Goal: Answer question/provide support: Share knowledge or assist other users

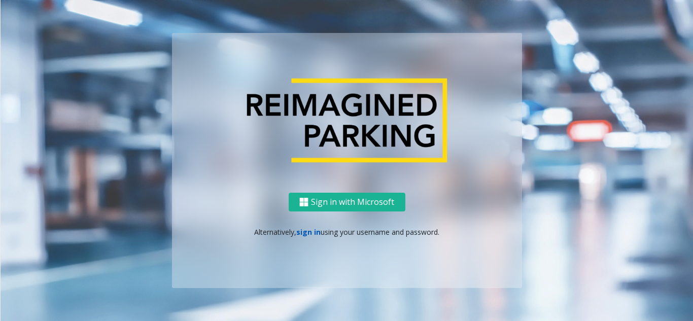
click at [313, 232] on link "sign in" at bounding box center [308, 232] width 24 height 10
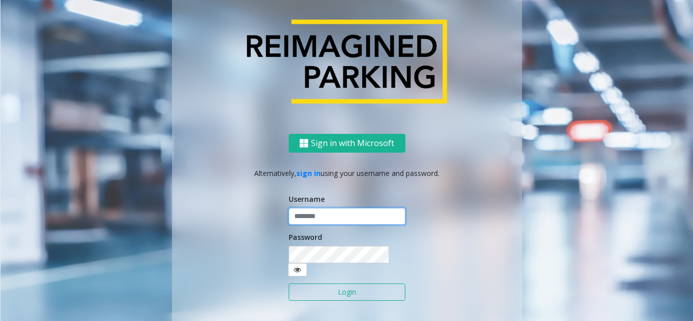
click at [323, 225] on input "text" at bounding box center [347, 216] width 117 height 17
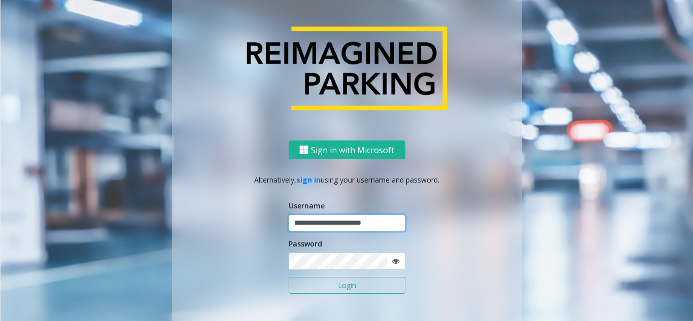
type input "**********"
click at [289, 277] on button "Login" at bounding box center [347, 285] width 117 height 17
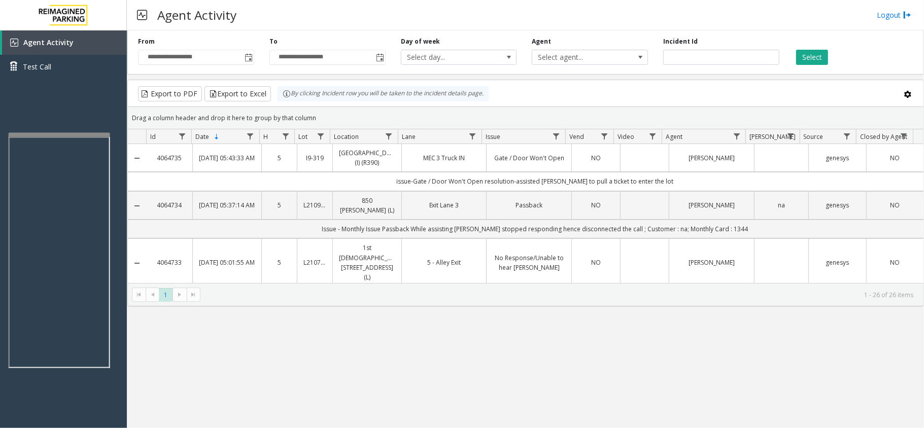
click at [52, 134] on div at bounding box center [59, 135] width 101 height 4
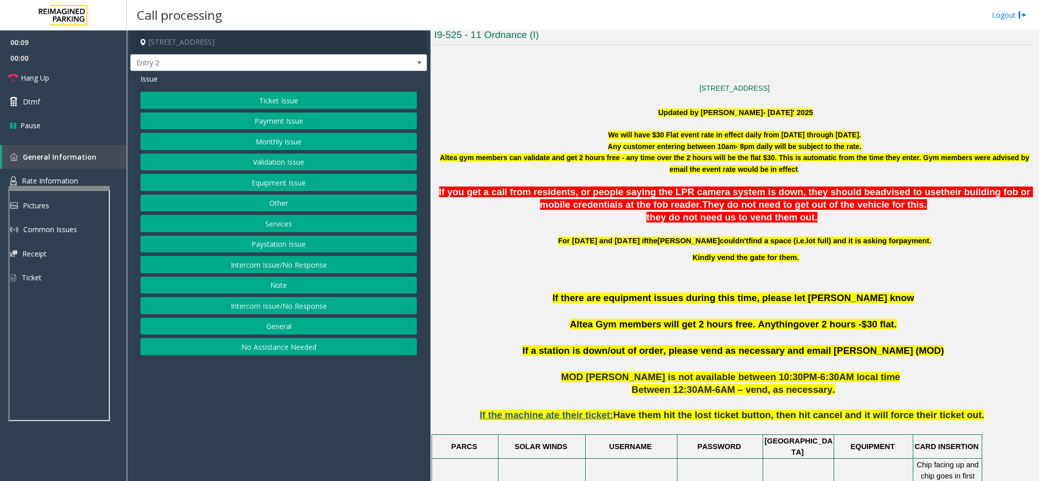
scroll to position [304, 0]
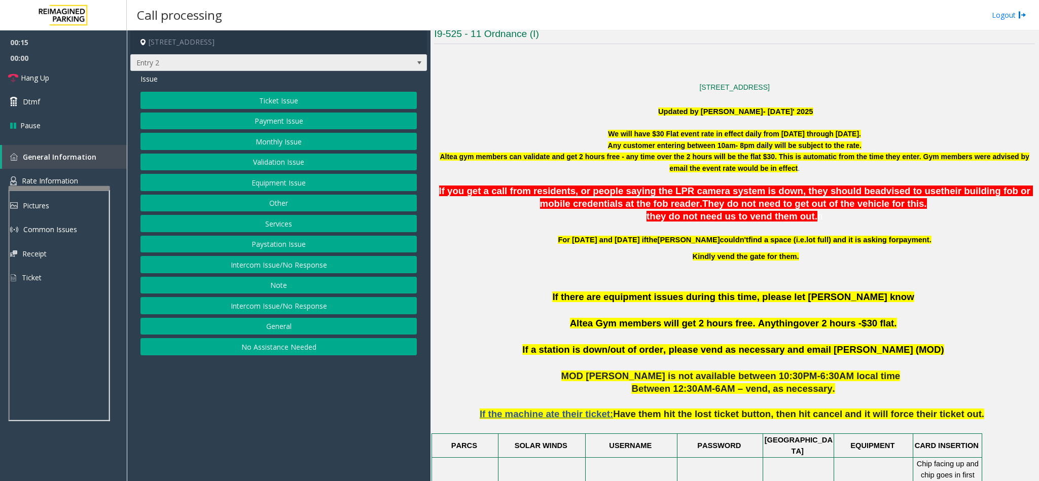
click at [282, 59] on span "Entry 2" at bounding box center [249, 63] width 237 height 16
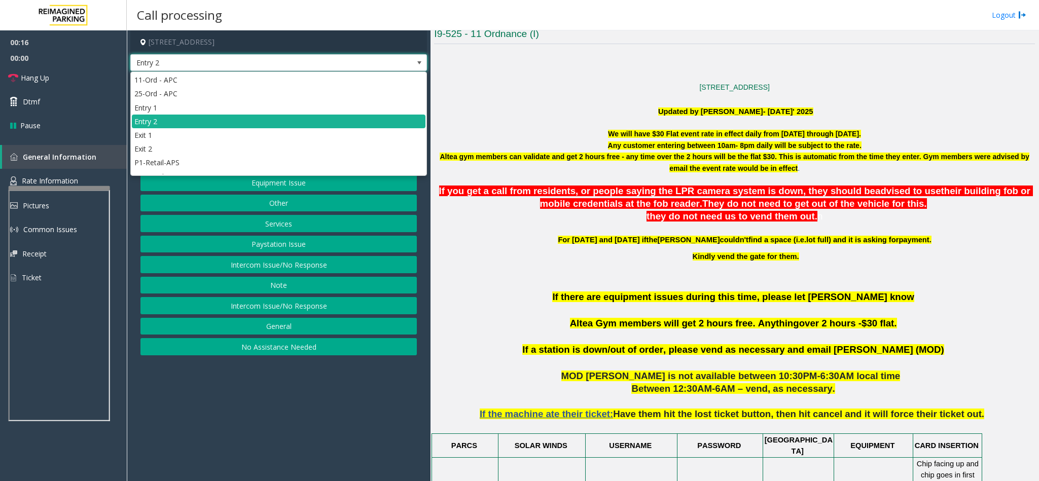
click at [282, 59] on span "Entry 2" at bounding box center [249, 63] width 237 height 16
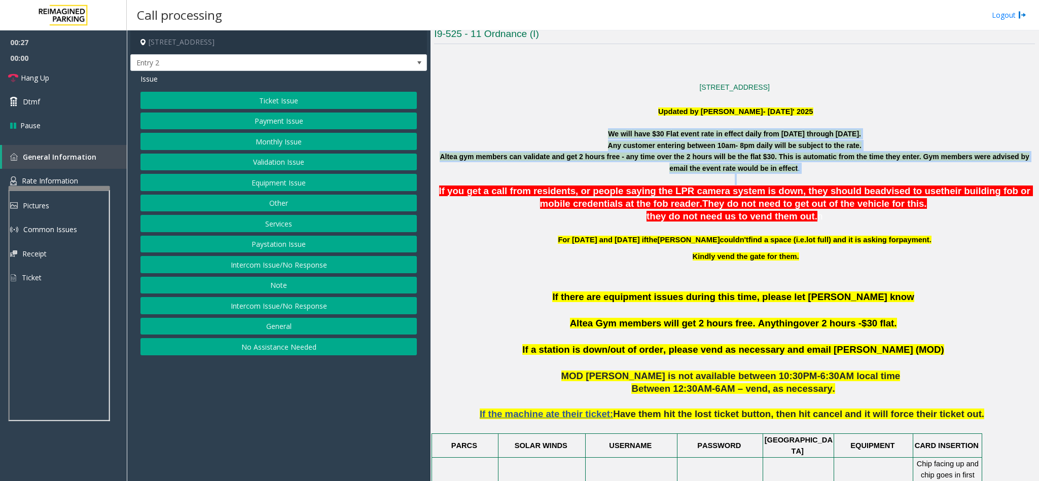
drag, startPoint x: 587, startPoint y: 137, endPoint x: 790, endPoint y: 180, distance: 206.8
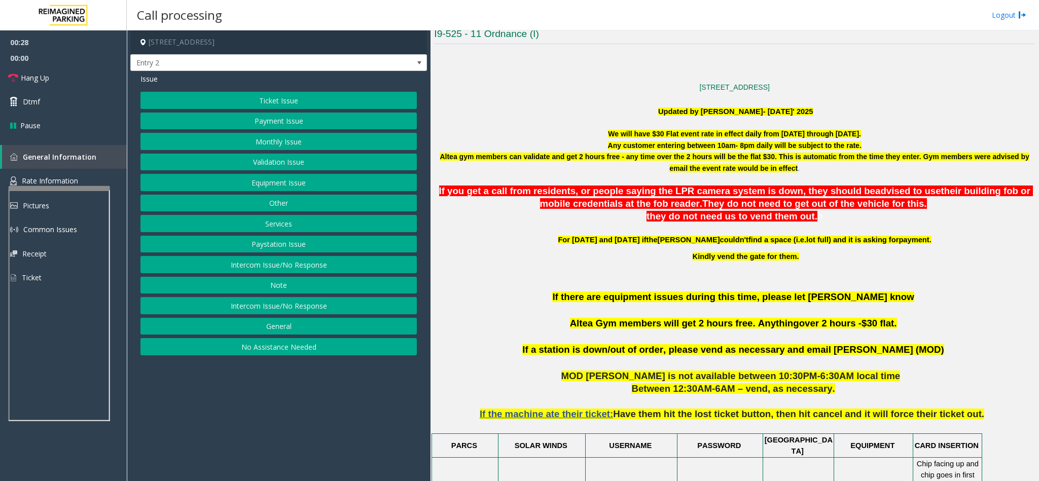
click at [692, 298] on span "If there are equipment issues during this time, please let [PERSON_NAME] know" at bounding box center [733, 297] width 362 height 11
click at [195, 60] on span "Entry 2" at bounding box center [249, 63] width 237 height 16
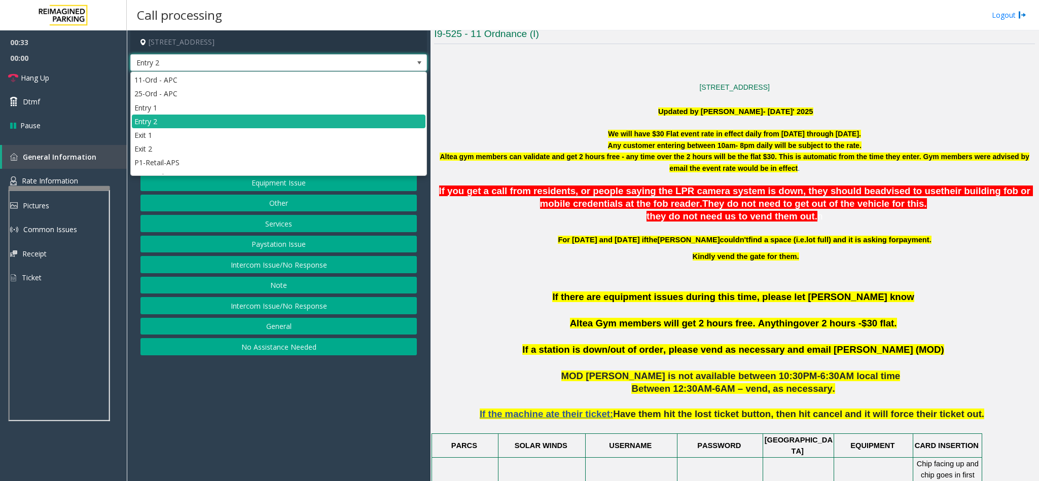
click at [195, 60] on span "Entry 2" at bounding box center [249, 63] width 237 height 16
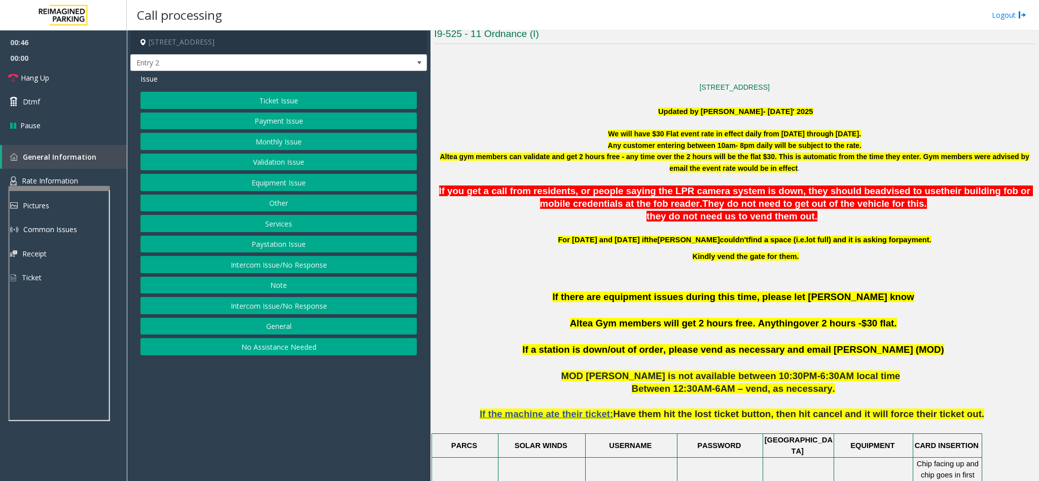
click at [294, 175] on div "Ticket Issue Payment Issue Monthly Issue Validation Issue Equipment Issue Other…" at bounding box center [278, 224] width 276 height 264
click at [297, 178] on button "Equipment Issue" at bounding box center [278, 182] width 276 height 17
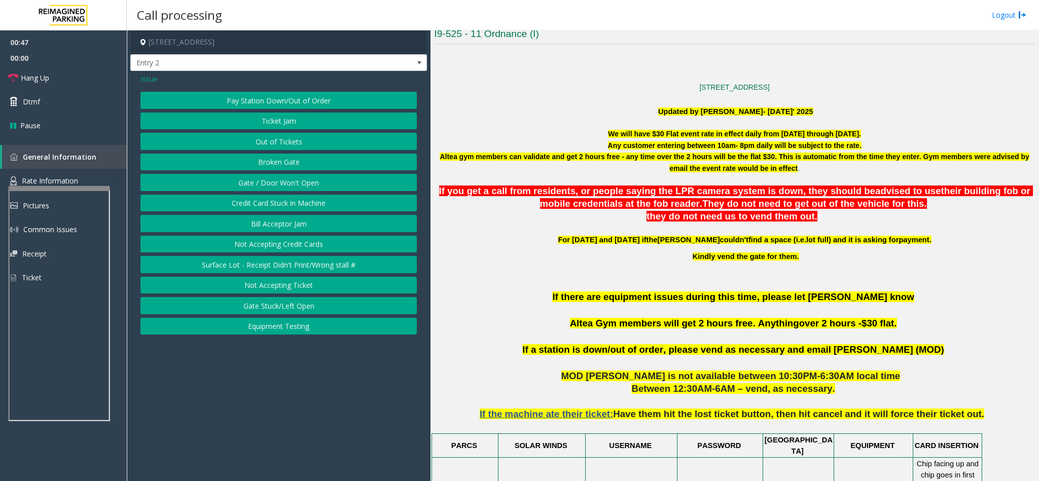
click at [297, 178] on button "Gate / Door Won't Open" at bounding box center [278, 182] width 276 height 17
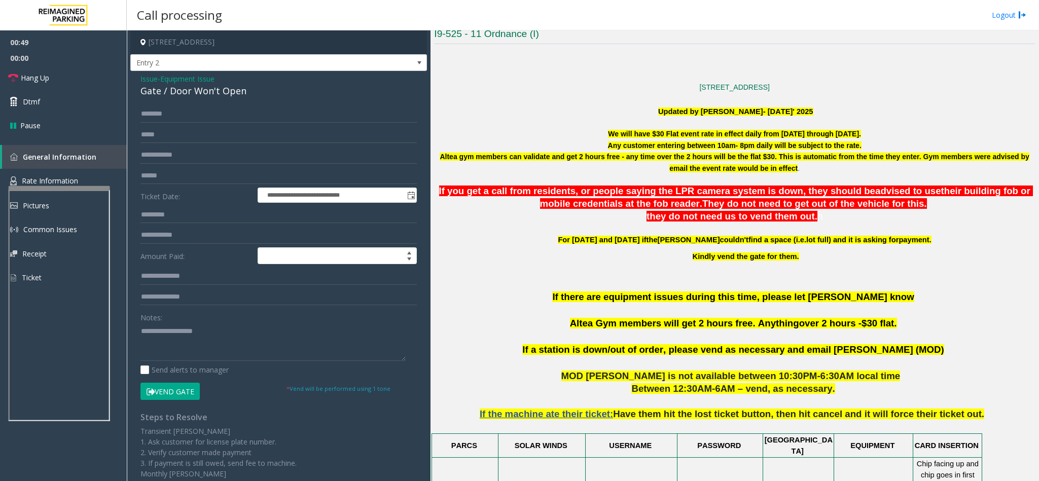
click at [169, 96] on div "Gate / Door Won't Open" at bounding box center [278, 91] width 276 height 14
copy div "Gate / Door Won't Open"
click at [182, 321] on textarea at bounding box center [272, 342] width 265 height 38
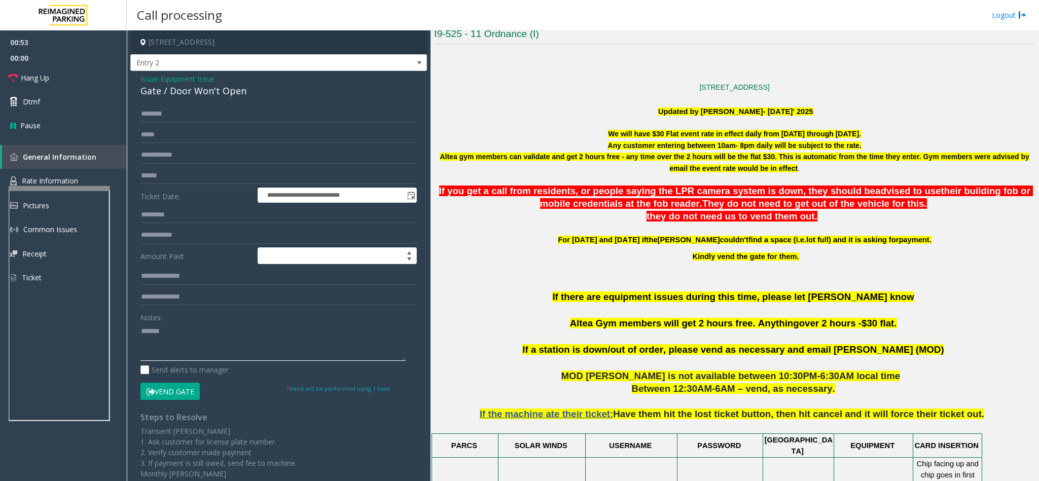
type textarea "*****"
click at [143, 83] on span "Issue" at bounding box center [148, 79] width 17 height 11
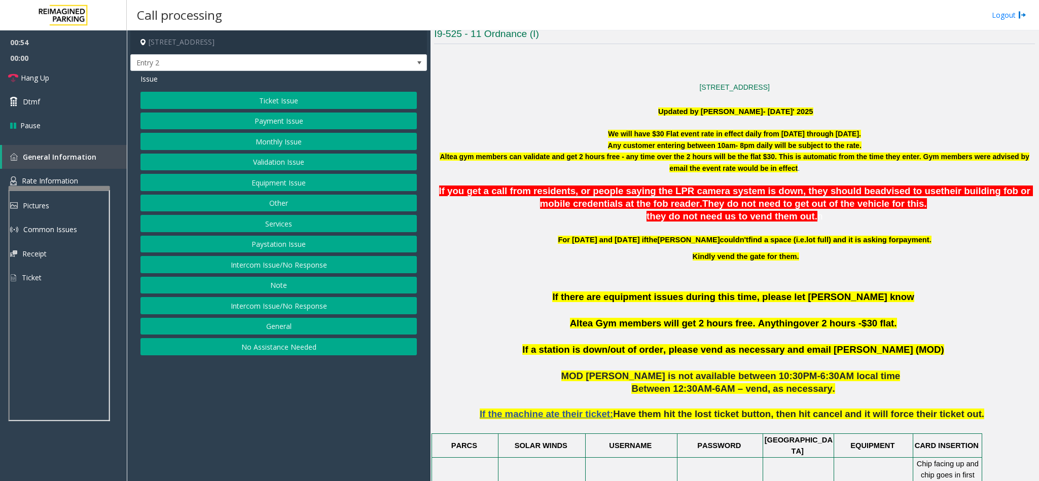
click at [279, 189] on button "Equipment Issue" at bounding box center [278, 182] width 276 height 17
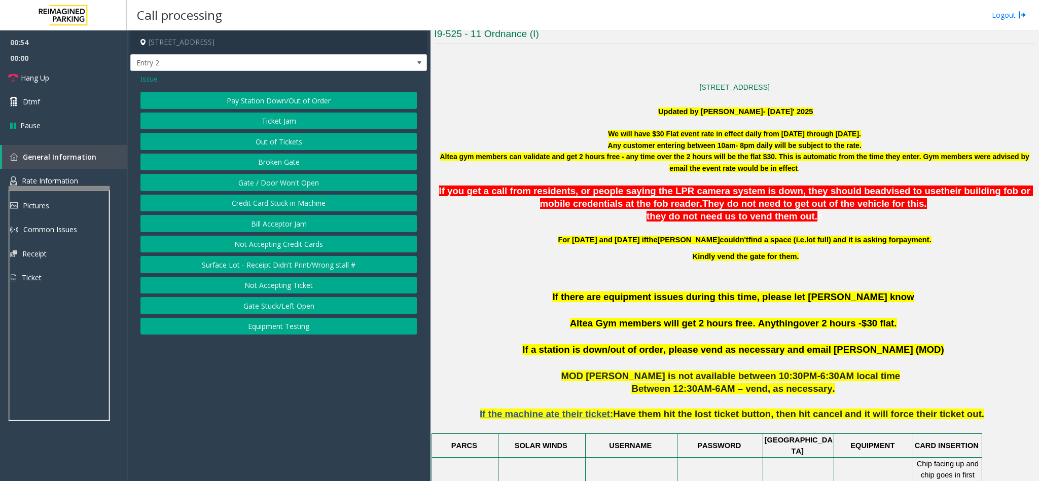
click at [287, 142] on button "Out of Tickets" at bounding box center [278, 141] width 276 height 17
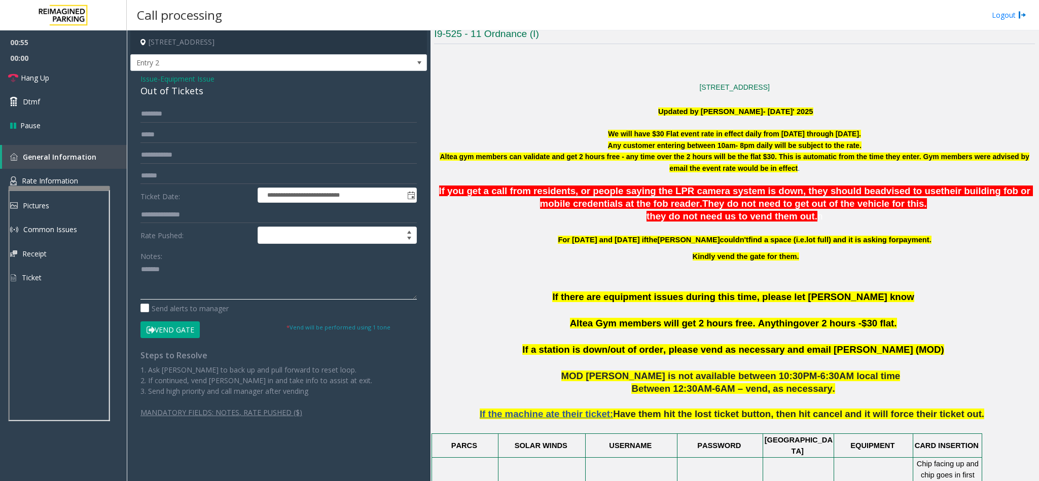
click at [183, 274] on textarea at bounding box center [278, 281] width 276 height 38
paste textarea "**********"
click at [160, 87] on div "Out of Tickets" at bounding box center [278, 91] width 276 height 14
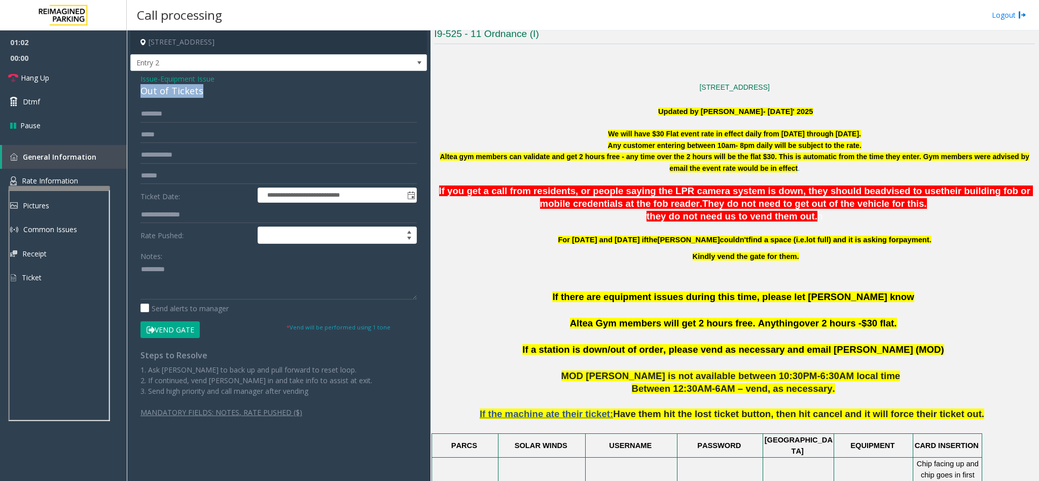
copy div "Out of Tickets"
click at [178, 268] on textarea at bounding box center [278, 281] width 276 height 38
paste textarea "**********"
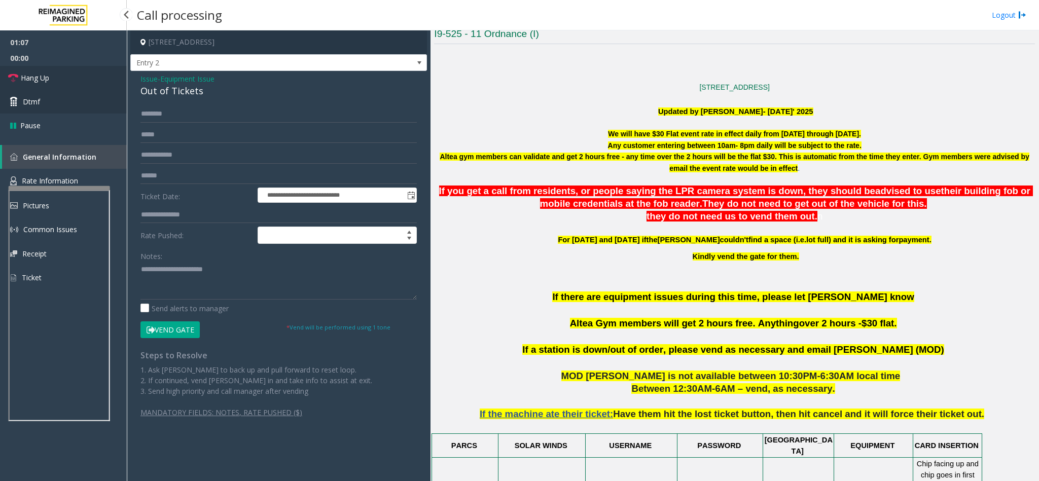
drag, startPoint x: 26, startPoint y: 76, endPoint x: 66, endPoint y: 98, distance: 45.6
click at [26, 76] on span "Hang Up" at bounding box center [35, 78] width 28 height 11
click at [172, 296] on textarea at bounding box center [278, 281] width 276 height 38
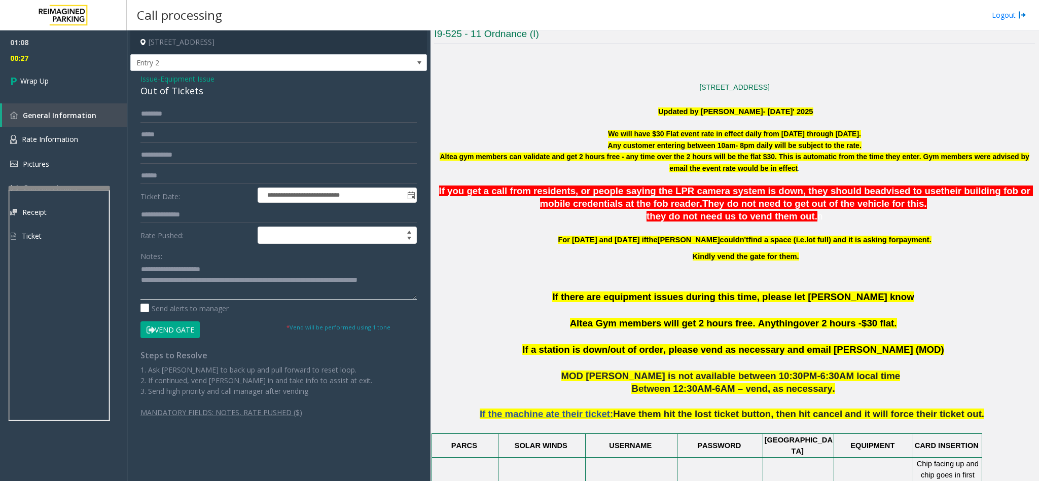
click at [230, 277] on textarea at bounding box center [278, 281] width 276 height 38
type textarea "**********"
click at [86, 84] on link "Wrap Up" at bounding box center [63, 81] width 127 height 30
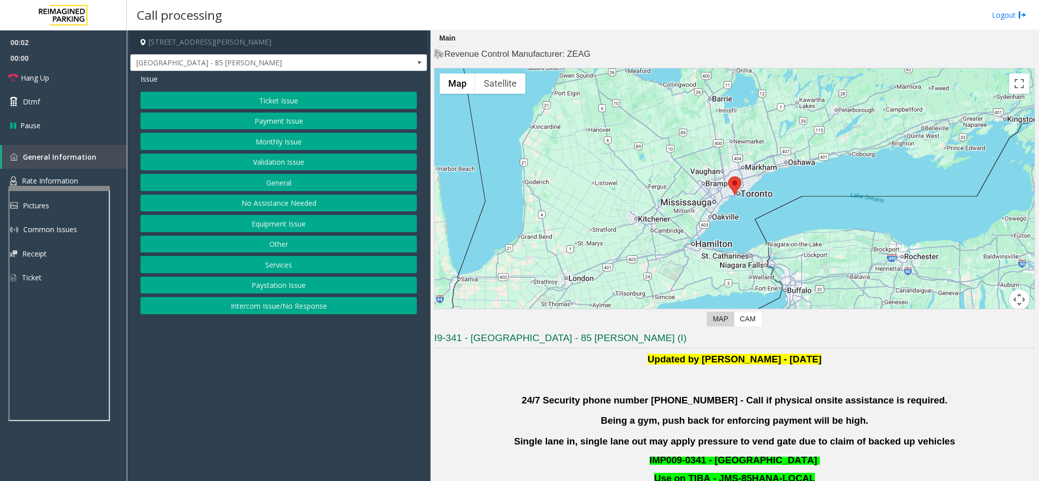
click at [274, 161] on button "Validation Issue" at bounding box center [278, 162] width 276 height 17
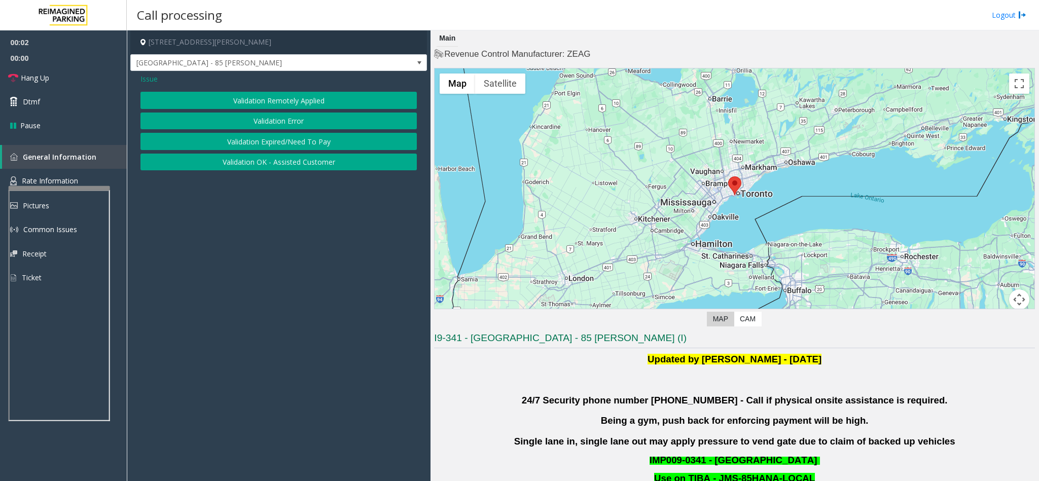
click at [271, 119] on button "Validation Error" at bounding box center [278, 121] width 276 height 17
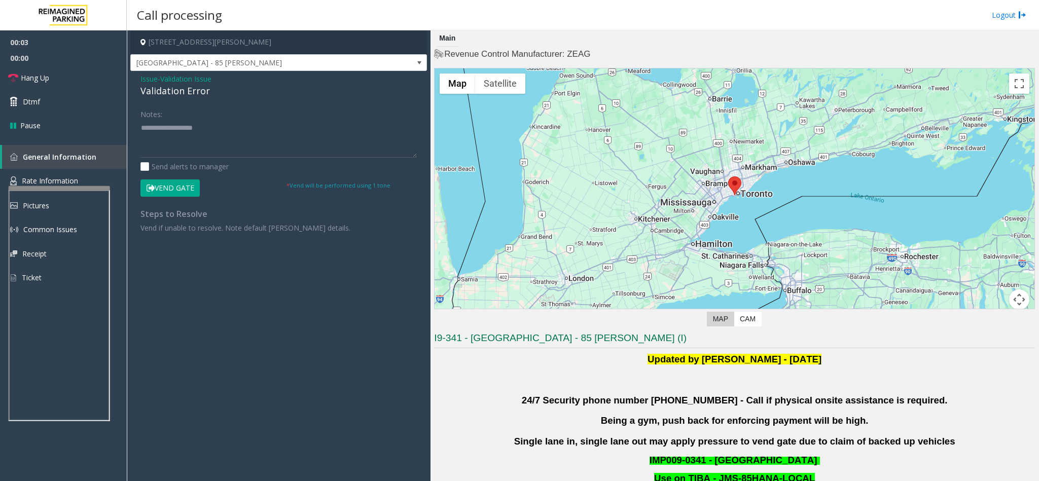
click at [184, 93] on div "Validation Error" at bounding box center [278, 91] width 276 height 14
copy div "Validation Error"
click at [183, 131] on textarea at bounding box center [278, 139] width 276 height 38
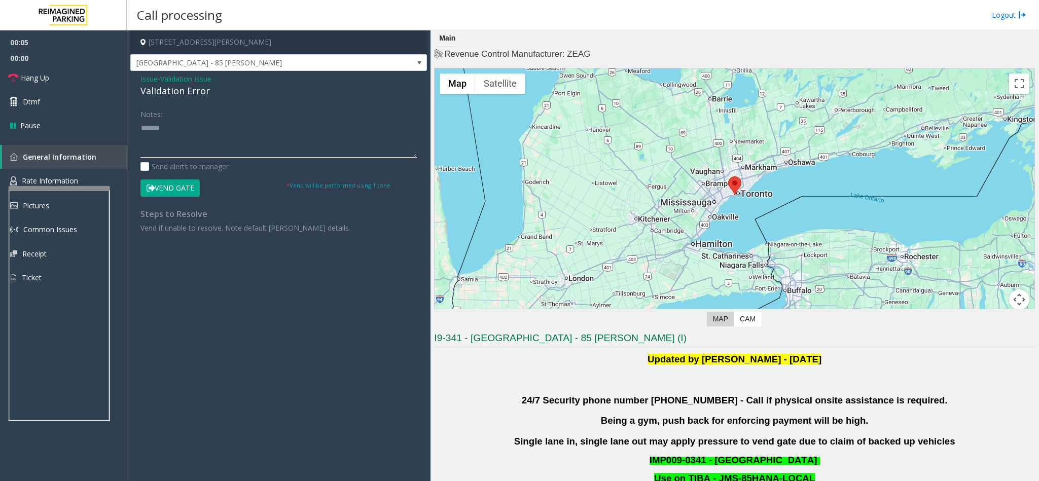
paste textarea "**********"
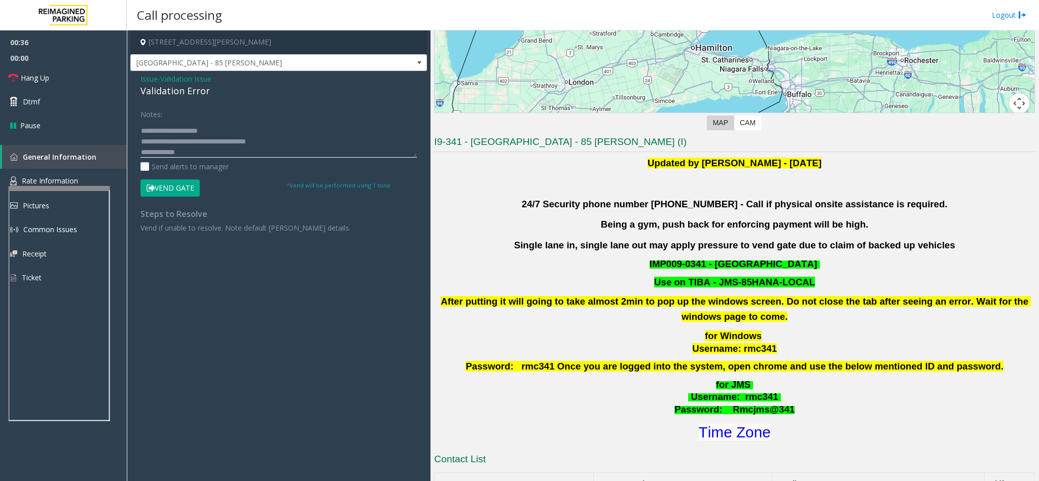
scroll to position [380, 0]
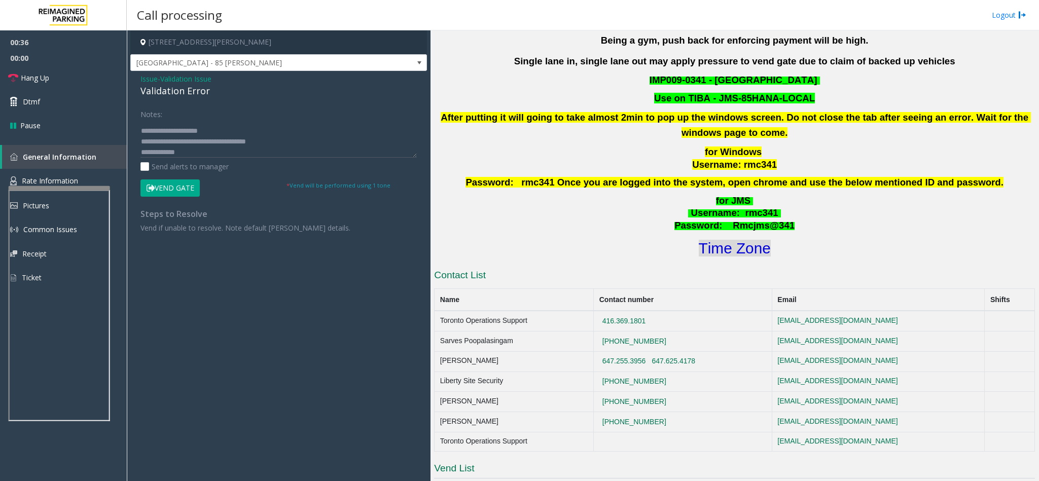
click at [692, 245] on font "Time Zone" at bounding box center [735, 248] width 72 height 17
click at [208, 154] on textarea at bounding box center [278, 139] width 276 height 38
click at [198, 151] on textarea at bounding box center [278, 139] width 276 height 38
click at [180, 182] on button "Vend Gate" at bounding box center [169, 188] width 59 height 17
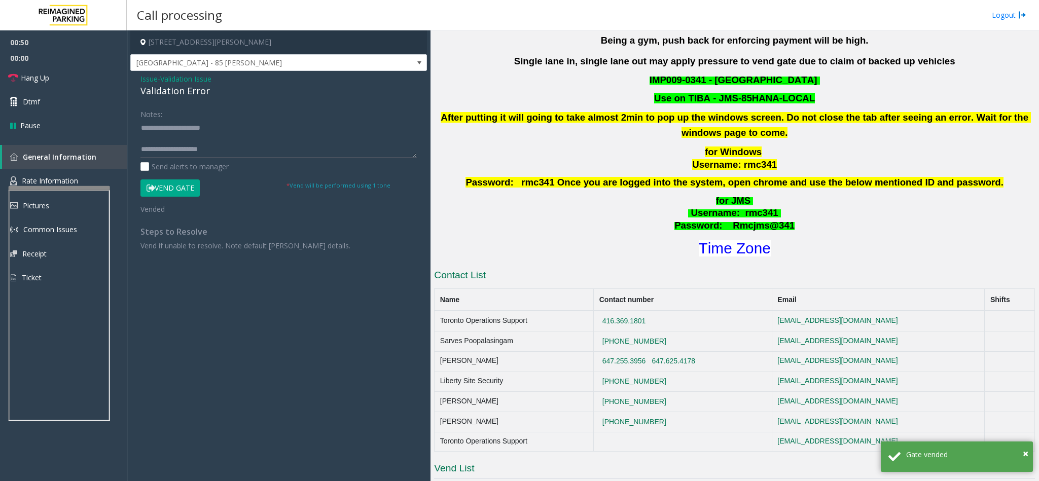
scroll to position [21, 0]
click at [233, 151] on textarea at bounding box center [278, 139] width 276 height 38
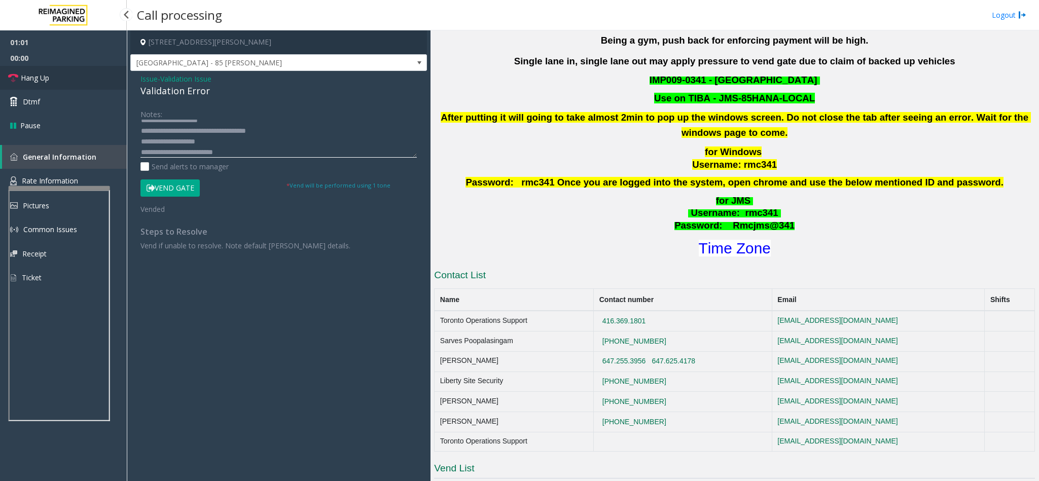
type textarea "**********"
click at [15, 77] on icon at bounding box center [13, 78] width 10 height 10
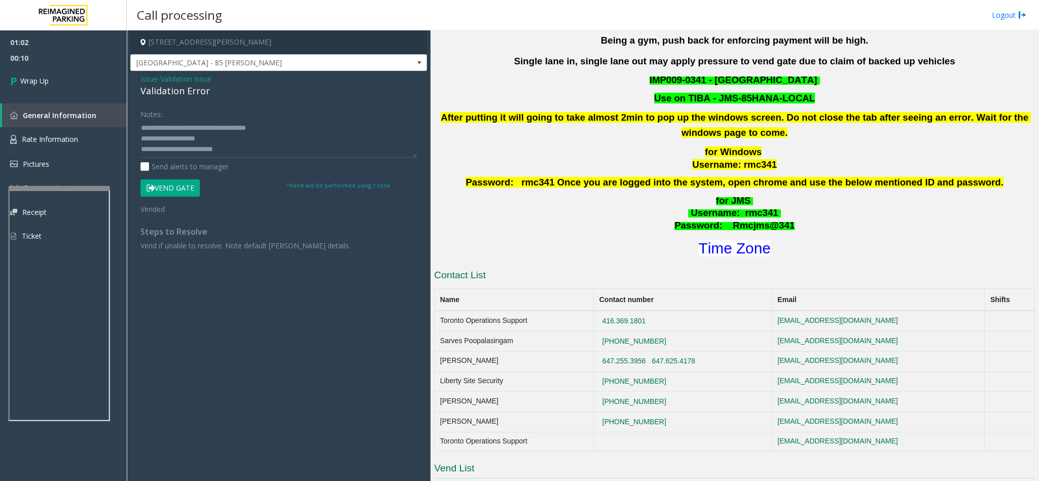
scroll to position [0, 0]
click at [64, 73] on link "Wrap Up" at bounding box center [63, 81] width 127 height 30
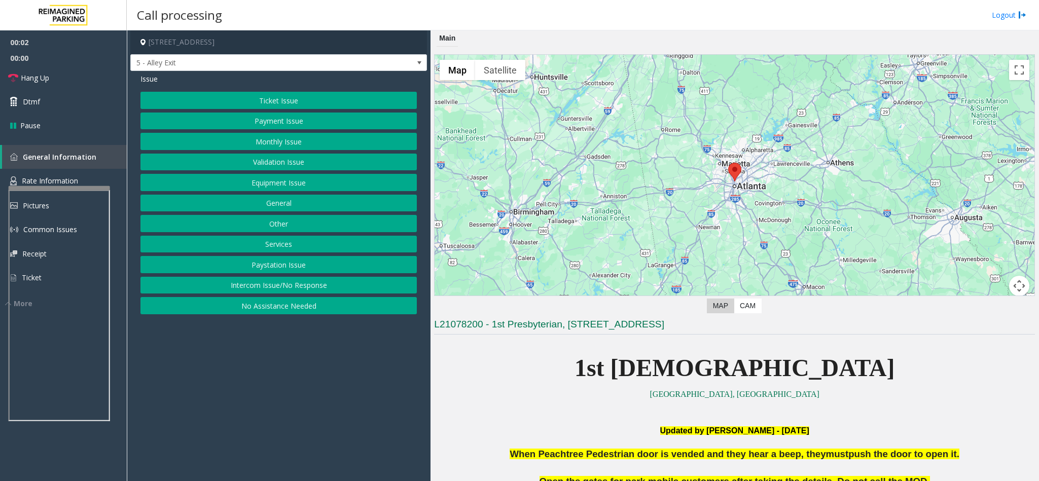
scroll to position [380, 0]
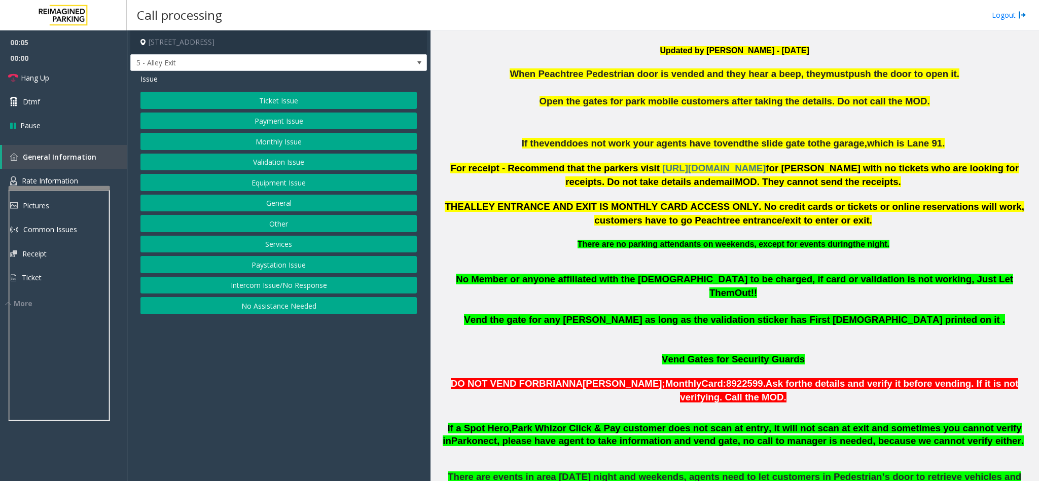
click at [343, 292] on button "Intercom Issue/No Response" at bounding box center [278, 285] width 276 height 17
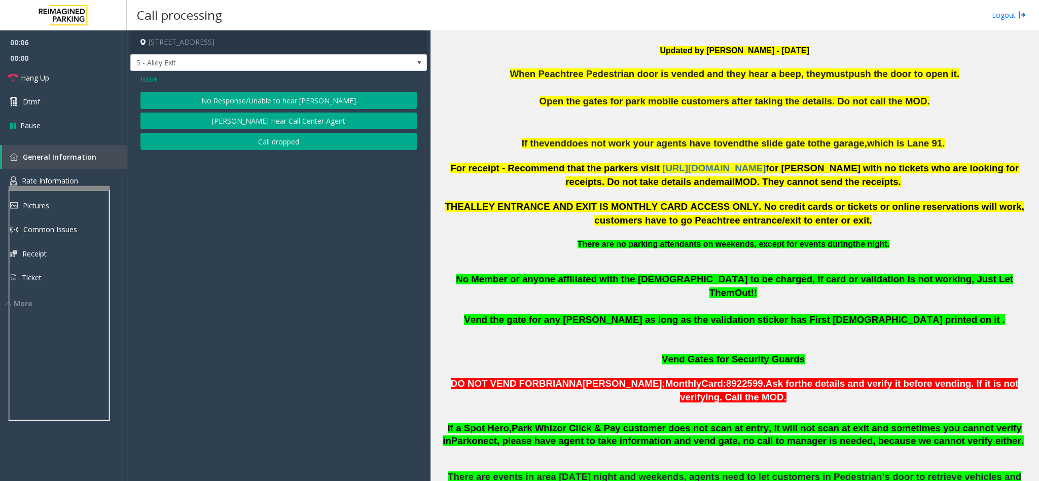
click at [311, 102] on button "No Response/Unable to hear [PERSON_NAME]" at bounding box center [278, 100] width 276 height 17
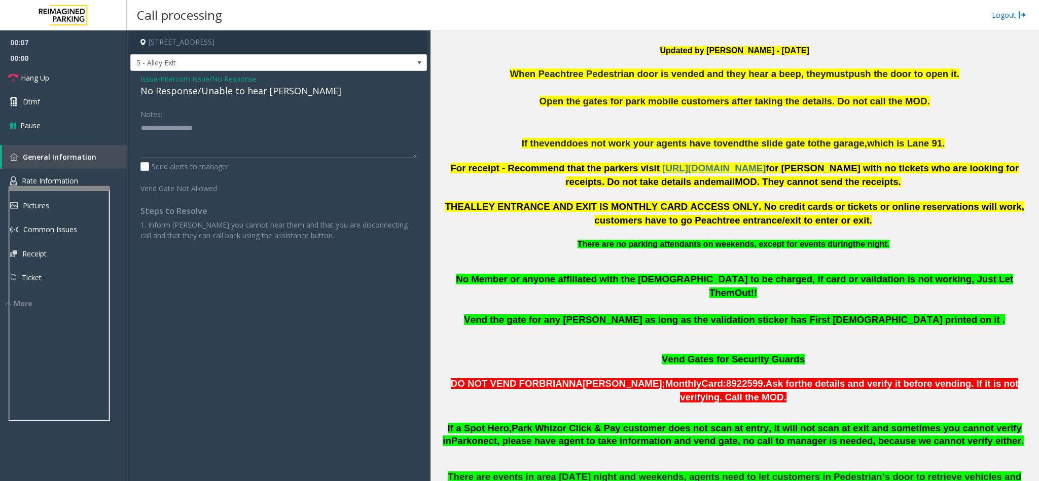
click at [284, 94] on div "No Response/Unable to hear [PERSON_NAME]" at bounding box center [278, 91] width 276 height 14
copy div "No Response/Unable to hear [PERSON_NAME]"
paste textarea "**********"
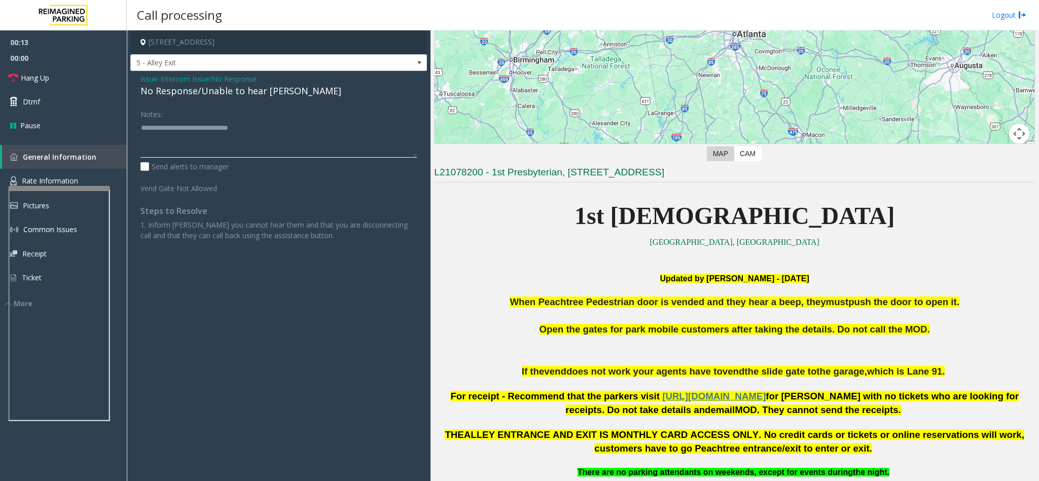
scroll to position [0, 0]
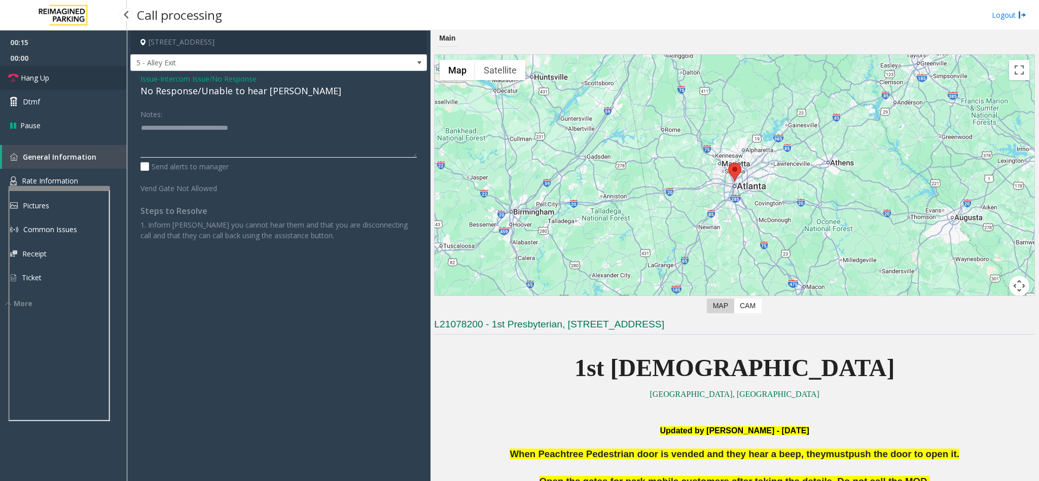
type textarea "**********"
click at [65, 73] on link "Hang Up" at bounding box center [63, 78] width 127 height 24
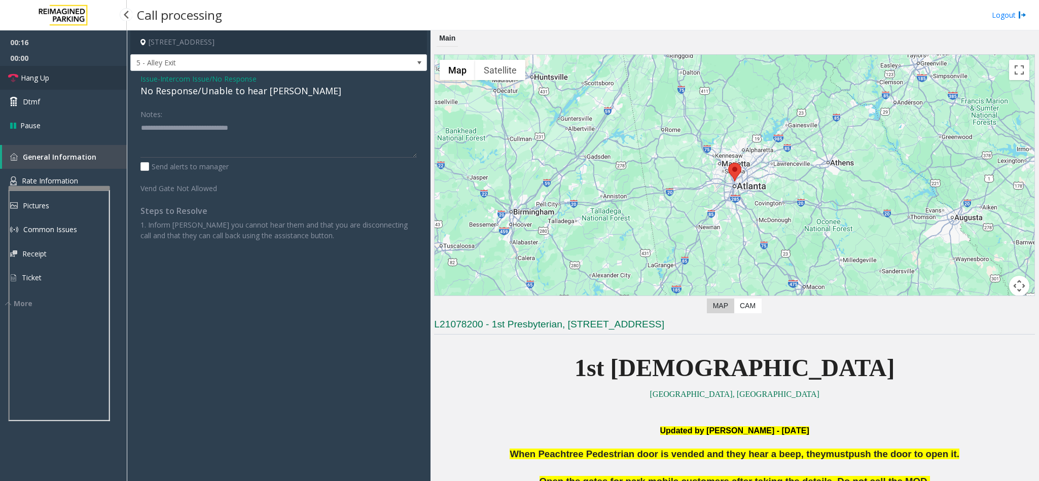
click at [65, 73] on link "Hang Up" at bounding box center [63, 78] width 127 height 24
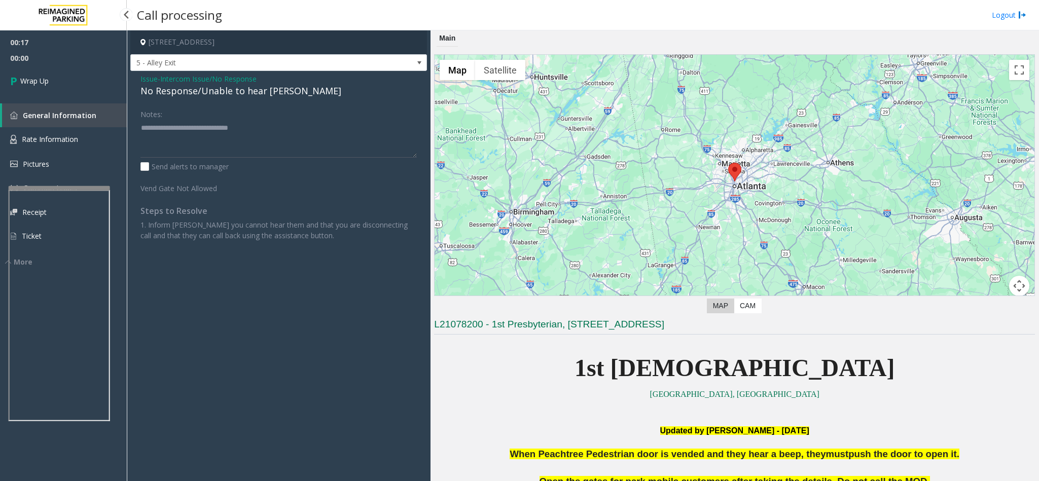
click at [65, 73] on link "Wrap Up" at bounding box center [63, 81] width 127 height 30
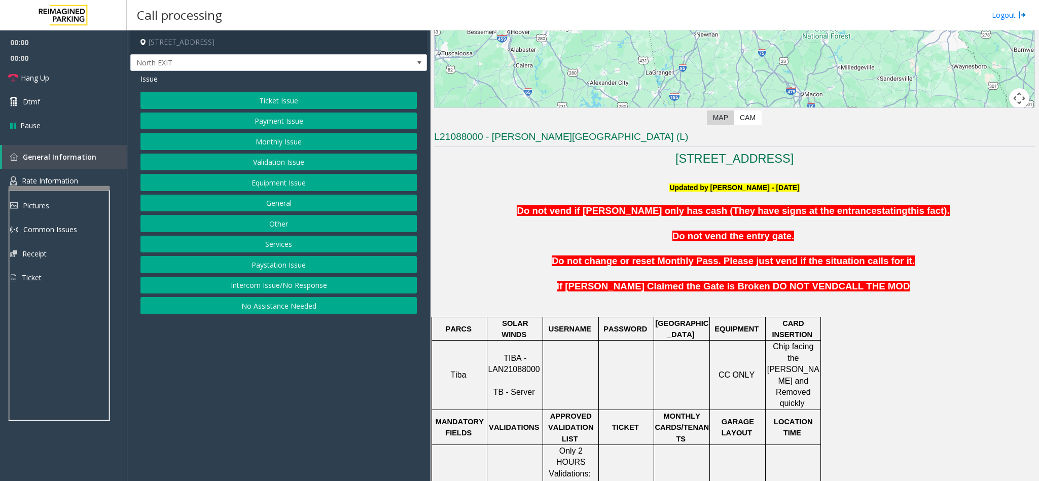
scroll to position [228, 0]
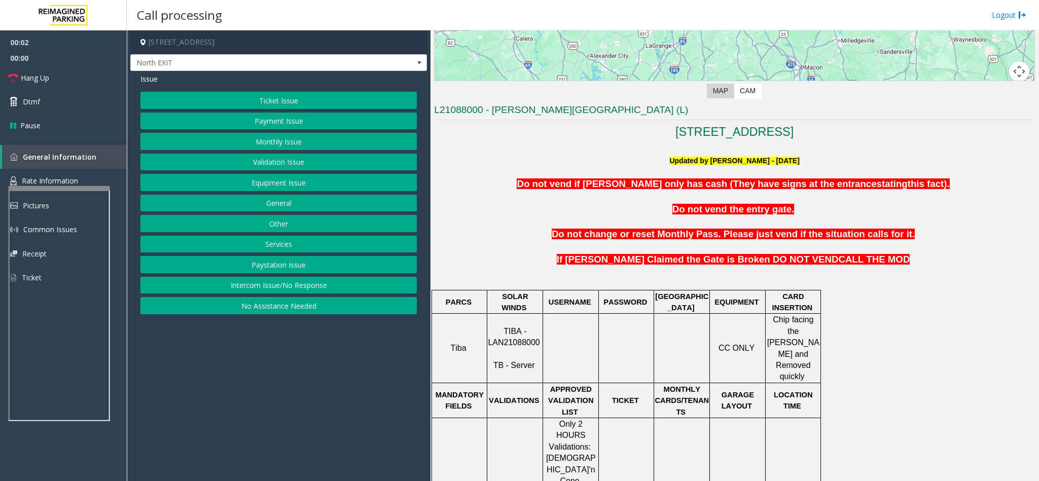
click at [518, 321] on span "TIBA - LAN21088000" at bounding box center [514, 337] width 52 height 20
click at [513, 321] on span "TIBA - LAN21088000" at bounding box center [514, 337] width 52 height 20
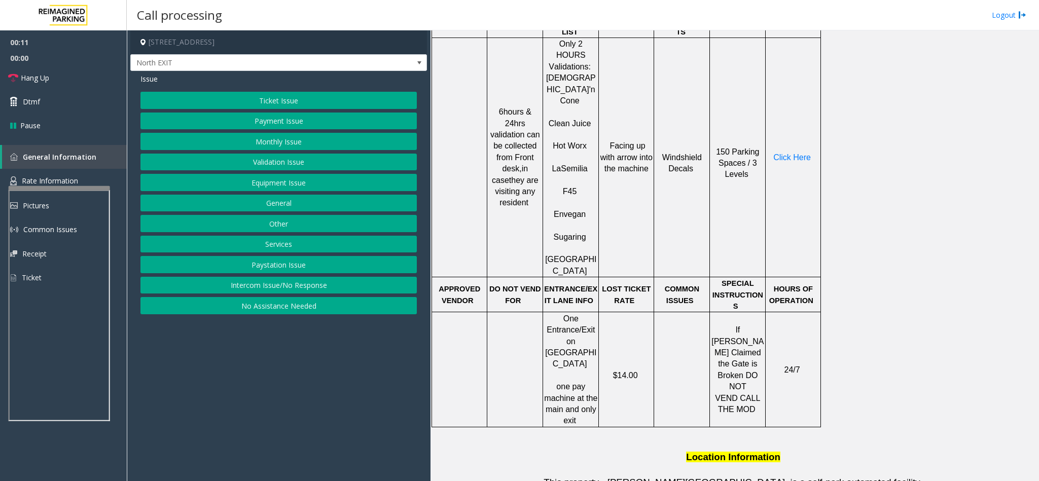
scroll to position [456, 0]
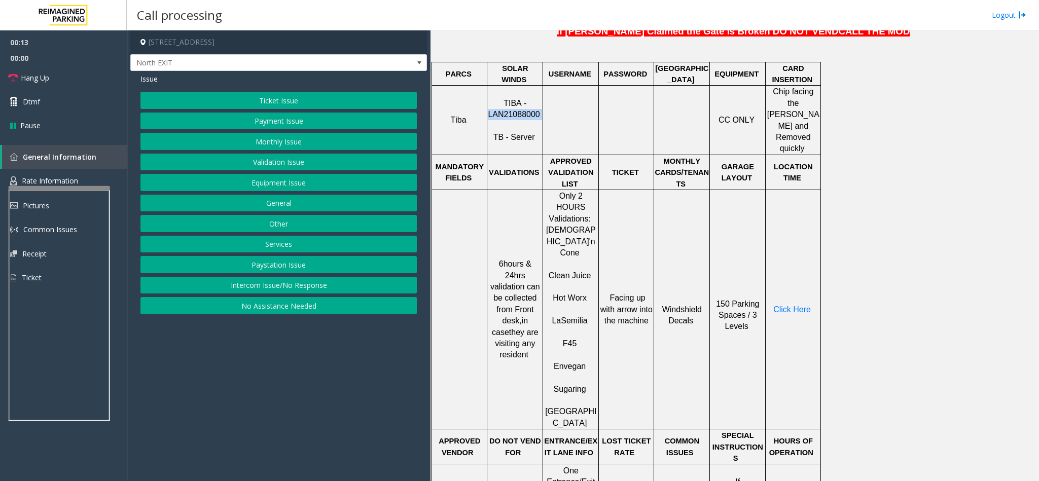
drag, startPoint x: 285, startPoint y: 164, endPoint x: 282, endPoint y: 154, distance: 11.2
click at [285, 164] on button "Validation Issue" at bounding box center [278, 162] width 276 height 17
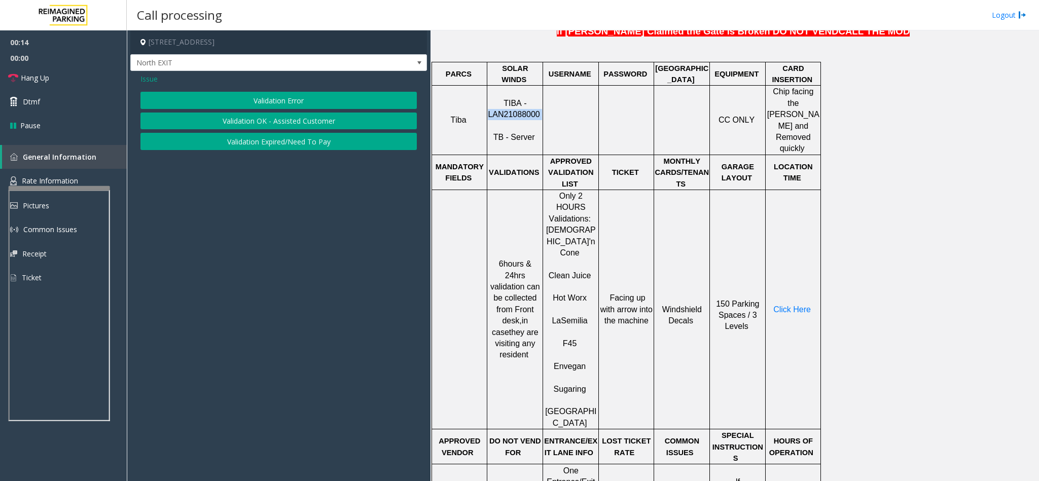
click at [259, 107] on button "Validation Error" at bounding box center [278, 100] width 276 height 17
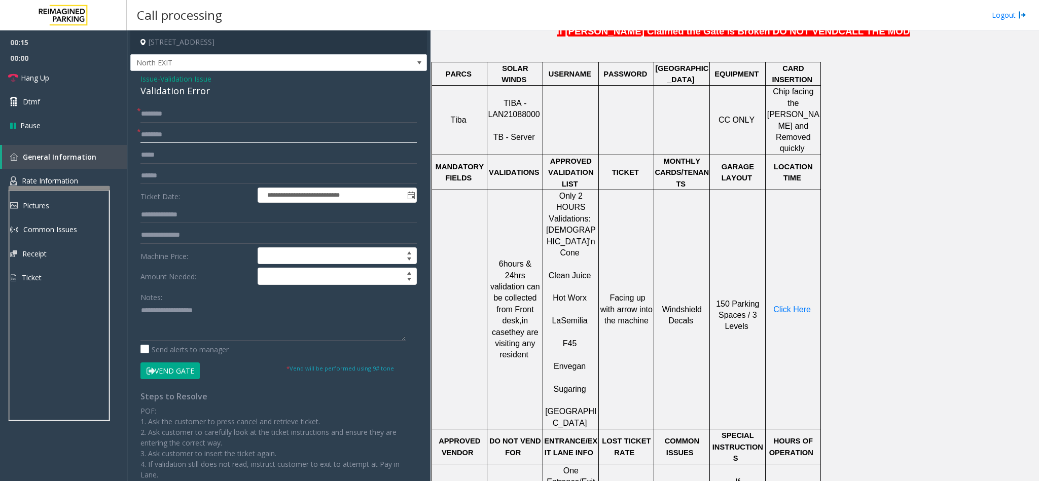
click at [166, 132] on input "text" at bounding box center [278, 134] width 276 height 17
click at [186, 131] on input "text" at bounding box center [278, 134] width 276 height 17
type input "***"
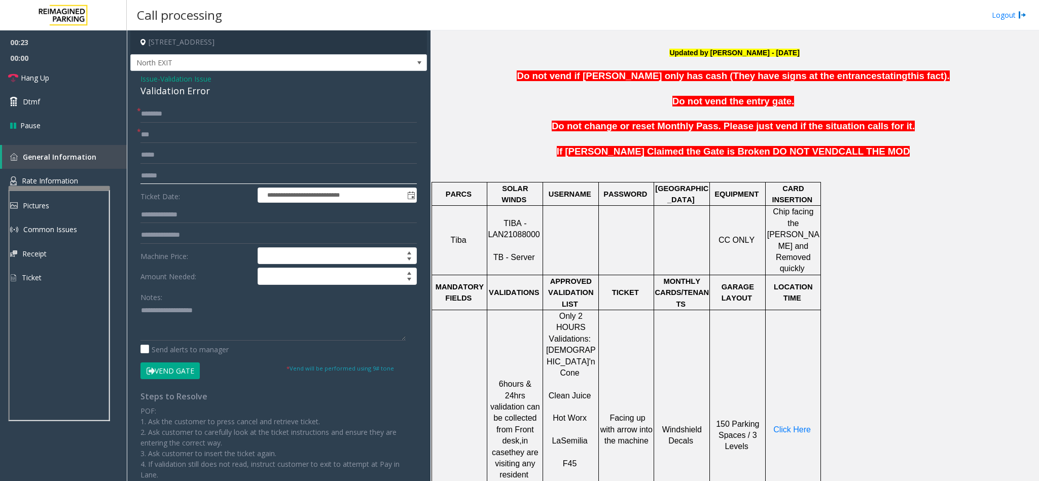
scroll to position [152, 0]
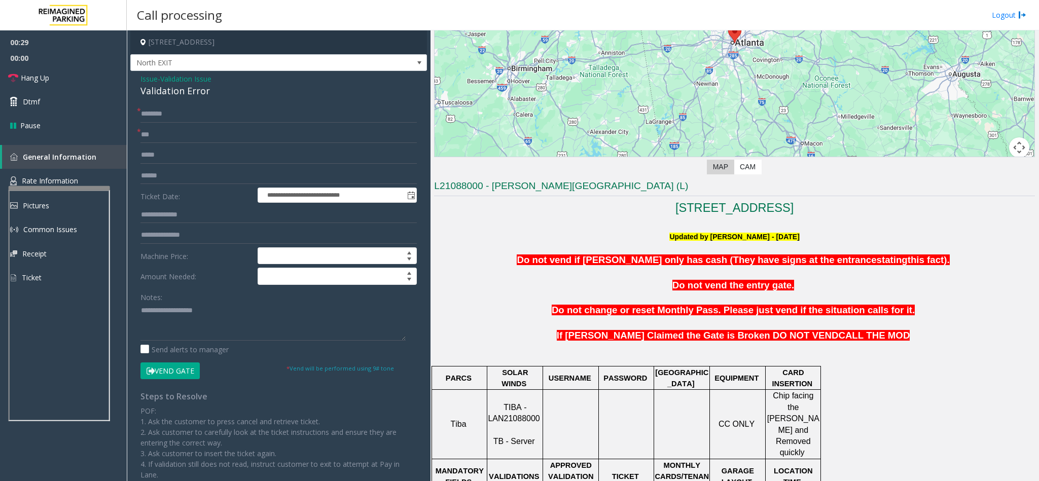
click at [171, 84] on span "Validation Issue" at bounding box center [185, 79] width 51 height 11
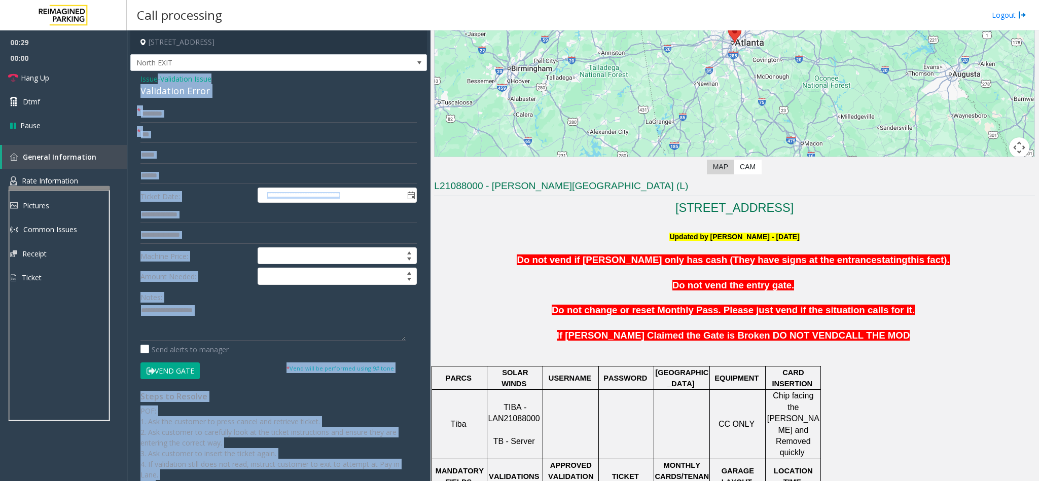
click at [171, 84] on div "Issue - Validation Issue Validation Error" at bounding box center [278, 86] width 276 height 24
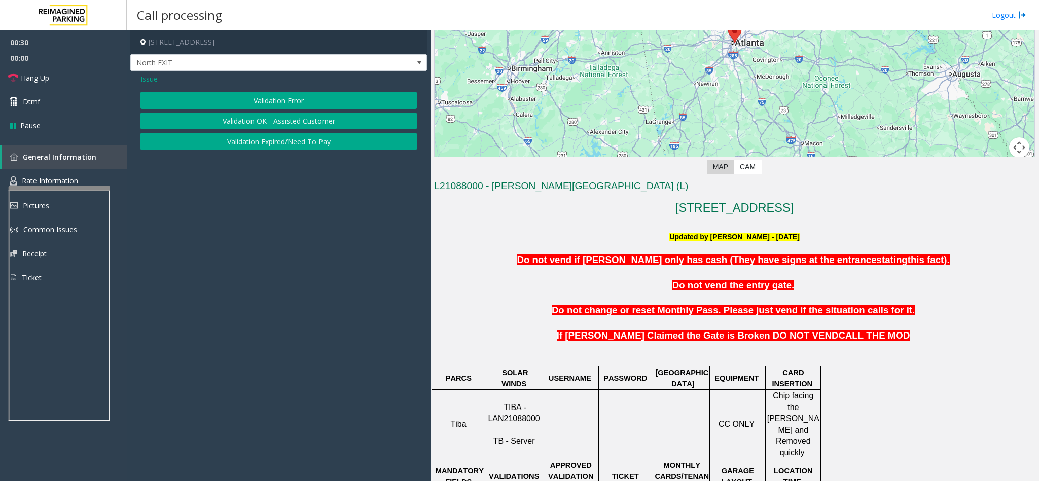
click at [210, 98] on button "Validation Error" at bounding box center [278, 100] width 276 height 17
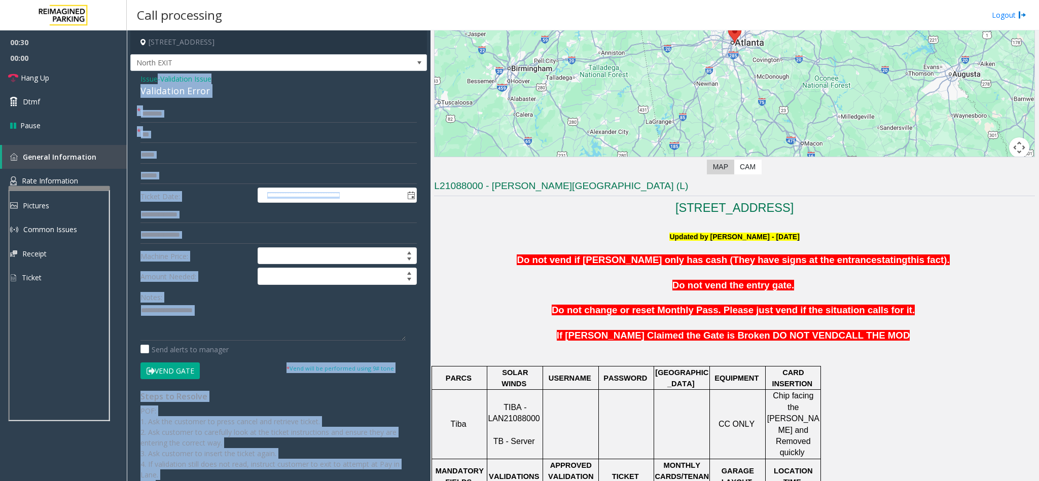
click at [153, 93] on div "Validation Error" at bounding box center [278, 91] width 276 height 14
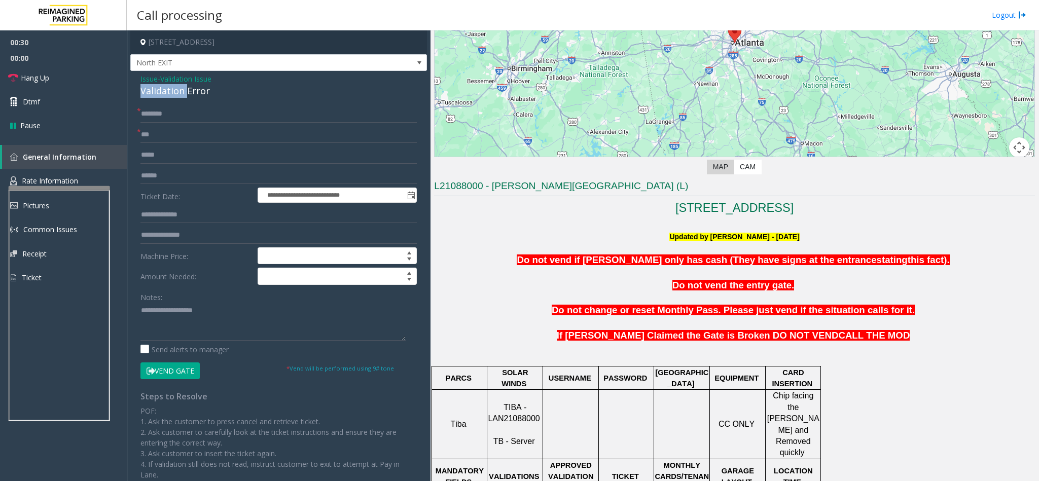
click at [153, 93] on div "Validation Error" at bounding box center [278, 91] width 276 height 14
click at [184, 321] on textarea at bounding box center [272, 322] width 265 height 38
paste textarea "**********"
click at [161, 312] on textarea at bounding box center [272, 322] width 265 height 38
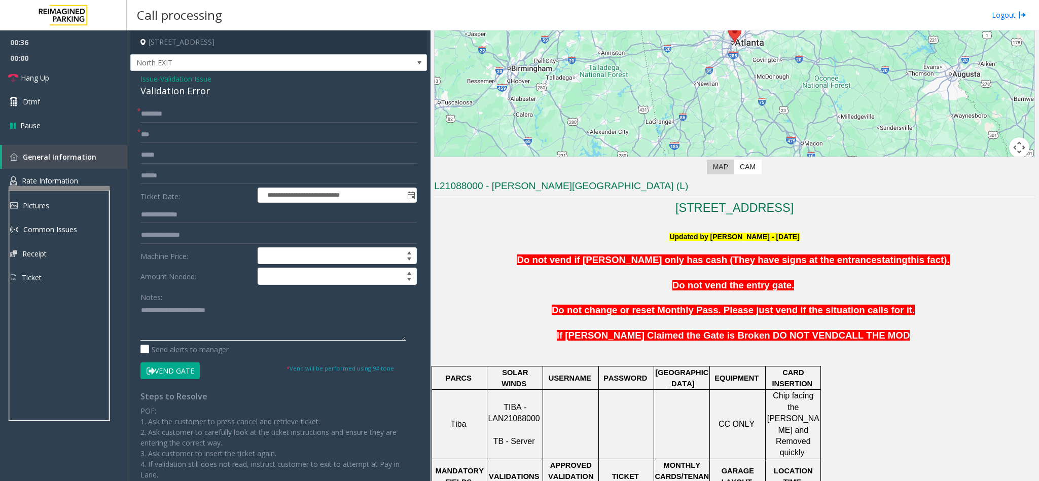
type textarea "**********"
click at [154, 174] on input "text" at bounding box center [278, 175] width 276 height 17
drag, startPoint x: 192, startPoint y: 173, endPoint x: 159, endPoint y: 173, distance: 33.5
click at [159, 173] on input "******" at bounding box center [278, 175] width 276 height 17
type input "******"
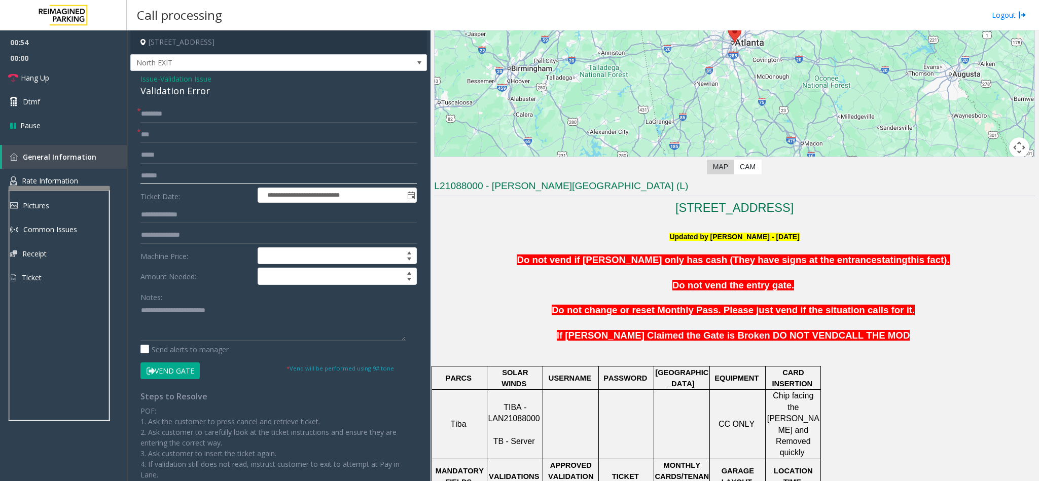
click at [148, 180] on input "******" at bounding box center [278, 175] width 276 height 17
click at [158, 220] on input "text" at bounding box center [278, 214] width 276 height 17
paste input "******"
type input "******"
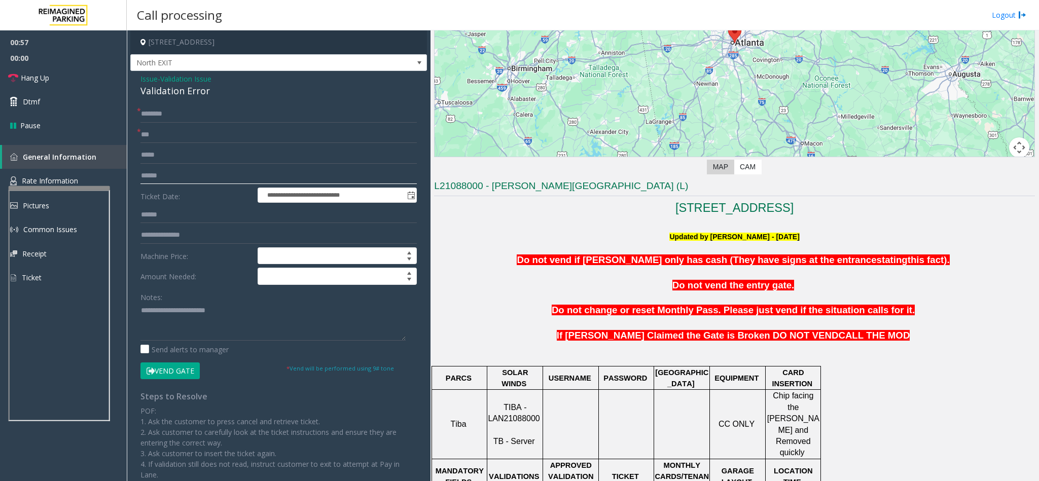
click at [163, 167] on input "text" at bounding box center [278, 175] width 276 height 17
type input "*"
type input "*******"
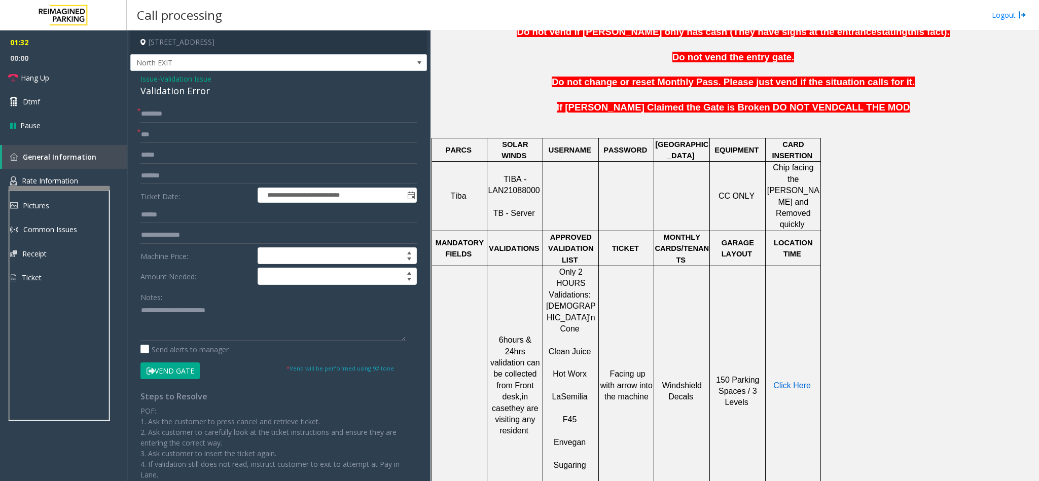
click at [692, 321] on span "Click Here" at bounding box center [792, 385] width 38 height 9
drag, startPoint x: 186, startPoint y: 218, endPoint x: 137, endPoint y: 215, distance: 48.8
click at [137, 215] on div "**********" at bounding box center [279, 350] width 292 height 491
type input "******"
click at [175, 115] on input "text" at bounding box center [278, 113] width 276 height 17
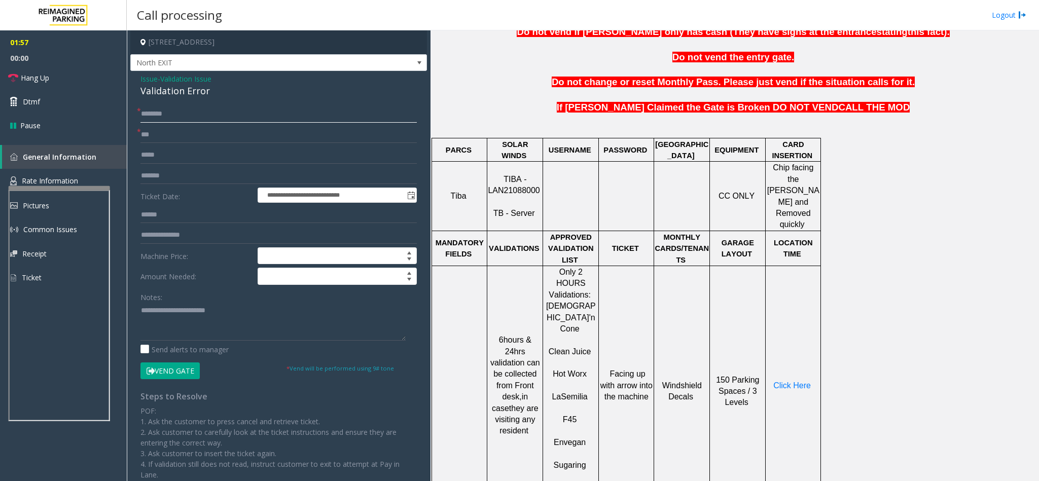
click at [186, 112] on input "text" at bounding box center [278, 113] width 276 height 17
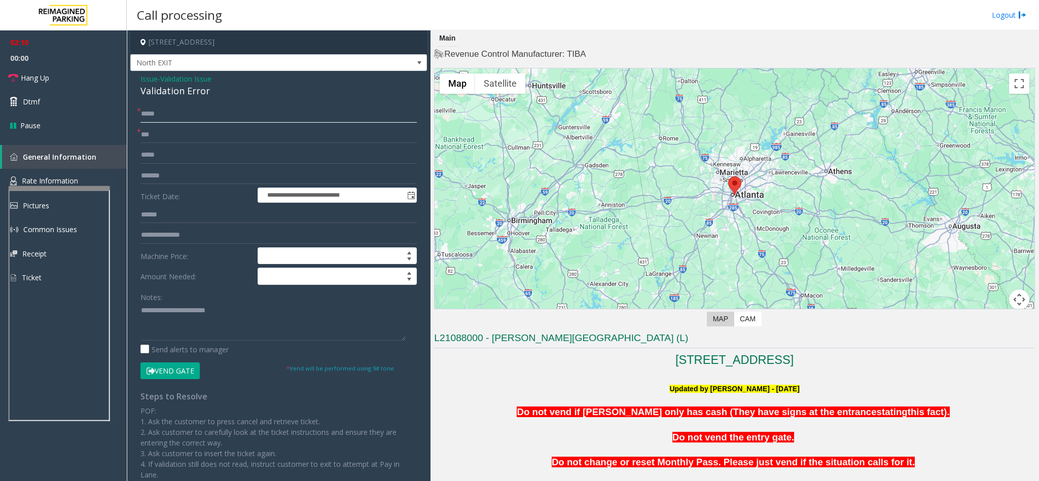
scroll to position [304, 0]
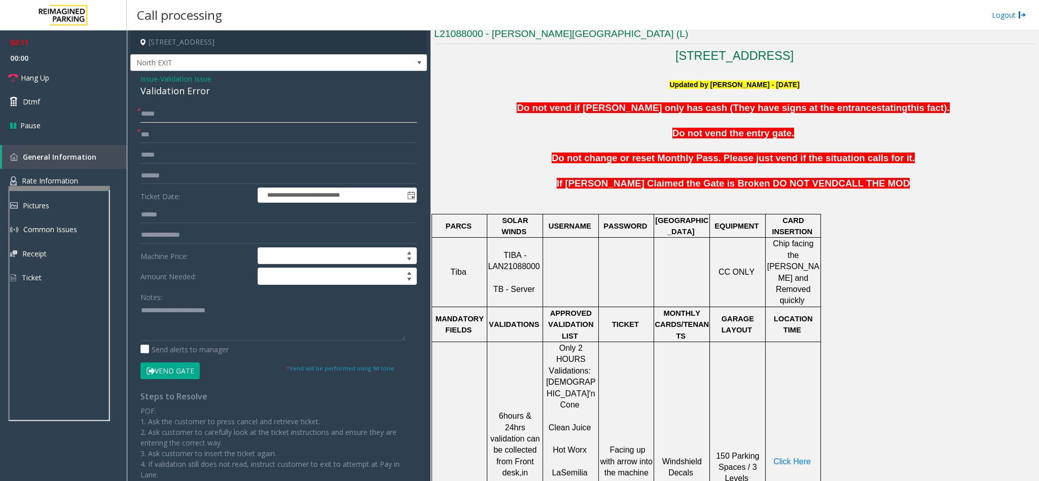
type input "*****"
click at [165, 96] on div "Validation Error" at bounding box center [278, 91] width 276 height 14
copy div "Validation Error"
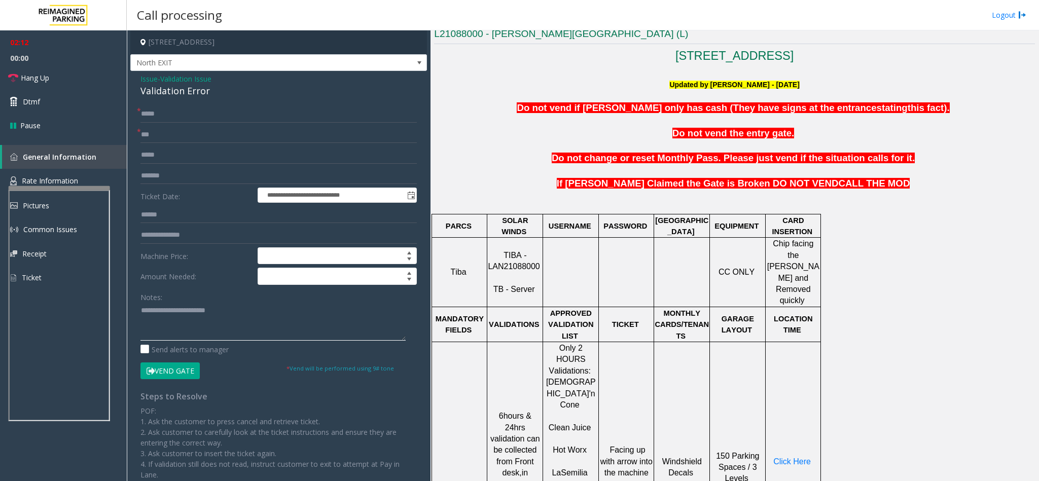
click at [232, 315] on textarea at bounding box center [272, 322] width 265 height 38
click at [259, 312] on textarea at bounding box center [272, 322] width 265 height 38
click at [91, 73] on link "Hang Up" at bounding box center [63, 78] width 127 height 24
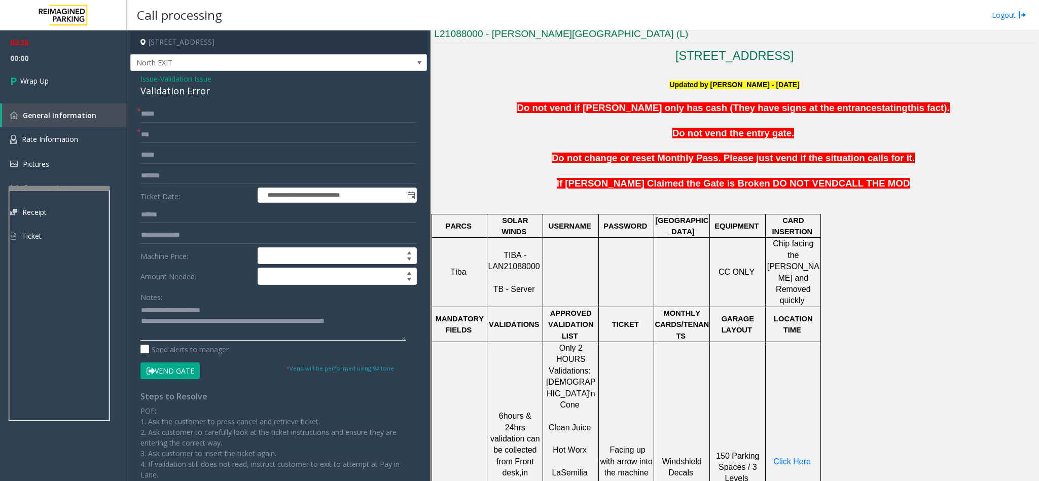
click at [358, 321] on textarea at bounding box center [272, 322] width 265 height 38
drag, startPoint x: 305, startPoint y: 321, endPoint x: 360, endPoint y: 302, distance: 58.1
click at [307, 320] on textarea at bounding box center [272, 322] width 265 height 38
type textarea "**********"
click at [72, 80] on link "Wrap Up" at bounding box center [63, 81] width 127 height 30
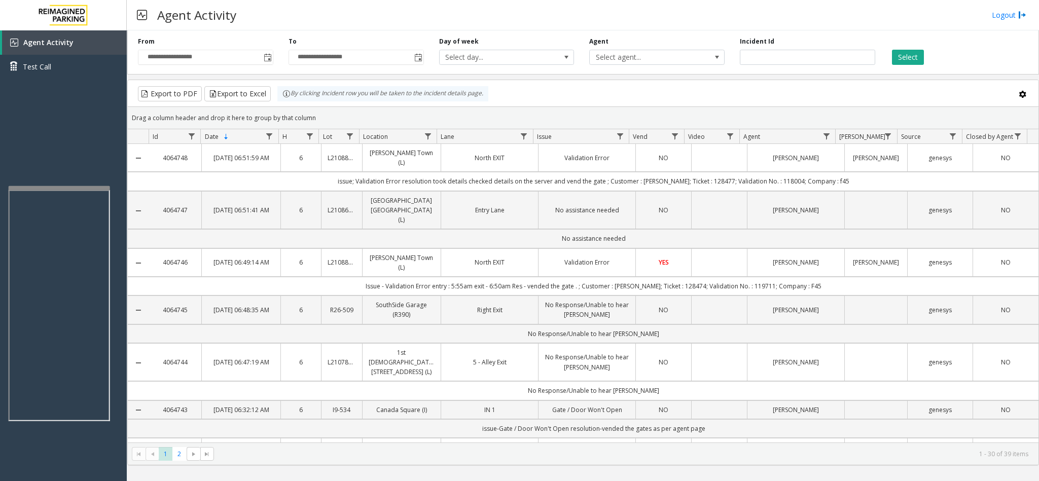
click at [402, 184] on td "issue; Validation Error resolution took details checked details on the server a…" at bounding box center [594, 181] width 890 height 19
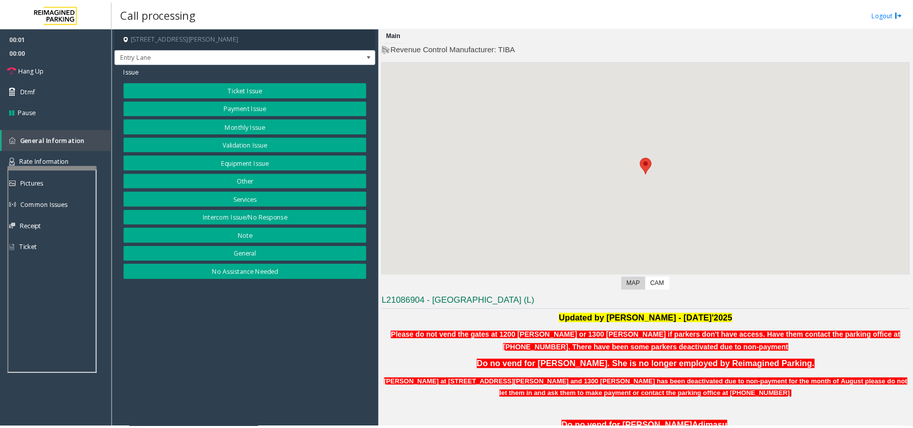
scroll to position [218, 0]
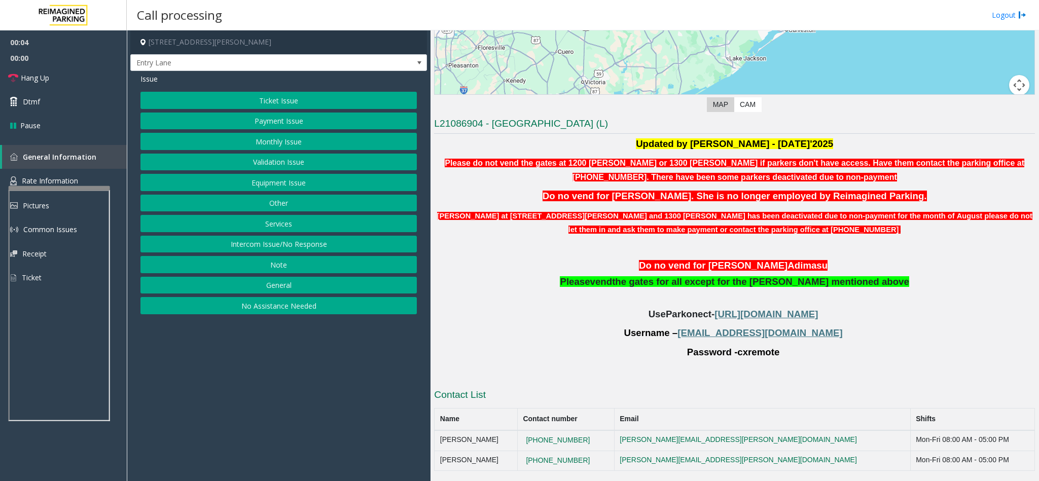
click at [692, 321] on p "Use Parkonect - [URL][DOMAIN_NAME]" at bounding box center [734, 315] width 601 height 14
click at [692, 316] on span "[URL][DOMAIN_NAME]" at bounding box center [766, 314] width 103 height 11
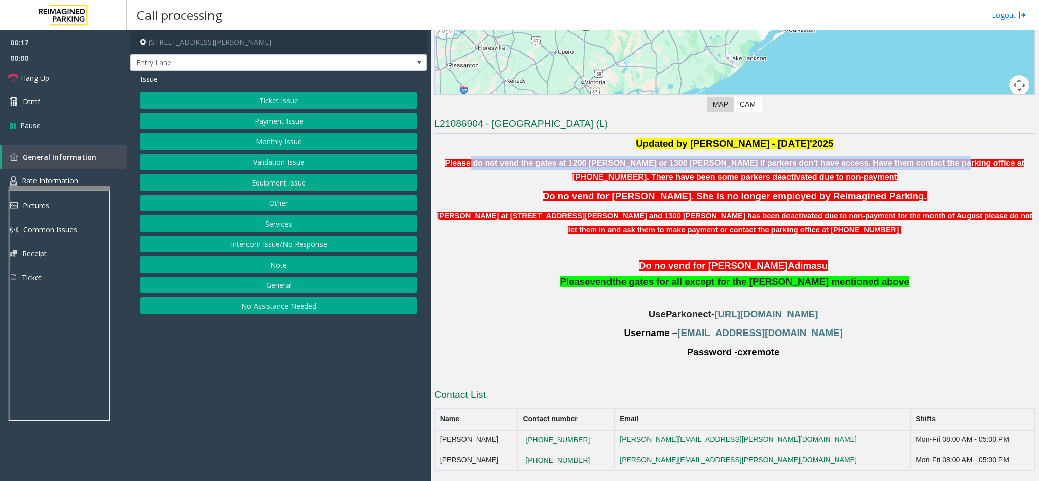
drag, startPoint x: 459, startPoint y: 160, endPoint x: 866, endPoint y: 155, distance: 407.8
click at [692, 159] on b "Please do not vend the gates at 1200 [PERSON_NAME] or 1300 [PERSON_NAME] if par…" at bounding box center [735, 170] width 580 height 23
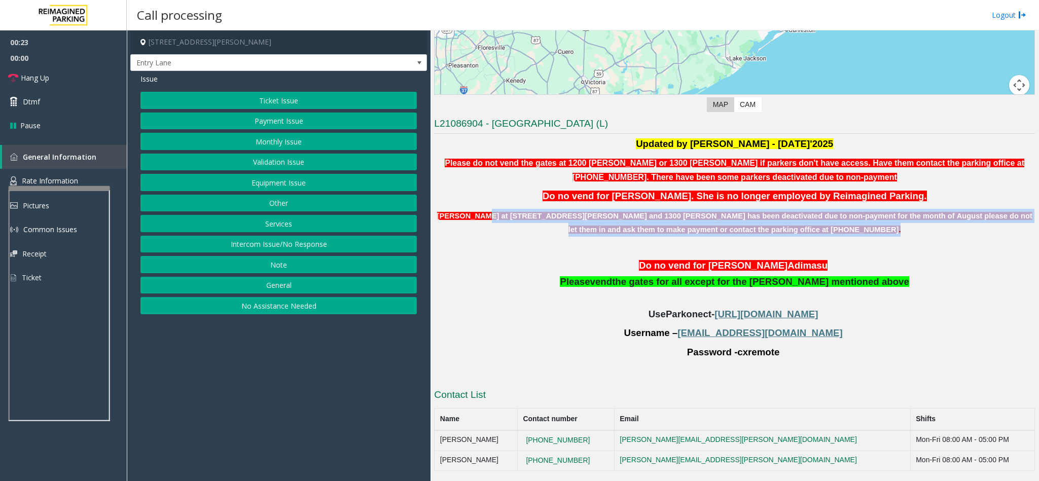
drag, startPoint x: 475, startPoint y: 214, endPoint x: 869, endPoint y: 222, distance: 394.2
click at [692, 222] on p "[PERSON_NAME] at [STREET_ADDRESS][PERSON_NAME] and 1300 [PERSON_NAME] has been …" at bounding box center [734, 223] width 601 height 28
click at [692, 236] on p "[PERSON_NAME] at [STREET_ADDRESS][PERSON_NAME] and 1300 [PERSON_NAME] has been …" at bounding box center [734, 223] width 601 height 28
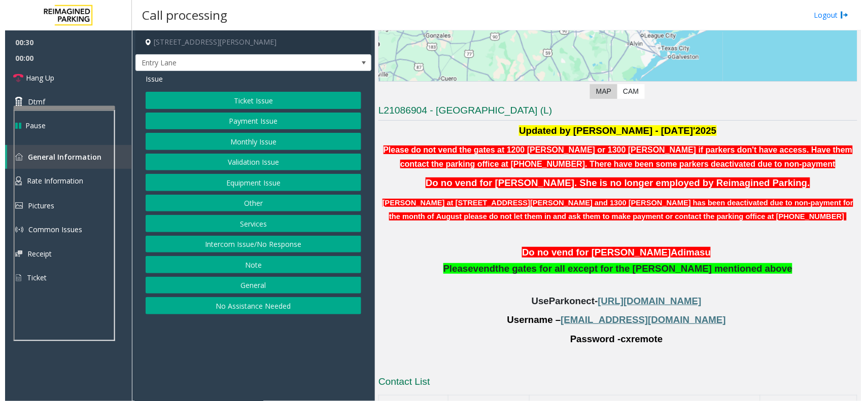
scroll to position [188, 0]
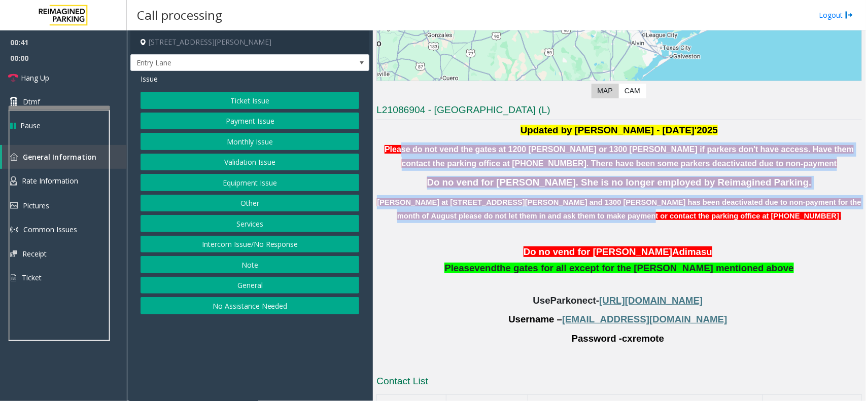
drag, startPoint x: 407, startPoint y: 150, endPoint x: 650, endPoint y: 215, distance: 251.3
click at [650, 215] on div "Updated by [PERSON_NAME] - [DATE]'2025 Please do not vend the gates at 1200 [PE…" at bounding box center [618, 244] width 485 height 241
click at [568, 184] on span "Do no vend for [PERSON_NAME]. She is no longer employed by Reimagined Parking." at bounding box center [619, 182] width 384 height 11
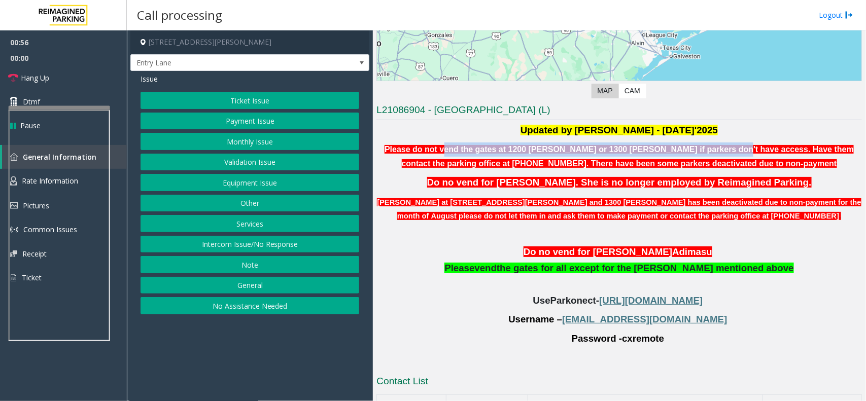
drag, startPoint x: 429, startPoint y: 153, endPoint x: 669, endPoint y: 156, distance: 239.4
click at [669, 156] on p "Please do not vend the gates at 1200 [PERSON_NAME] or 1300 [PERSON_NAME] if par…" at bounding box center [618, 157] width 485 height 28
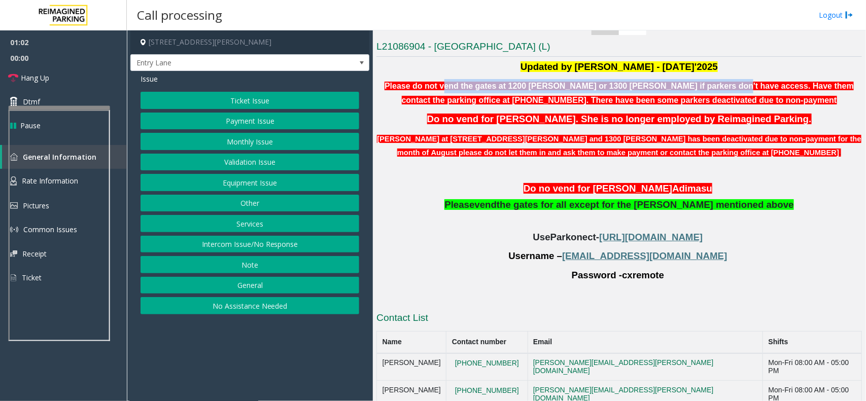
scroll to position [254, 0]
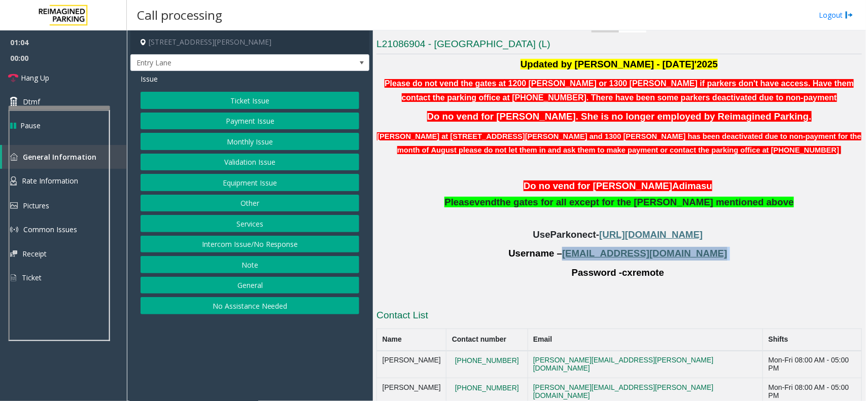
drag, startPoint x: 688, startPoint y: 256, endPoint x: 596, endPoint y: 256, distance: 91.3
click at [596, 256] on p "Username – [EMAIL_ADDRESS][DOMAIN_NAME]" at bounding box center [618, 254] width 485 height 14
copy p "[EMAIL_ADDRESS][DOMAIN_NAME]"
drag, startPoint x: 653, startPoint y: 272, endPoint x: 617, endPoint y: 269, distance: 36.7
click at [617, 269] on p "Password - cxremote" at bounding box center [618, 273] width 485 height 14
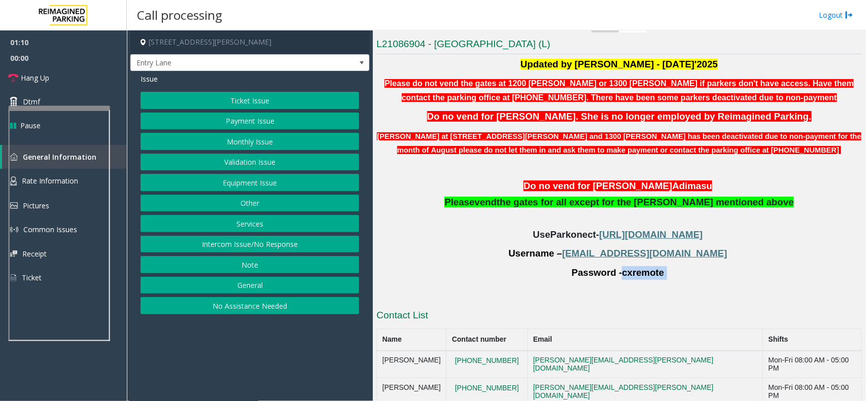
copy p "cxremote"
click at [243, 137] on button "Monthly Issue" at bounding box center [249, 141] width 219 height 17
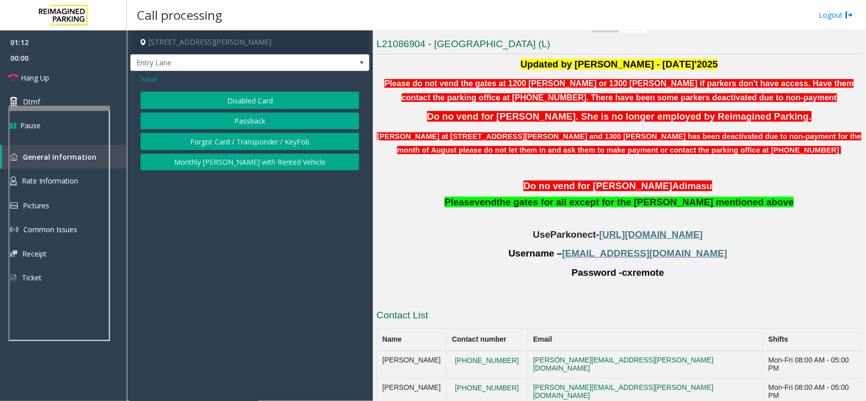
click at [224, 90] on div "Issue Disabled Card Passback Forgot Card / Transponder / KeyFob Monthly [PERSON…" at bounding box center [249, 123] width 239 height 104
click at [224, 104] on button "Disabled Card" at bounding box center [249, 100] width 219 height 17
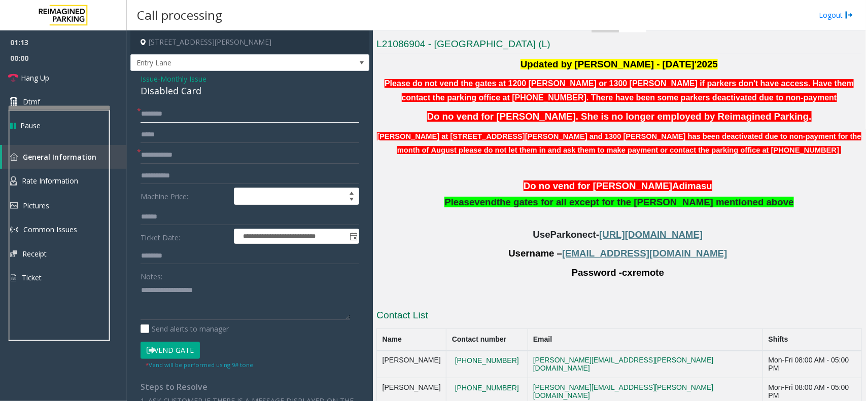
click at [180, 118] on input "text" at bounding box center [249, 113] width 219 height 17
type input "*"
type input "**********"
drag, startPoint x: 661, startPoint y: 274, endPoint x: 618, endPoint y: 267, distance: 43.7
click at [618, 267] on p "Password - cxremote" at bounding box center [618, 273] width 485 height 14
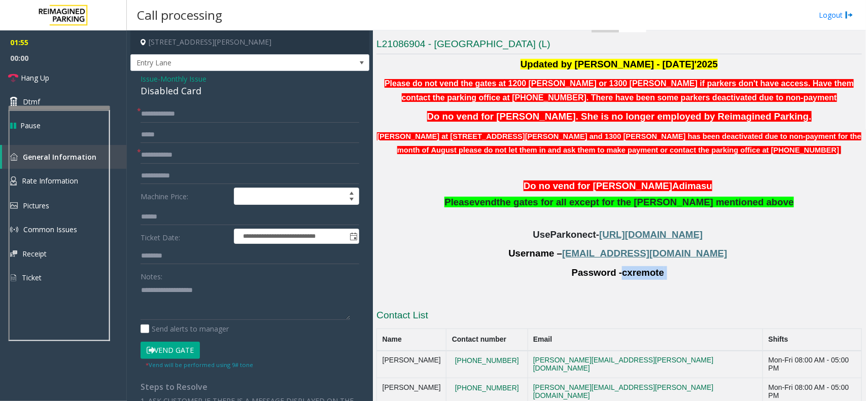
copy p "cxremote"
click at [647, 285] on p at bounding box center [618, 292] width 485 height 14
drag, startPoint x: 654, startPoint y: 275, endPoint x: 617, endPoint y: 270, distance: 37.4
click at [617, 270] on p "Password - cxremote" at bounding box center [618, 273] width 485 height 14
copy span "cxremote"
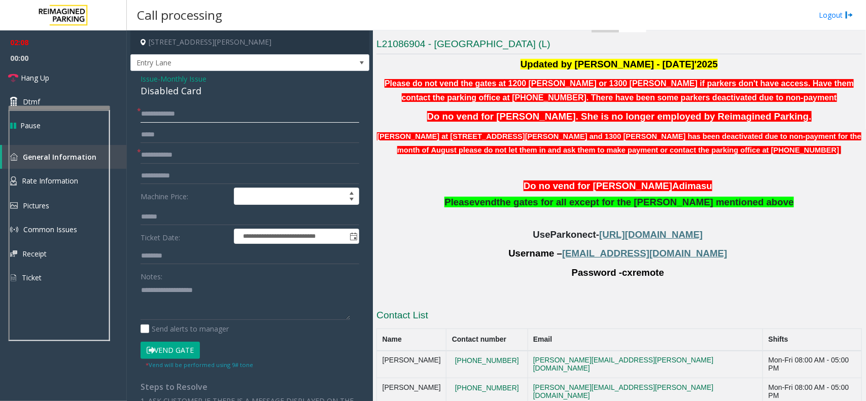
click at [148, 113] on input "**********" at bounding box center [249, 113] width 219 height 17
click at [183, 113] on input "**********" at bounding box center [249, 113] width 219 height 17
click at [166, 115] on input "**********" at bounding box center [249, 113] width 219 height 17
click at [184, 110] on input "**********" at bounding box center [249, 113] width 219 height 17
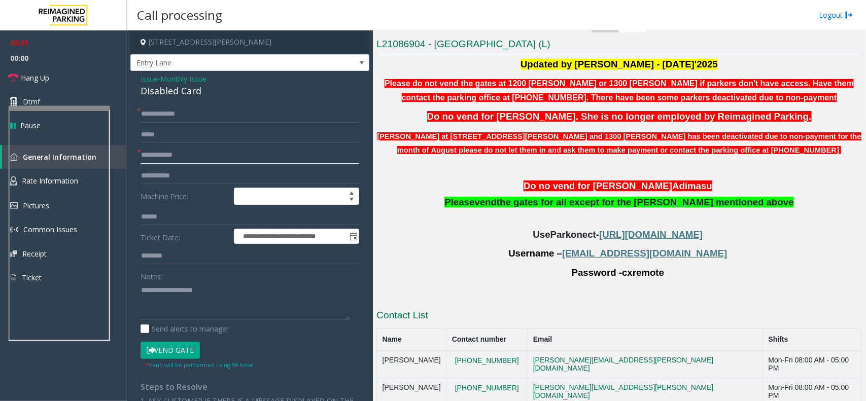
click at [175, 162] on input "text" at bounding box center [249, 155] width 219 height 17
click at [192, 156] on input "text" at bounding box center [249, 155] width 219 height 17
type input "********"
click at [168, 94] on div "Disabled Card" at bounding box center [249, 91] width 219 height 14
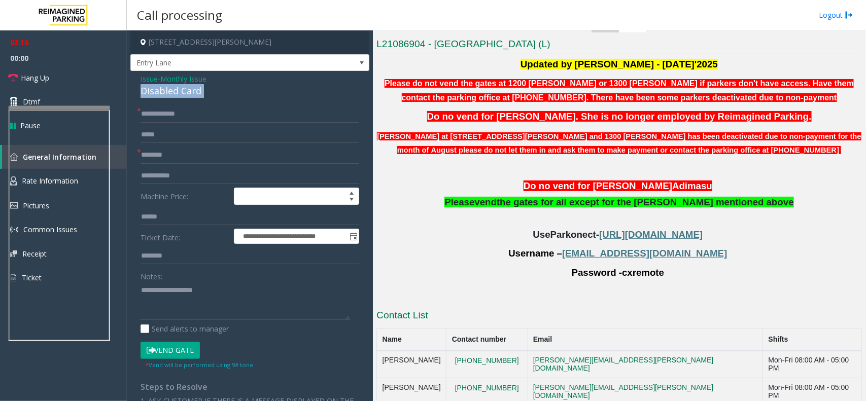
click at [168, 94] on div "Disabled Card" at bounding box center [249, 91] width 219 height 14
copy div "Disabled Card"
click at [162, 307] on textarea at bounding box center [244, 301] width 209 height 38
drag, startPoint x: 44, startPoint y: 72, endPoint x: 55, endPoint y: 78, distance: 12.7
click at [44, 72] on link "Hang Up" at bounding box center [63, 78] width 127 height 24
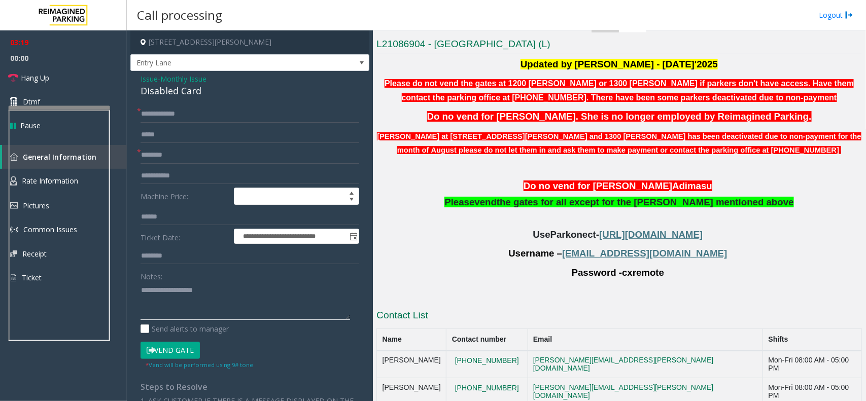
drag, startPoint x: 165, startPoint y: 299, endPoint x: 161, endPoint y: 280, distance: 19.8
click at [161, 287] on textarea at bounding box center [244, 301] width 209 height 38
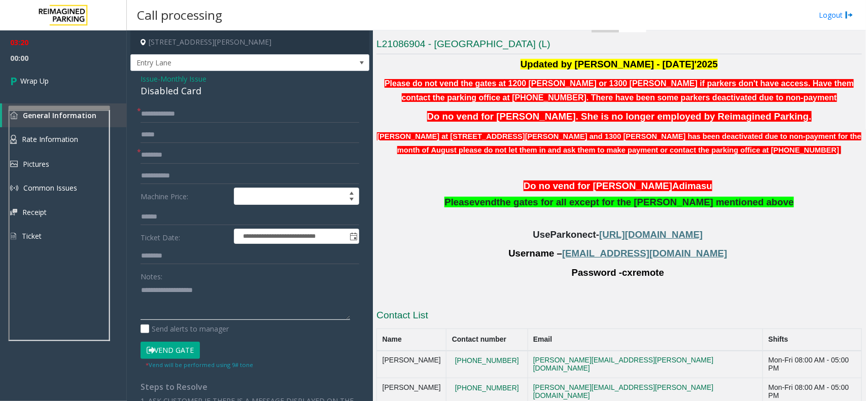
click at [163, 294] on textarea at bounding box center [244, 301] width 209 height 38
paste textarea "**********"
type textarea "**********"
click at [51, 93] on link "Wrap Up" at bounding box center [63, 81] width 127 height 30
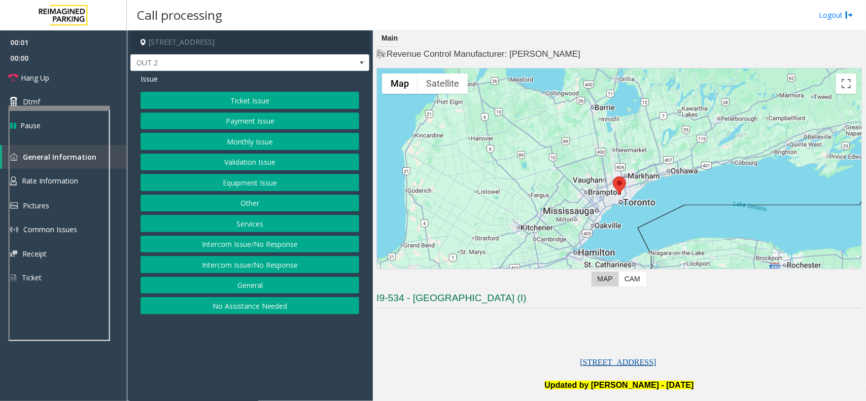
scroll to position [190, 0]
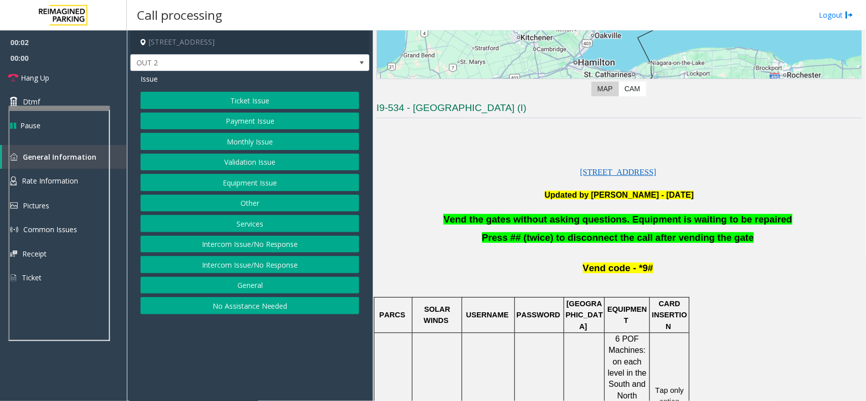
click at [257, 172] on div "Ticket Issue Payment Issue Monthly Issue Validation Issue Equipment Issue Other…" at bounding box center [249, 203] width 219 height 223
click at [258, 182] on button "Equipment Issue" at bounding box center [249, 182] width 219 height 17
click at [258, 182] on button "Gate / Door Won't Open" at bounding box center [249, 182] width 219 height 17
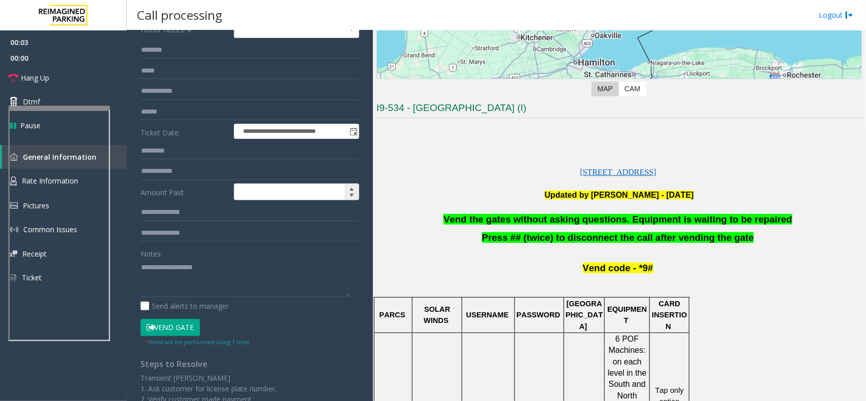
scroll to position [141, 0]
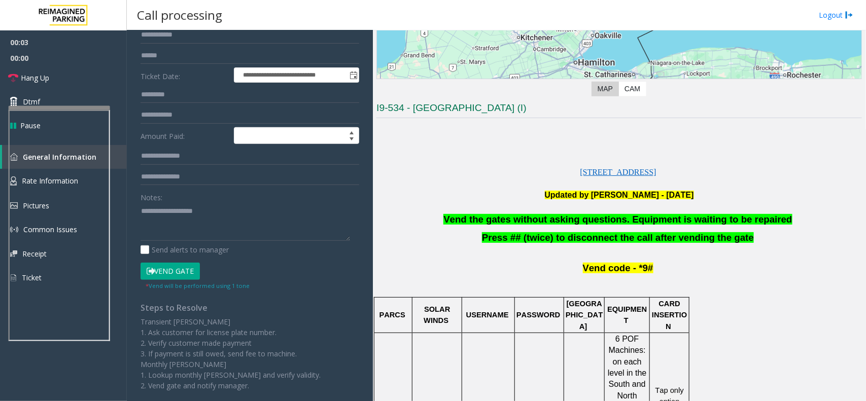
click at [178, 271] on button "Vend Gate" at bounding box center [169, 271] width 59 height 17
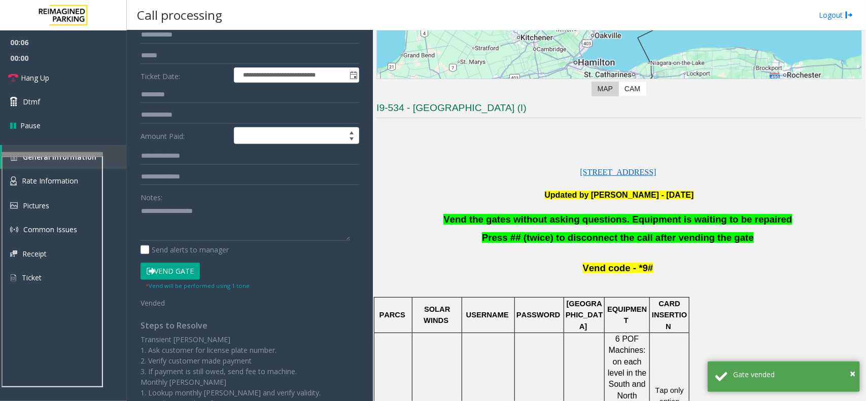
click at [77, 156] on div at bounding box center [52, 271] width 101 height 238
click at [81, 98] on link "Dtmf" at bounding box center [63, 102] width 127 height 24
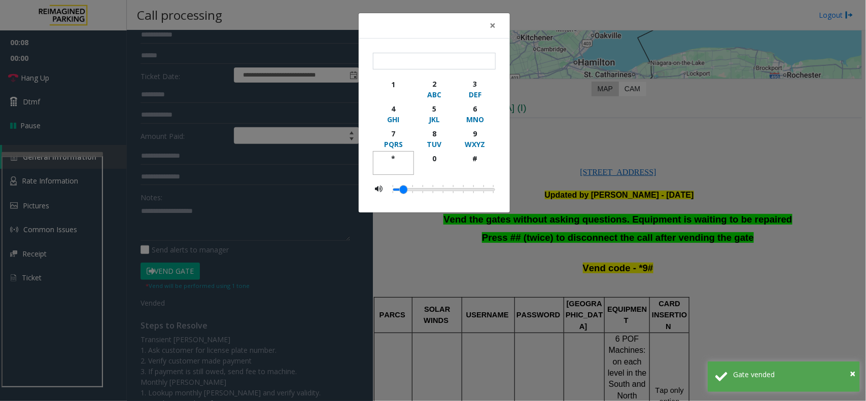
click at [397, 153] on button "*" at bounding box center [393, 163] width 41 height 24
click at [467, 148] on button "9 WXYZ" at bounding box center [474, 138] width 41 height 25
click at [470, 157] on div "#" at bounding box center [475, 158] width 28 height 11
type input "***"
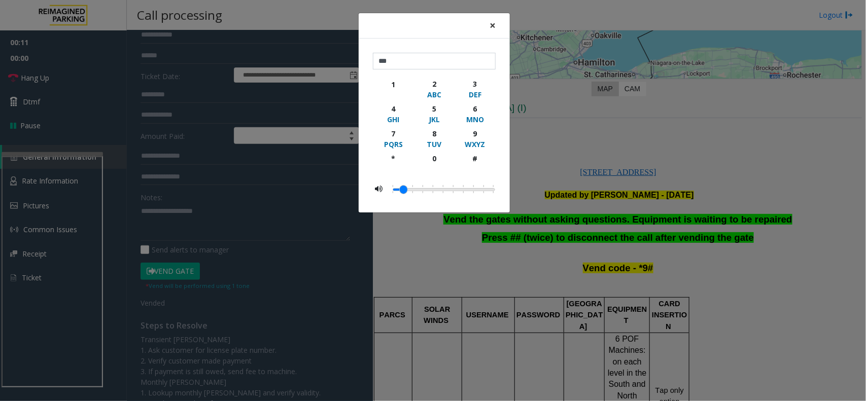
click at [488, 22] on button "×" at bounding box center [492, 25] width 20 height 25
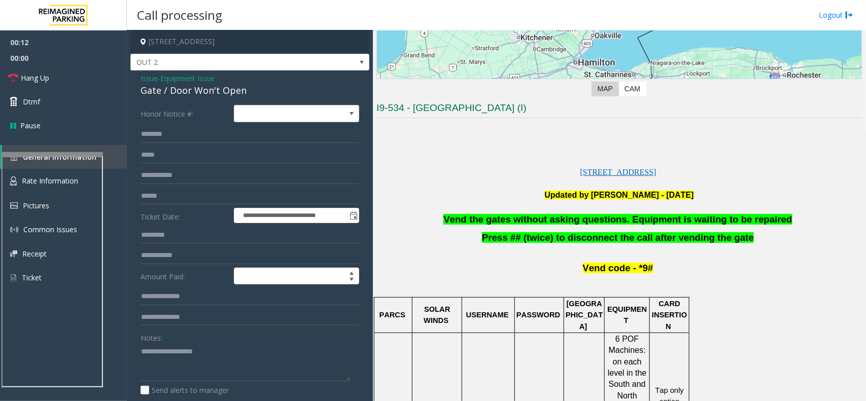
scroll to position [0, 0]
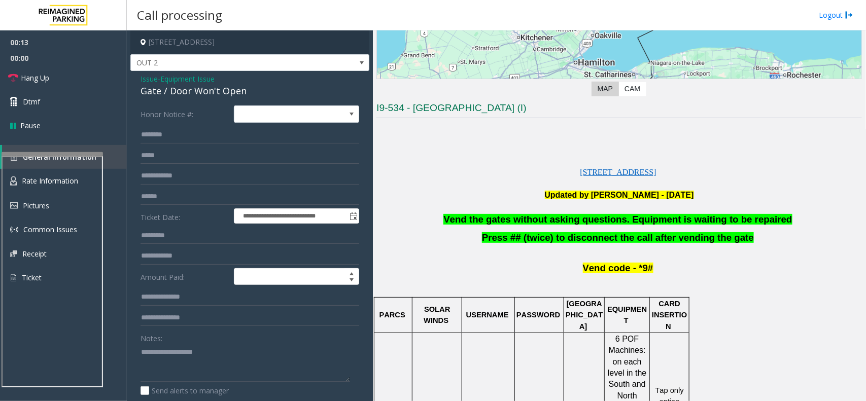
click at [209, 94] on div "Gate / Door Won't Open" at bounding box center [249, 91] width 219 height 14
click at [54, 72] on link "Hang Up" at bounding box center [63, 78] width 127 height 24
click at [180, 321] on textarea at bounding box center [244, 363] width 209 height 38
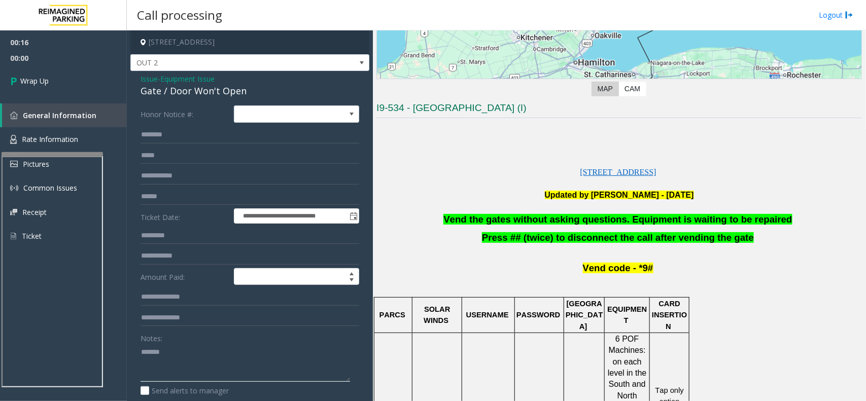
paste textarea "**********"
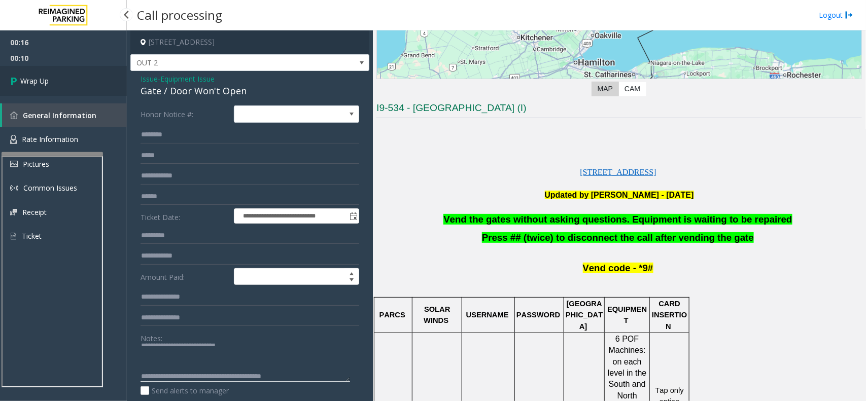
type textarea "**********"
click at [85, 89] on link "Wrap Up" at bounding box center [63, 81] width 127 height 30
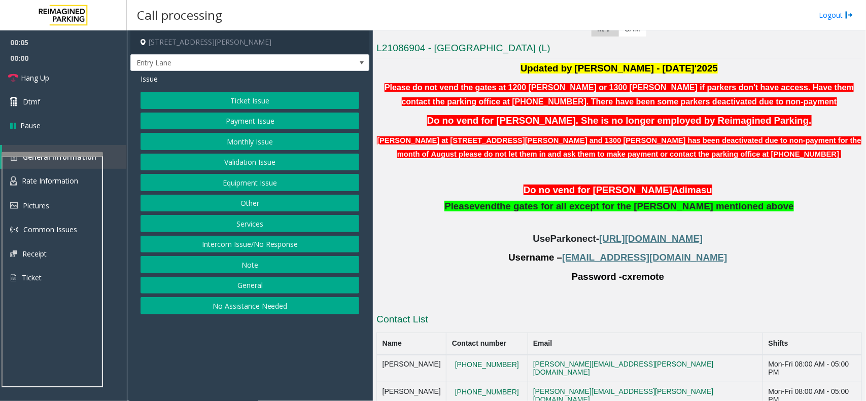
scroll to position [254, 0]
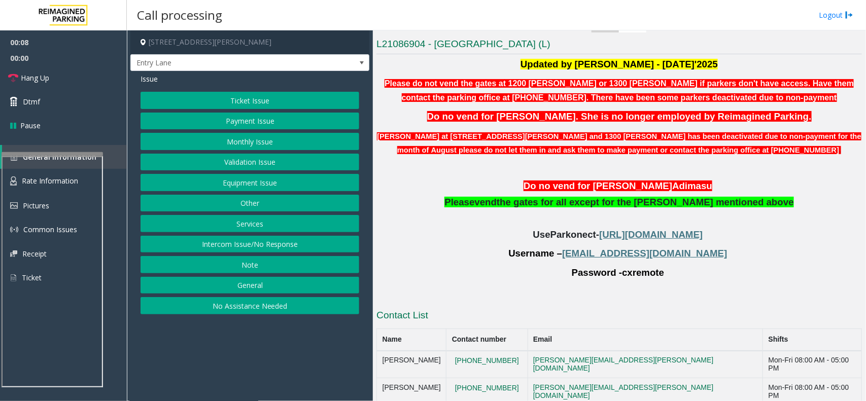
click at [231, 139] on button "Monthly Issue" at bounding box center [249, 141] width 219 height 17
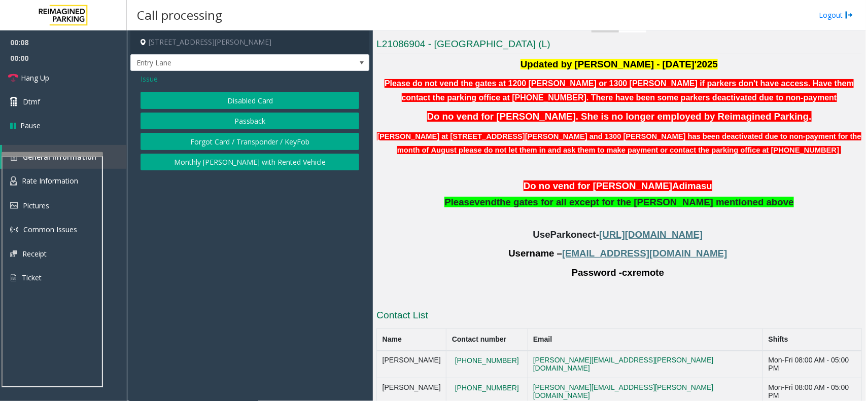
click at [226, 97] on button "Disabled Card" at bounding box center [249, 100] width 219 height 17
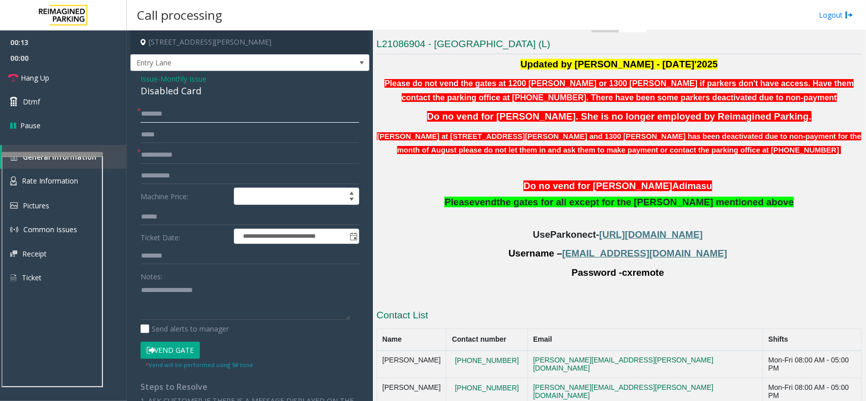
click at [165, 115] on input "text" at bounding box center [249, 113] width 219 height 17
click at [145, 111] on input "*****" at bounding box center [249, 113] width 219 height 17
click at [168, 110] on input "*****" at bounding box center [249, 113] width 219 height 17
click at [187, 112] on input "**********" at bounding box center [249, 113] width 219 height 17
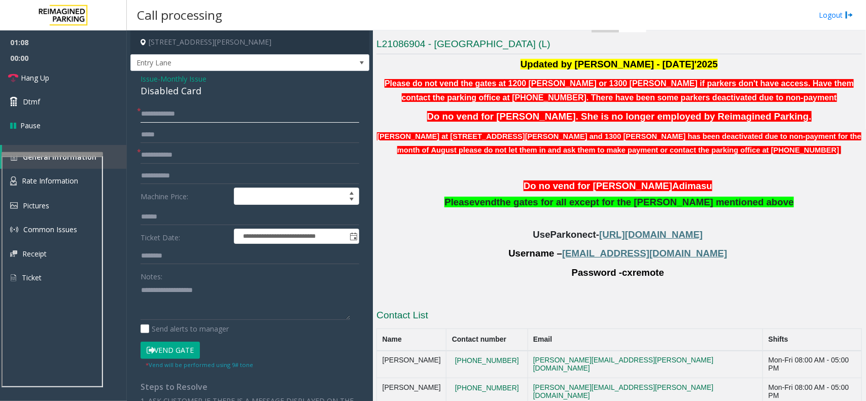
type input "**********"
click at [212, 161] on input "text" at bounding box center [249, 155] width 219 height 17
click at [166, 153] on input "text" at bounding box center [249, 155] width 219 height 17
click at [158, 158] on input "text" at bounding box center [249, 155] width 219 height 17
click at [162, 155] on input "text" at bounding box center [249, 155] width 219 height 17
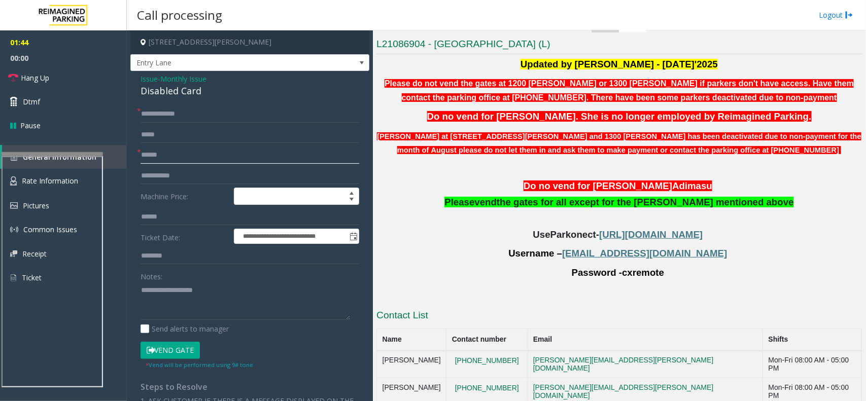
type input "******"
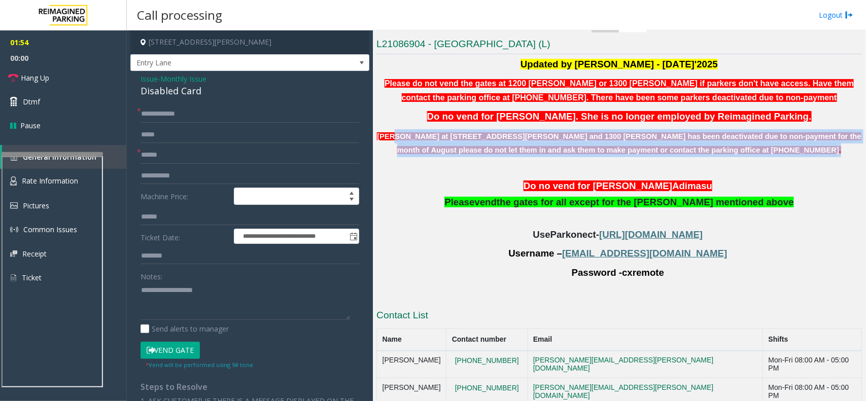
drag, startPoint x: 400, startPoint y: 133, endPoint x: 846, endPoint y: 146, distance: 446.5
click at [692, 146] on p "[PERSON_NAME] at [STREET_ADDRESS][PERSON_NAME] and 1300 [PERSON_NAME] has been …" at bounding box center [618, 143] width 485 height 28
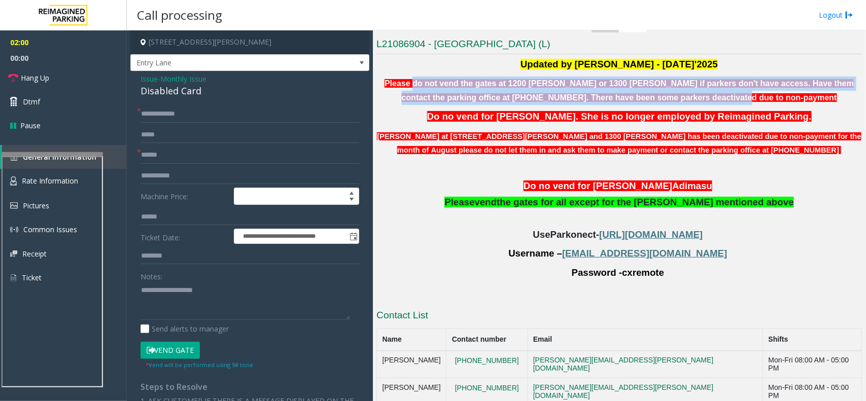
drag, startPoint x: 400, startPoint y: 84, endPoint x: 716, endPoint y: 97, distance: 316.3
click at [692, 97] on b "Please do not vend the gates at 1200 [PERSON_NAME] or 1300 [PERSON_NAME] if par…" at bounding box center [618, 90] width 469 height 23
click at [50, 82] on link "Hang Up" at bounding box center [63, 78] width 127 height 24
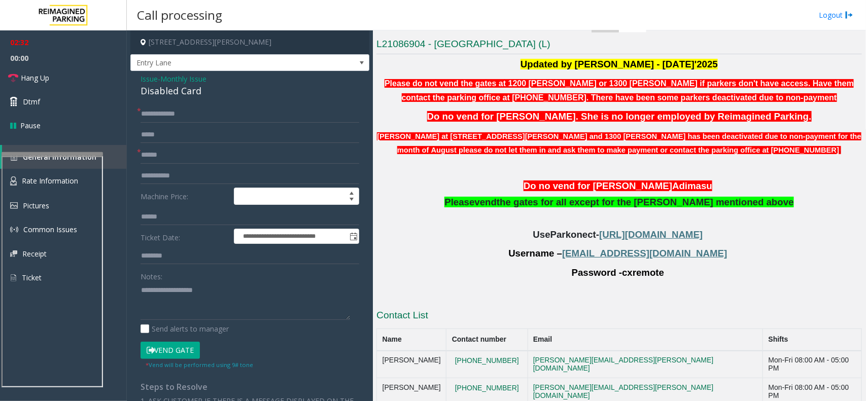
click at [188, 94] on div "Disabled Card" at bounding box center [249, 91] width 219 height 14
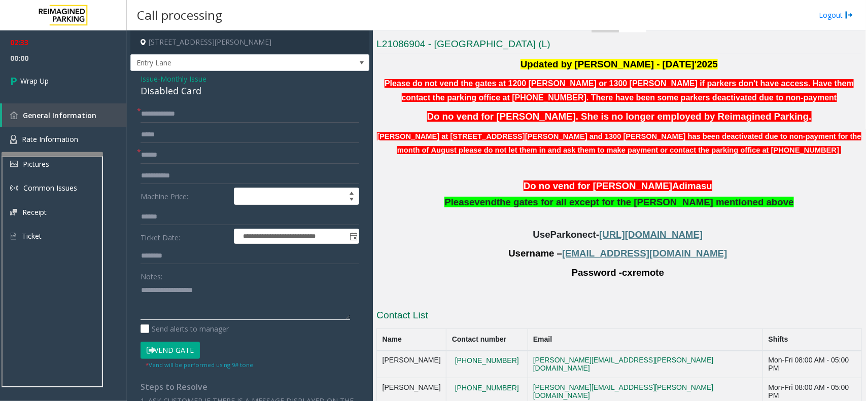
click at [166, 297] on textarea at bounding box center [244, 301] width 209 height 38
paste textarea "**********"
click at [271, 307] on textarea at bounding box center [244, 301] width 209 height 38
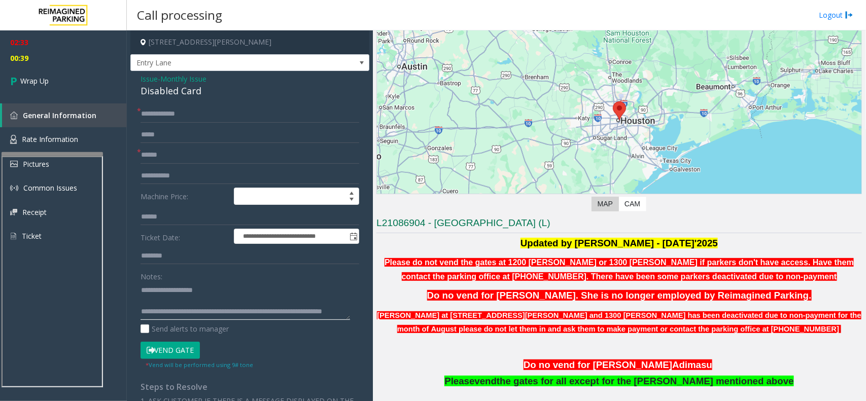
scroll to position [64, 0]
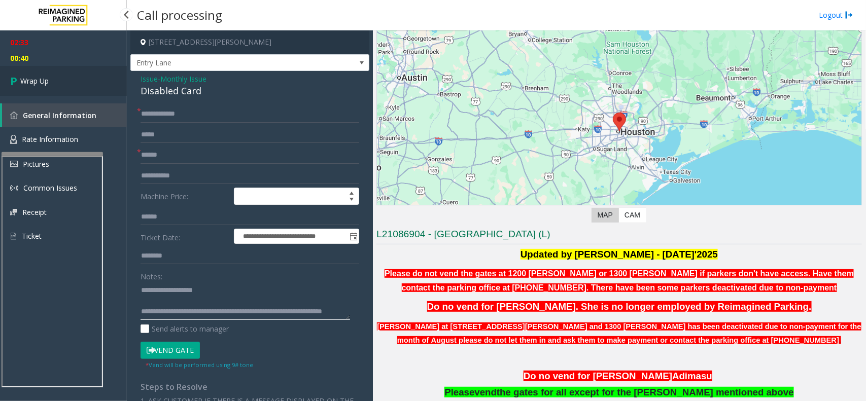
type textarea "**********"
click at [77, 80] on link "Wrap Up" at bounding box center [63, 81] width 127 height 30
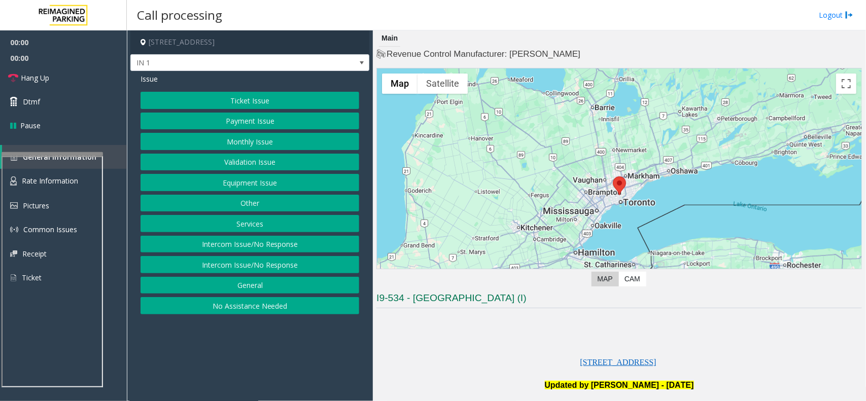
scroll to position [254, 0]
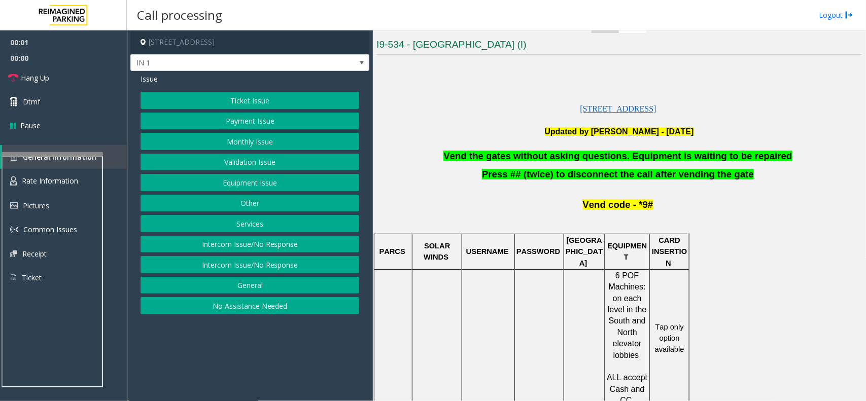
click at [274, 185] on button "Equipment Issue" at bounding box center [249, 182] width 219 height 17
click at [274, 185] on button "Gate / Door Won't Open" at bounding box center [249, 182] width 219 height 17
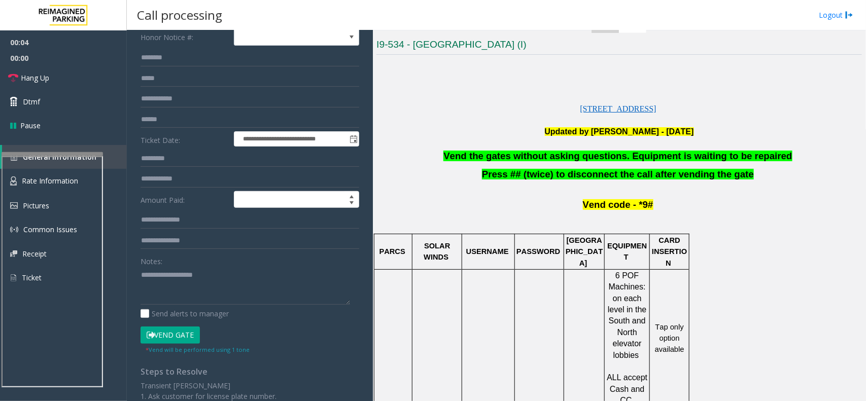
scroll to position [141, 0]
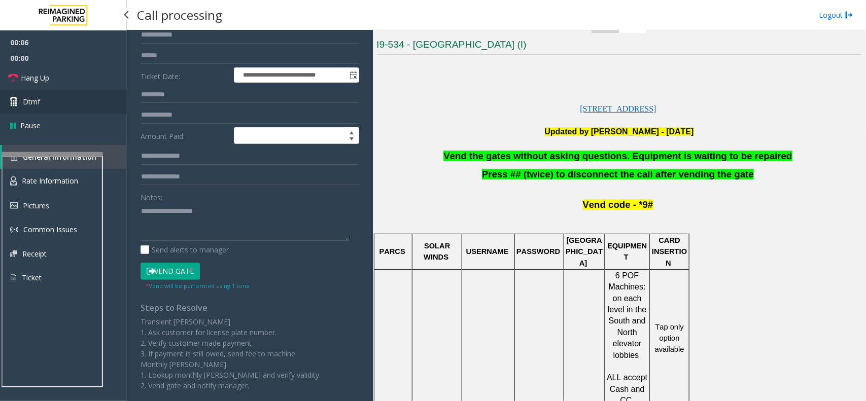
click at [47, 103] on link "Dtmf" at bounding box center [63, 102] width 127 height 24
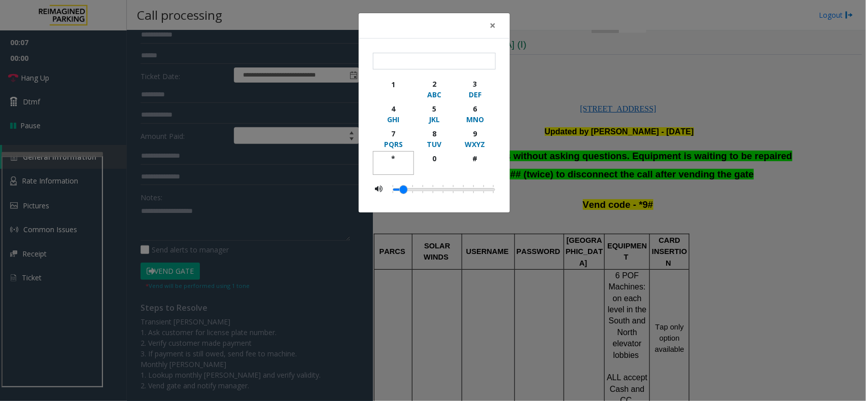
click at [394, 157] on div "*" at bounding box center [393, 158] width 28 height 11
click at [467, 138] on div "9" at bounding box center [475, 133] width 28 height 11
click at [477, 155] on div "#" at bounding box center [475, 158] width 28 height 11
type input "***"
click at [491, 26] on span "×" at bounding box center [492, 25] width 6 height 14
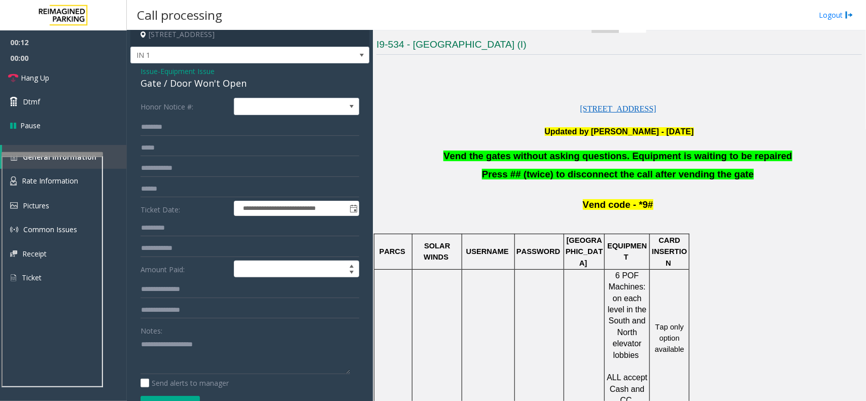
scroll to position [0, 0]
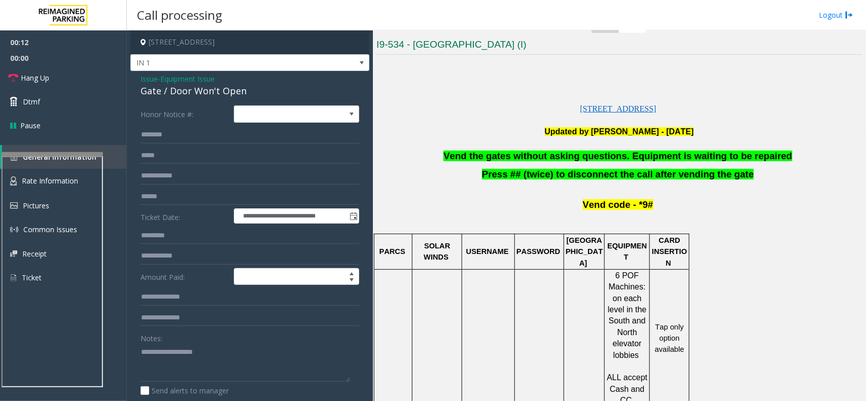
click at [193, 93] on div "Gate / Door Won't Open" at bounding box center [249, 91] width 219 height 14
click at [186, 321] on textarea at bounding box center [244, 363] width 209 height 38
paste textarea "**********"
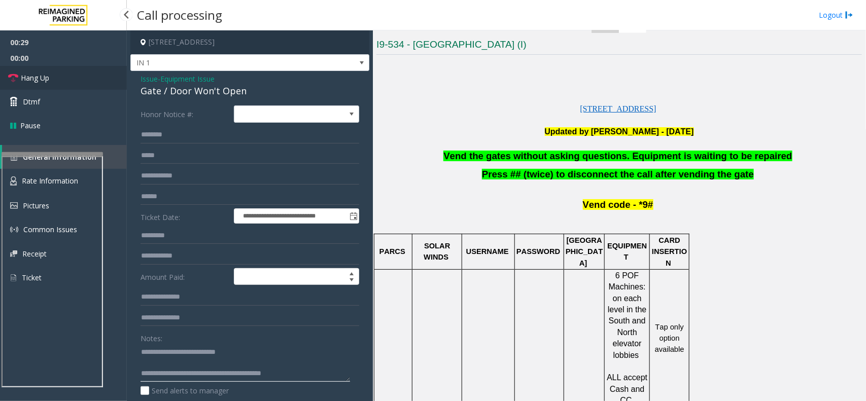
type textarea "**********"
click at [57, 77] on link "Hang Up" at bounding box center [63, 78] width 127 height 24
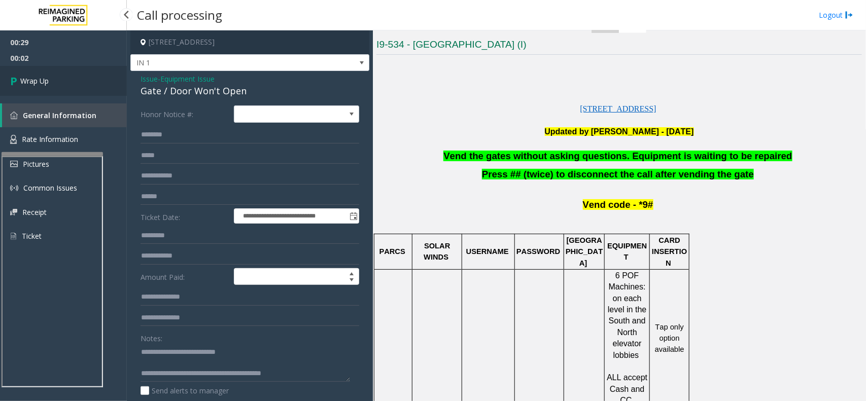
click at [57, 77] on link "Wrap Up" at bounding box center [63, 81] width 127 height 30
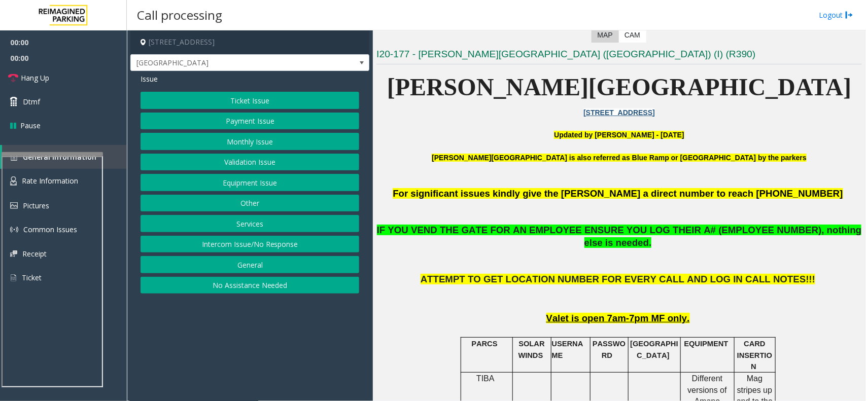
scroll to position [254, 0]
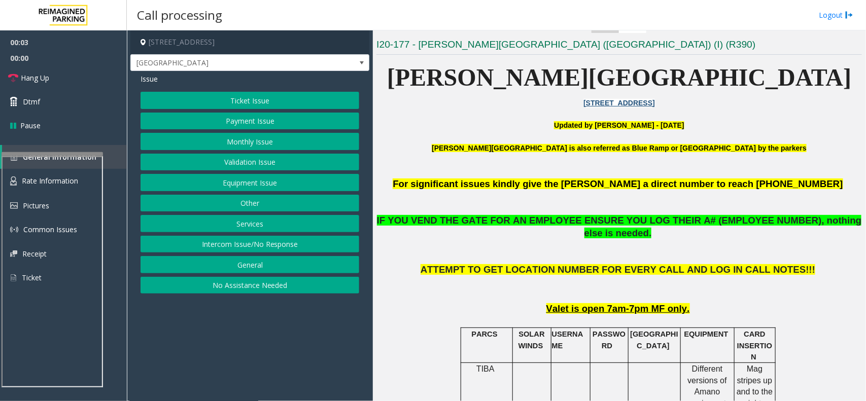
click at [278, 246] on button "Intercom Issue/No Response" at bounding box center [249, 244] width 219 height 17
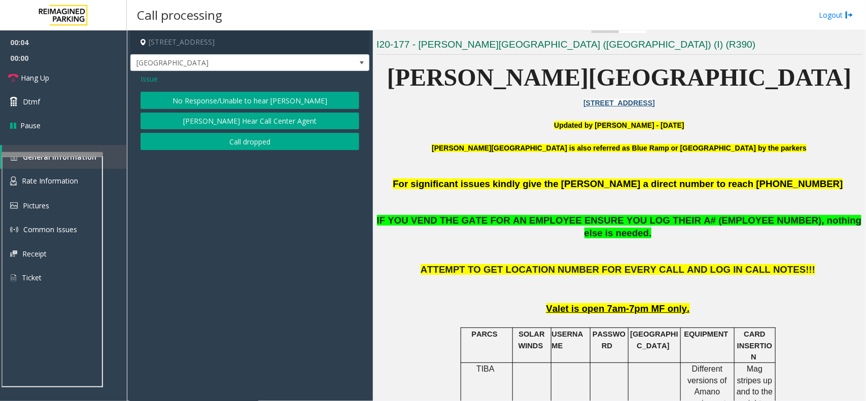
click at [158, 80] on div "Issue" at bounding box center [249, 79] width 219 height 11
click at [156, 80] on span "Issue" at bounding box center [148, 79] width 17 height 11
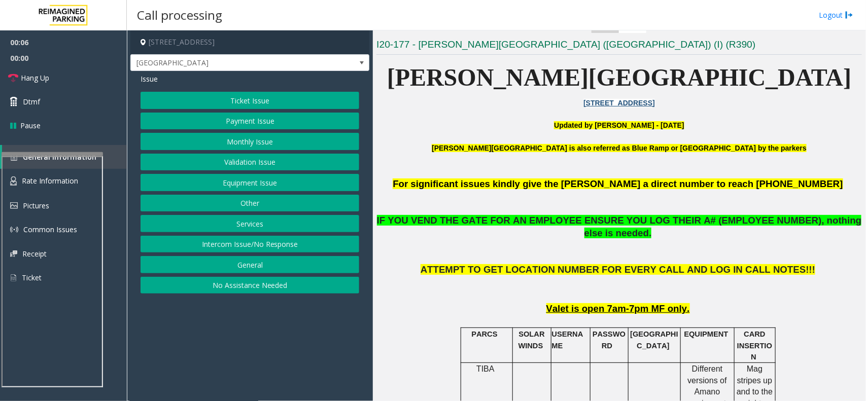
click at [260, 239] on button "Intercom Issue/No Response" at bounding box center [249, 244] width 219 height 17
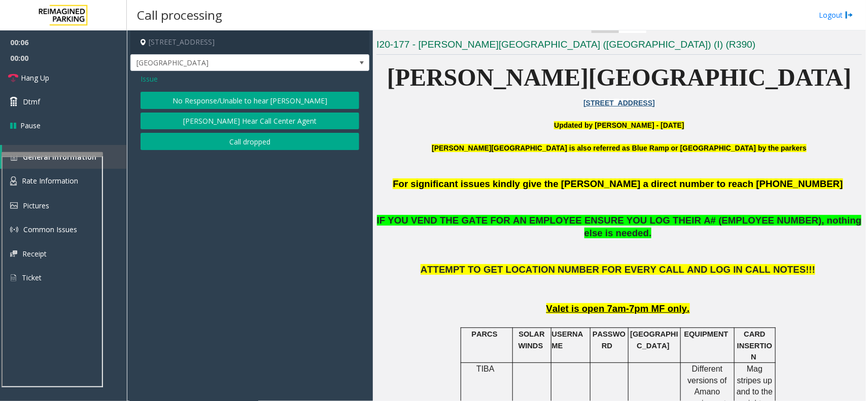
drag, startPoint x: 207, startPoint y: 69, endPoint x: 214, endPoint y: 94, distance: 25.2
click at [208, 74] on div "[STREET_ADDRESS] [GEOGRAPHIC_DATA] Left Entry Lane Issue No Response/Unable to …" at bounding box center [249, 92] width 239 height 125
click at [232, 176] on app-call-processing-form "[STREET_ADDRESS] [GEOGRAPHIC_DATA] Left Entry Lane Issue No Response/Unable to …" at bounding box center [250, 215] width 246 height 371
click at [151, 77] on span "Issue" at bounding box center [148, 79] width 17 height 11
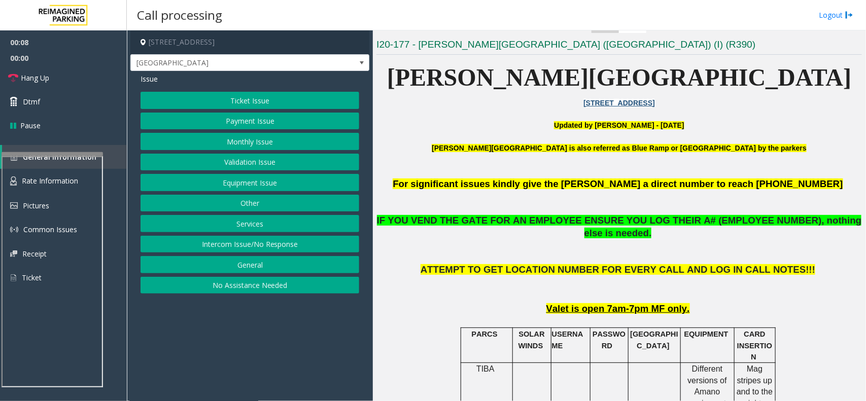
click at [274, 255] on div "Ticket Issue Payment Issue Monthly Issue Validation Issue Equipment Issue Other…" at bounding box center [249, 193] width 219 height 202
click at [275, 250] on button "Intercom Issue/No Response" at bounding box center [249, 244] width 219 height 17
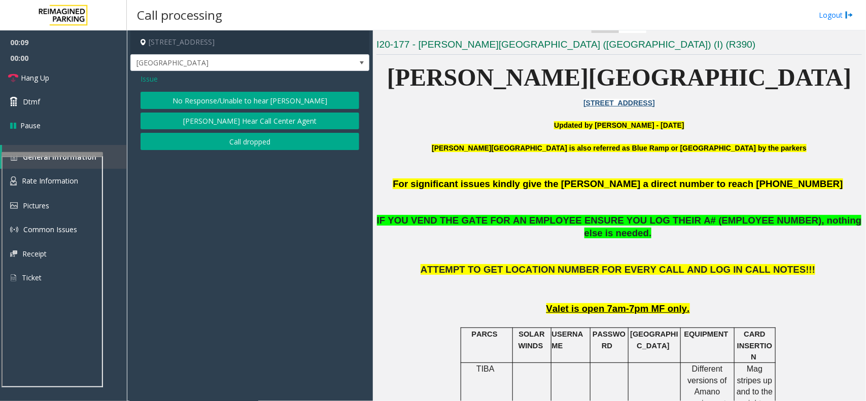
click at [222, 99] on button "No Response/Unable to hear [PERSON_NAME]" at bounding box center [249, 100] width 219 height 17
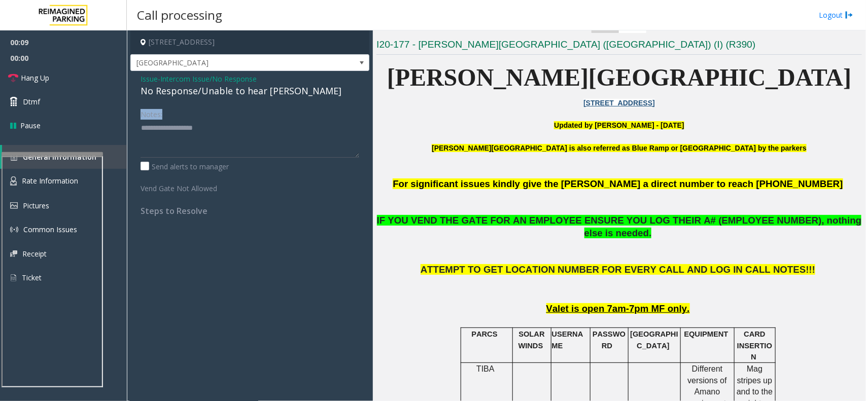
click at [222, 99] on div "Issue - Intercom Issue/No Response No Response/Unable to hear [PERSON_NAME] Not…" at bounding box center [249, 148] width 239 height 155
click at [222, 97] on div "No Response/Unable to hear [PERSON_NAME]" at bounding box center [249, 91] width 219 height 14
click at [157, 76] on span "Issue" at bounding box center [148, 79] width 17 height 11
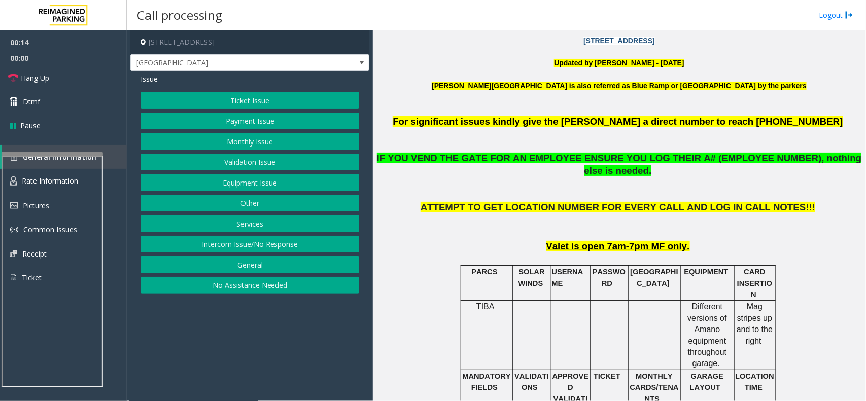
scroll to position [317, 0]
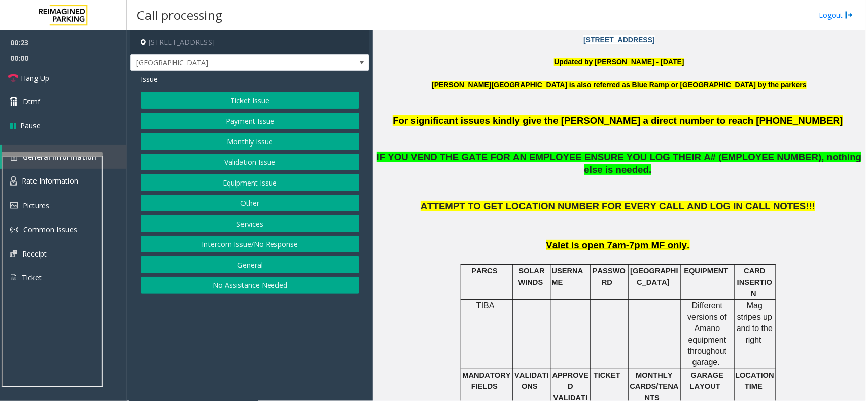
click at [269, 192] on div "Ticket Issue Payment Issue Monthly Issue Validation Issue Equipment Issue Other…" at bounding box center [249, 193] width 219 height 202
click at [269, 191] on button "Equipment Issue" at bounding box center [249, 182] width 219 height 17
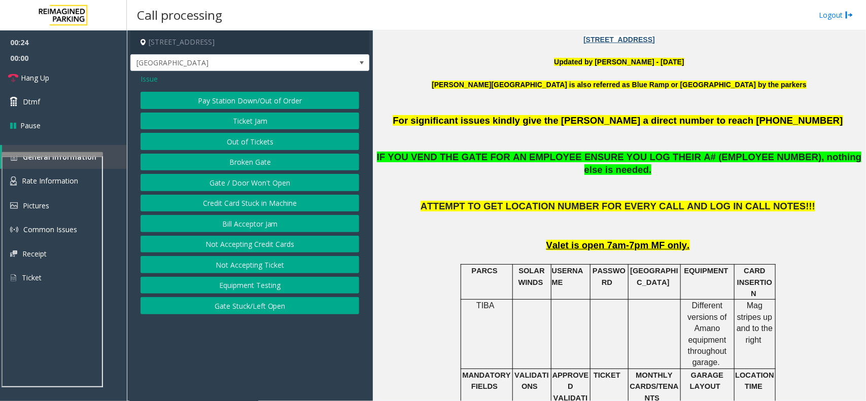
click at [269, 187] on button "Gate / Door Won't Open" at bounding box center [249, 182] width 219 height 17
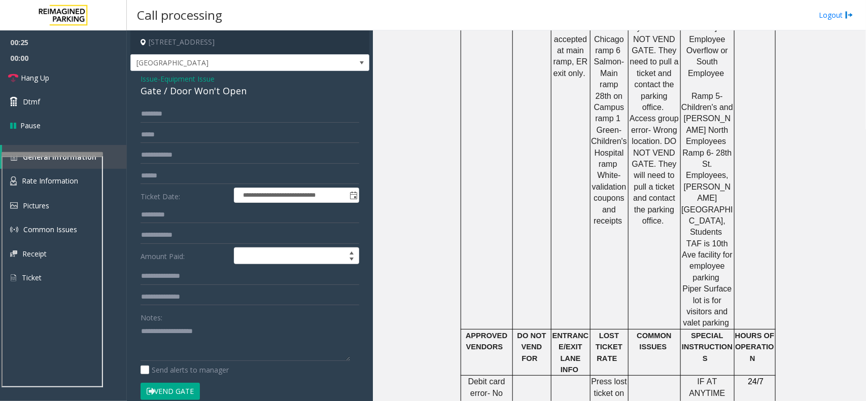
scroll to position [190, 0]
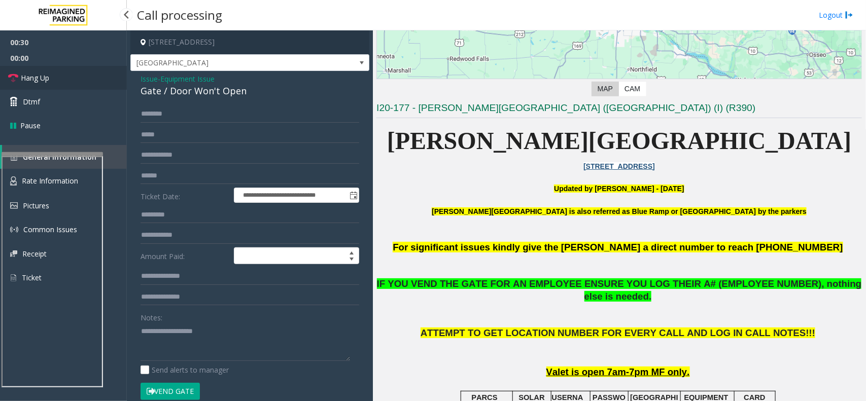
click at [63, 77] on link "Hang Up" at bounding box center [63, 78] width 127 height 24
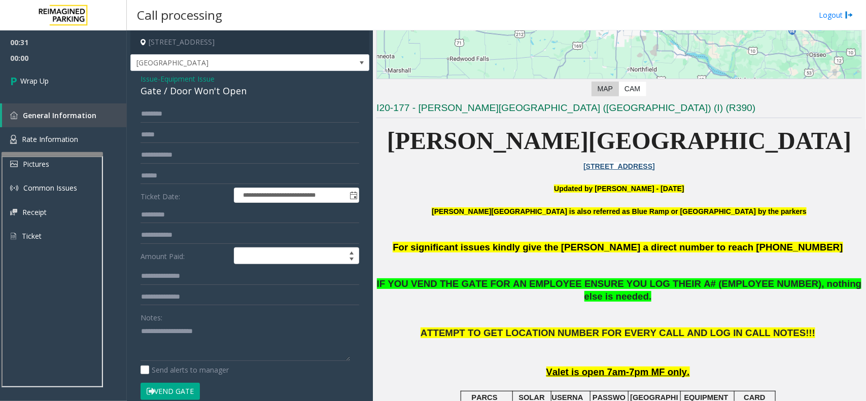
drag, startPoint x: 153, startPoint y: 81, endPoint x: 162, endPoint y: 85, distance: 9.8
click at [153, 81] on span "Issue" at bounding box center [148, 79] width 17 height 11
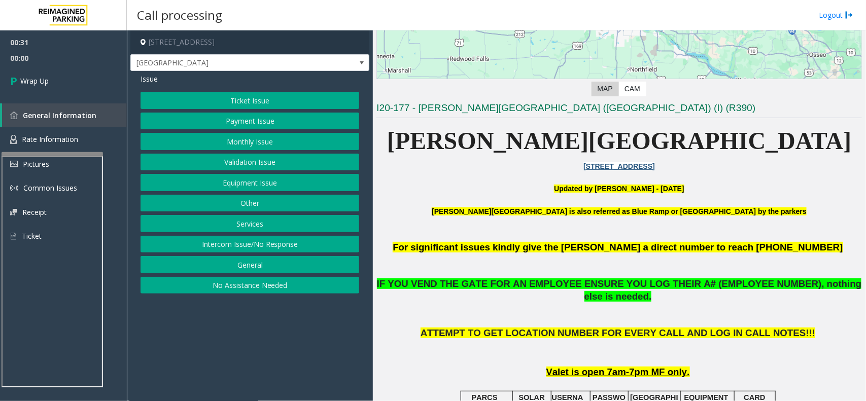
click at [269, 247] on button "Intercom Issue/No Response" at bounding box center [249, 244] width 219 height 17
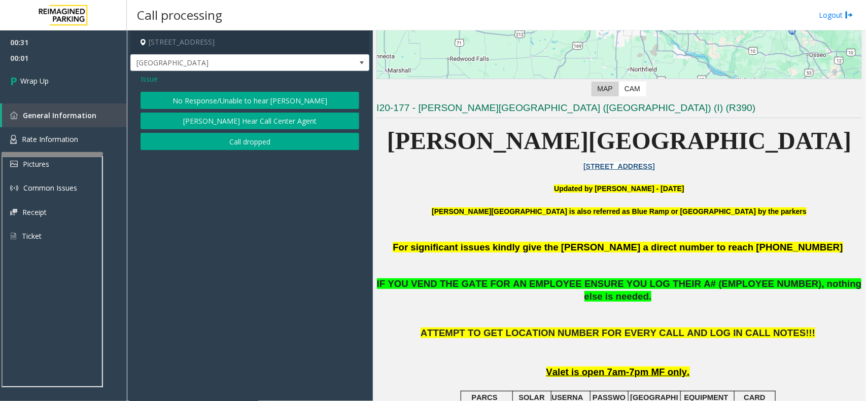
click at [224, 93] on button "No Response/Unable to hear [PERSON_NAME]" at bounding box center [249, 100] width 219 height 17
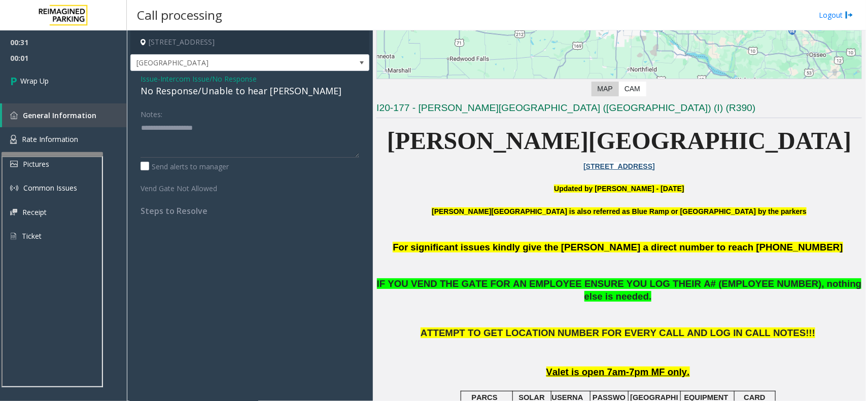
click at [206, 90] on div "No Response/Unable to hear [PERSON_NAME]" at bounding box center [249, 91] width 219 height 14
click at [198, 135] on textarea at bounding box center [249, 139] width 219 height 38
paste textarea "**********"
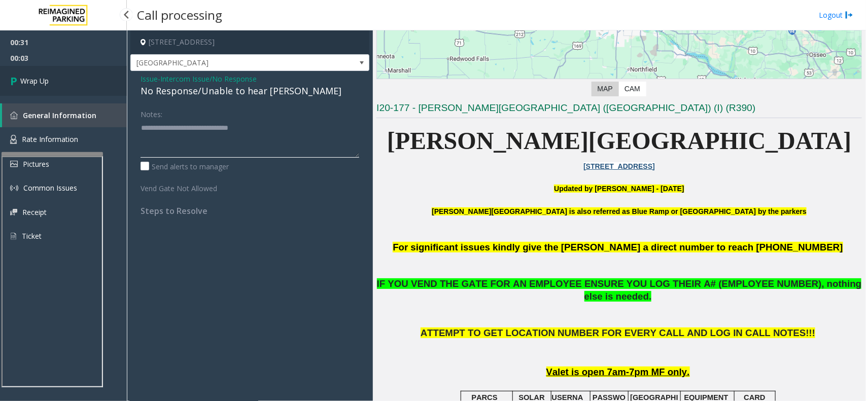
type textarea "**********"
click at [31, 83] on span "Wrap Up" at bounding box center [34, 81] width 28 height 11
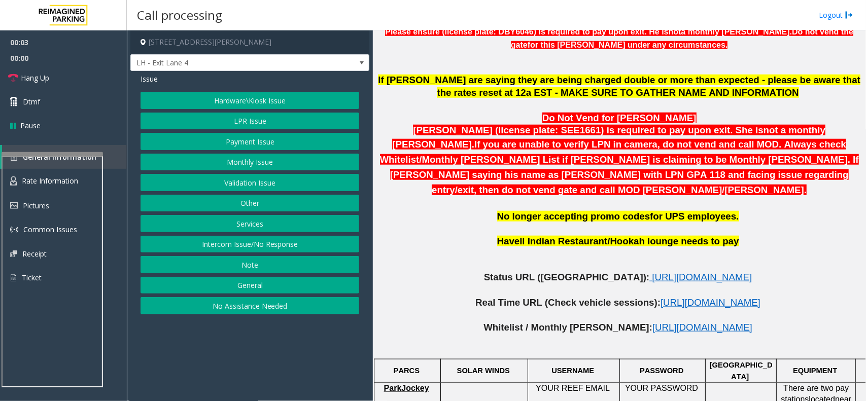
scroll to position [507, 0]
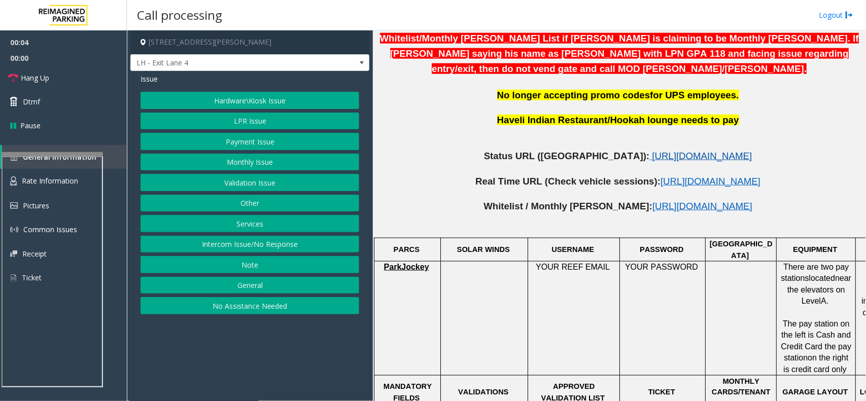
click at [652, 151] on span "[URL][DOMAIN_NAME]" at bounding box center [702, 156] width 100 height 11
click at [250, 116] on button "LPR Issue" at bounding box center [249, 121] width 219 height 17
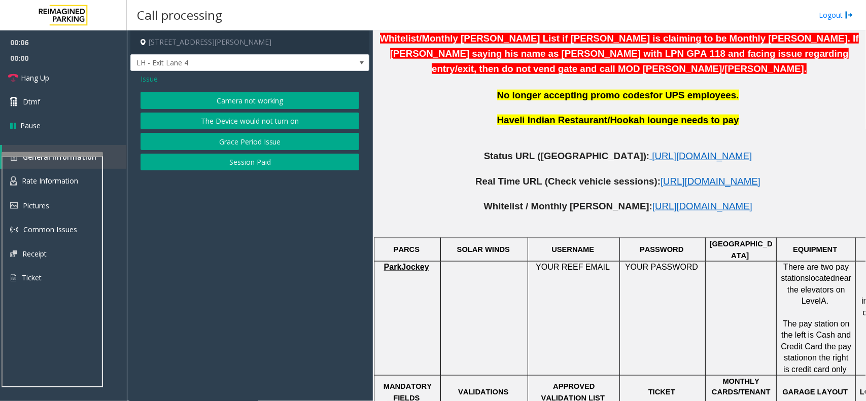
click at [239, 97] on button "Camera not working" at bounding box center [249, 100] width 219 height 17
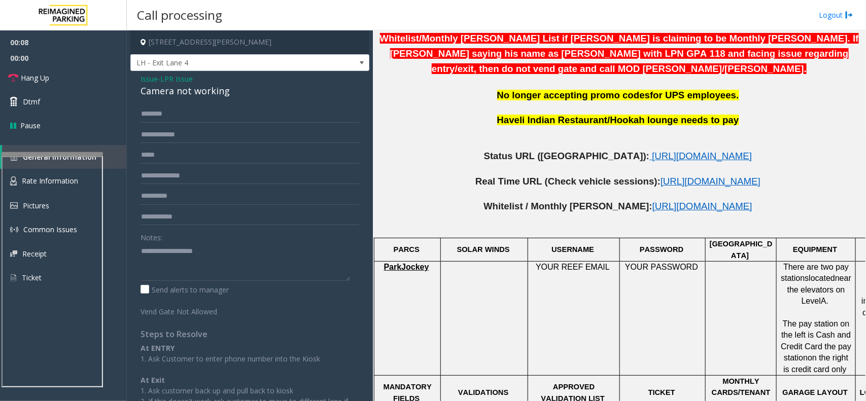
click at [147, 77] on span "Issue" at bounding box center [148, 79] width 17 height 11
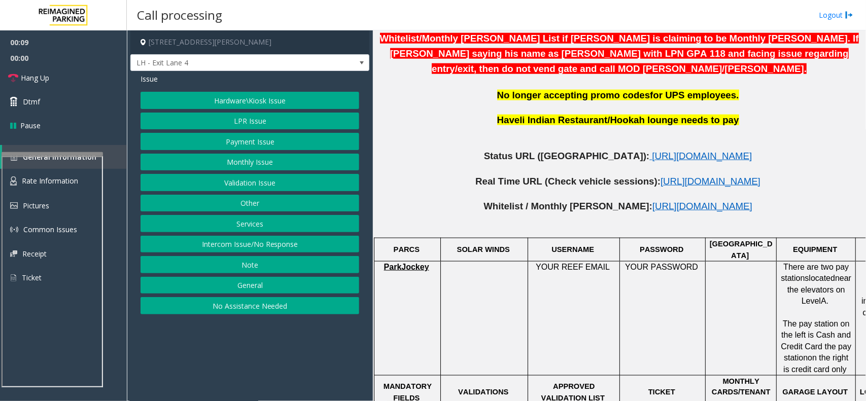
click at [257, 226] on button "Services" at bounding box center [249, 223] width 219 height 17
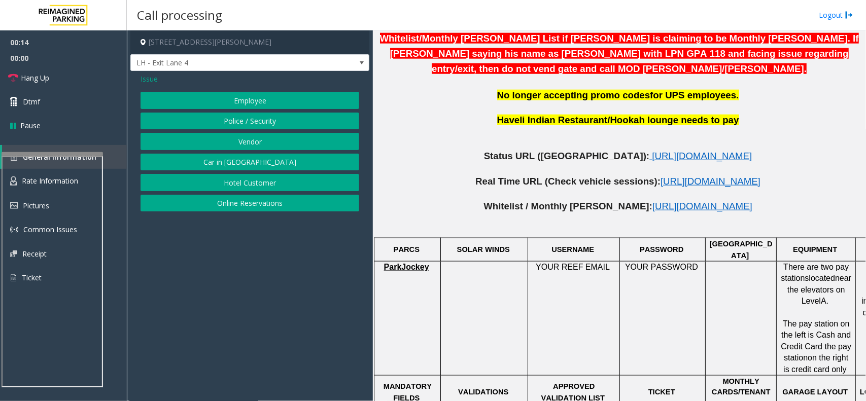
click at [248, 145] on button "Vendor" at bounding box center [249, 141] width 219 height 17
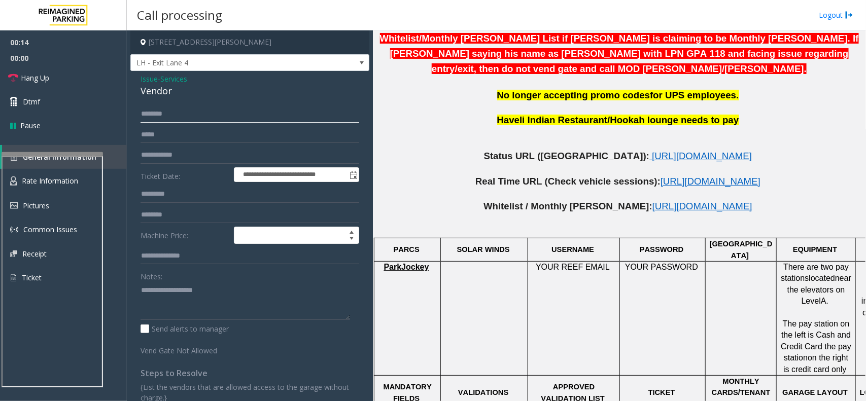
click at [185, 118] on input "text" at bounding box center [249, 113] width 219 height 17
click at [163, 219] on input "text" at bounding box center [249, 214] width 219 height 17
type input "**********"
click at [161, 122] on input "text" at bounding box center [249, 113] width 219 height 17
click at [149, 110] on input "**********" at bounding box center [249, 113] width 219 height 17
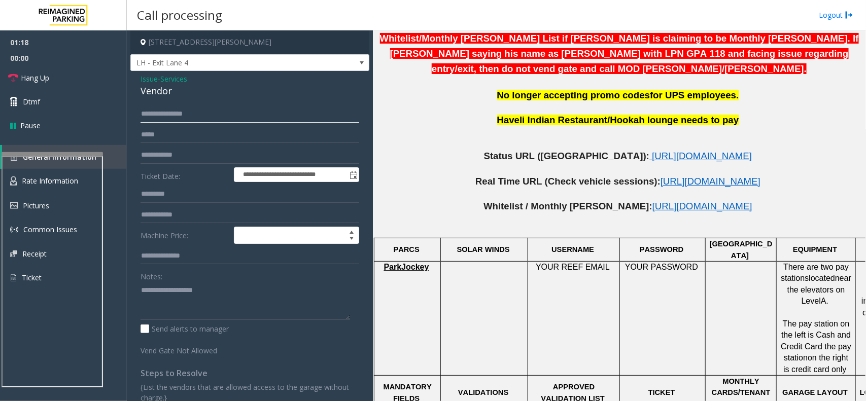
type input "**********"
click at [190, 298] on textarea at bounding box center [244, 301] width 209 height 38
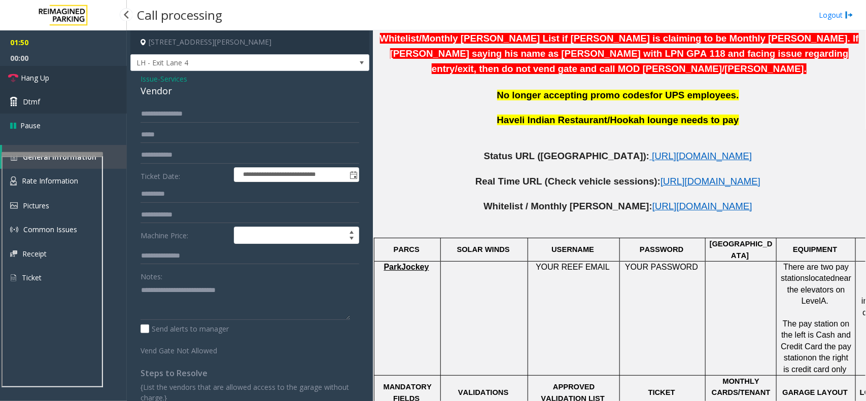
drag, startPoint x: 34, startPoint y: 83, endPoint x: 47, endPoint y: 104, distance: 25.0
click at [34, 83] on span "Hang Up" at bounding box center [35, 78] width 28 height 11
click at [161, 308] on textarea at bounding box center [244, 301] width 209 height 38
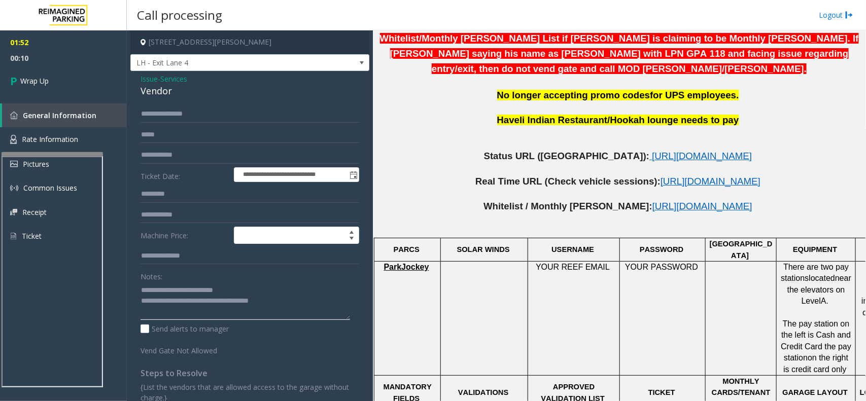
type textarea "**********"
click at [204, 215] on input "**********" at bounding box center [249, 214] width 219 height 17
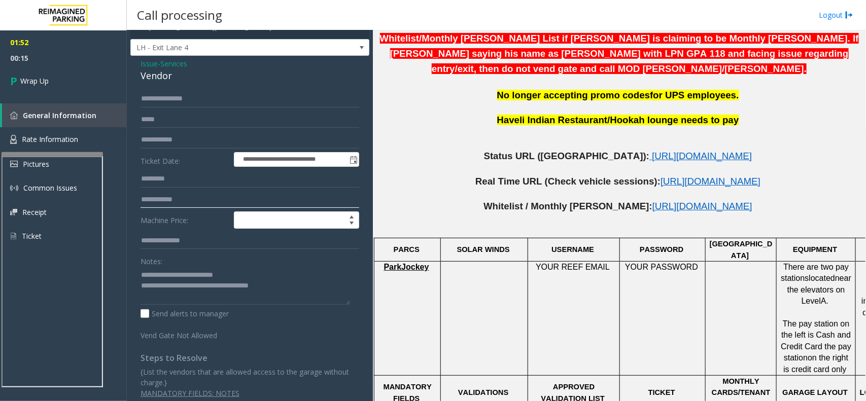
scroll to position [23, 0]
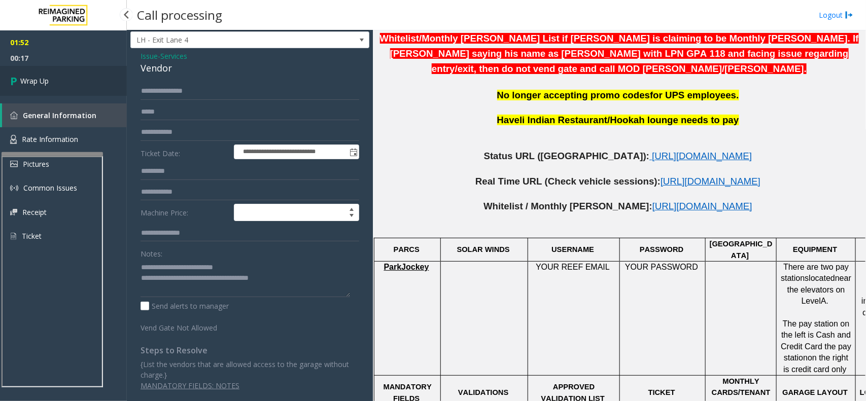
click at [23, 73] on link "Wrap Up" at bounding box center [63, 81] width 127 height 30
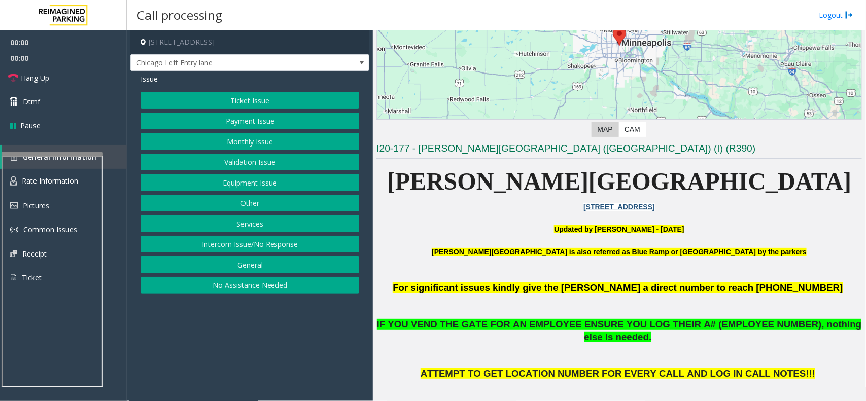
scroll to position [190, 0]
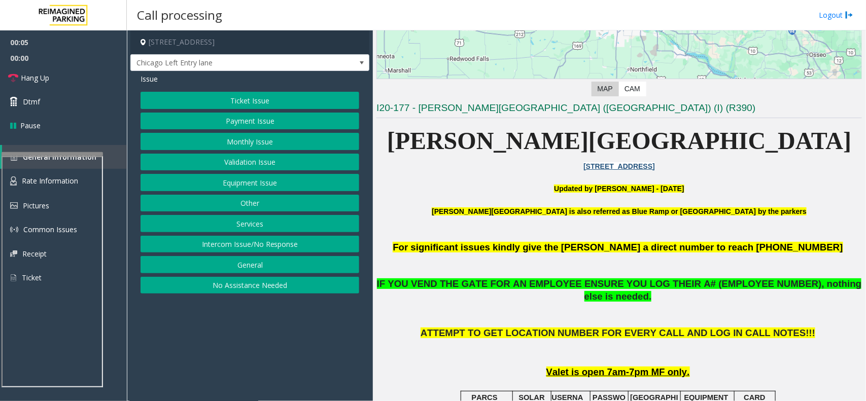
click at [289, 140] on button "Monthly Issue" at bounding box center [249, 141] width 219 height 17
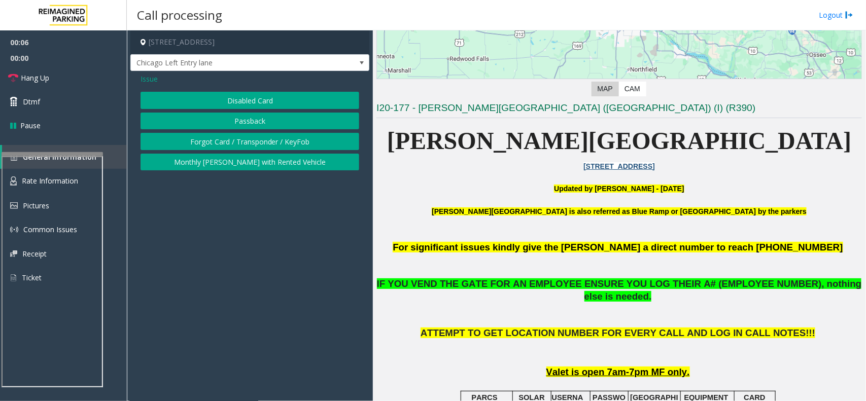
click at [222, 92] on button "Disabled Card" at bounding box center [249, 100] width 219 height 17
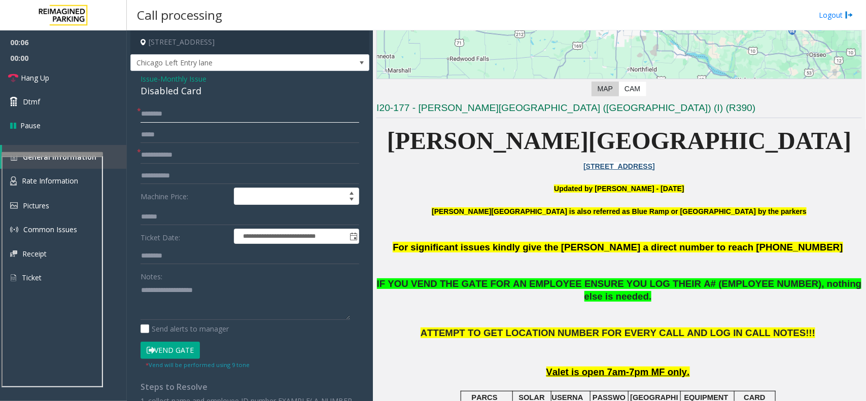
click at [184, 122] on input "text" at bounding box center [249, 113] width 219 height 17
type input "**"
click at [187, 155] on input "text" at bounding box center [249, 155] width 219 height 17
drag, startPoint x: 667, startPoint y: 282, endPoint x: 755, endPoint y: 279, distance: 87.8
click at [692, 279] on span "IF YOU VEND THE GATE FOR AN EMPLOYEE ENSURE YOU LOG THEIR A# (EMPLOYEE NUMBER),…" at bounding box center [619, 289] width 485 height 23
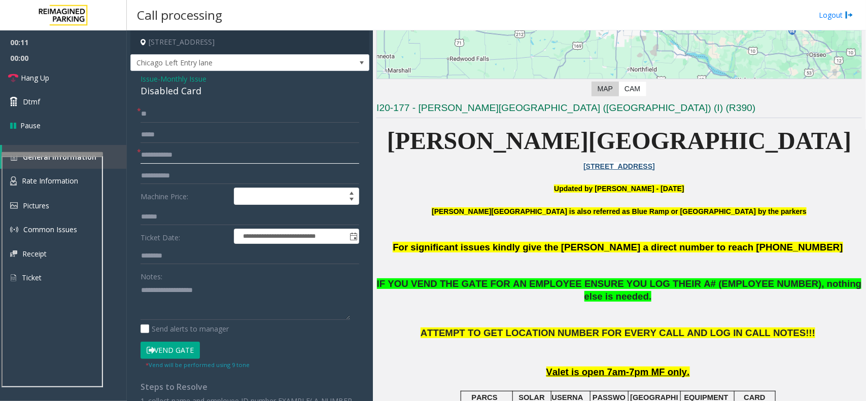
click at [173, 154] on input "text" at bounding box center [249, 155] width 219 height 17
type input "*****"
click at [170, 321] on button "Vend Gate" at bounding box center [169, 350] width 59 height 17
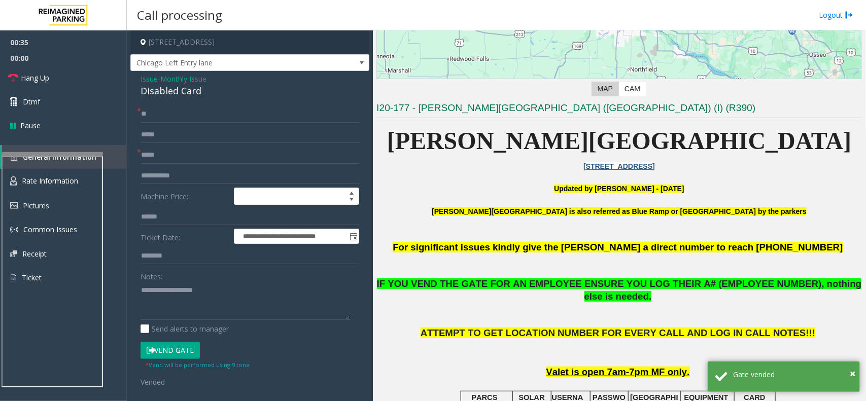
click at [198, 88] on div "Disabled Card" at bounding box center [249, 91] width 219 height 14
click at [191, 292] on textarea at bounding box center [244, 301] width 209 height 38
paste textarea "**********"
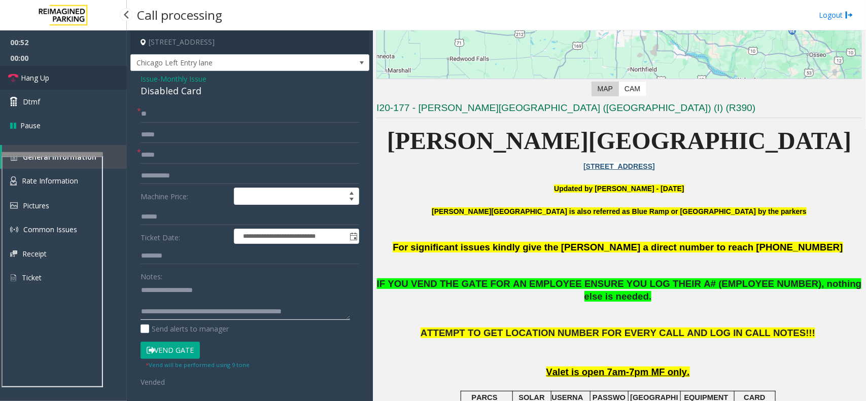
type textarea "**********"
click at [76, 75] on link "Hang Up" at bounding box center [63, 78] width 127 height 24
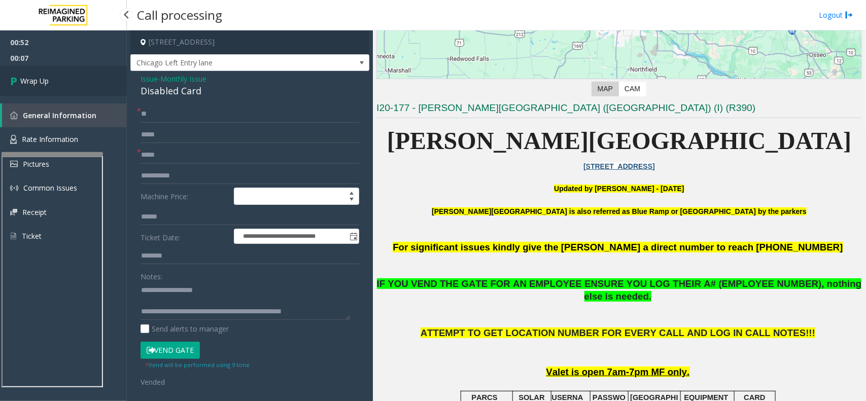
click at [45, 73] on link "Wrap Up" at bounding box center [63, 81] width 127 height 30
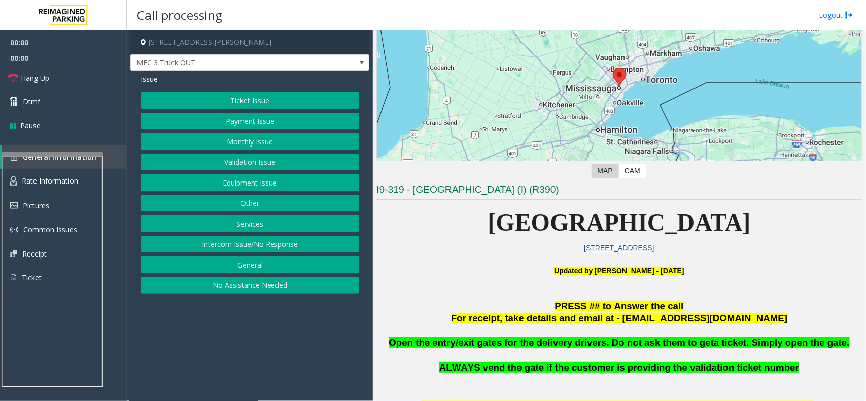
scroll to position [127, 0]
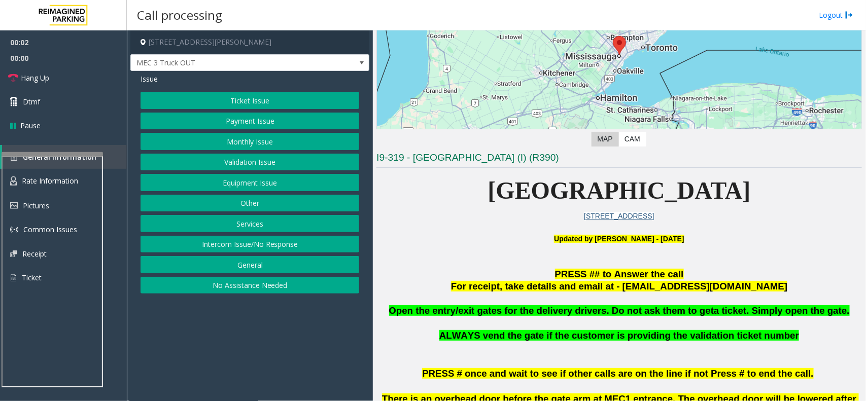
click at [229, 185] on button "Equipment Issue" at bounding box center [249, 182] width 219 height 17
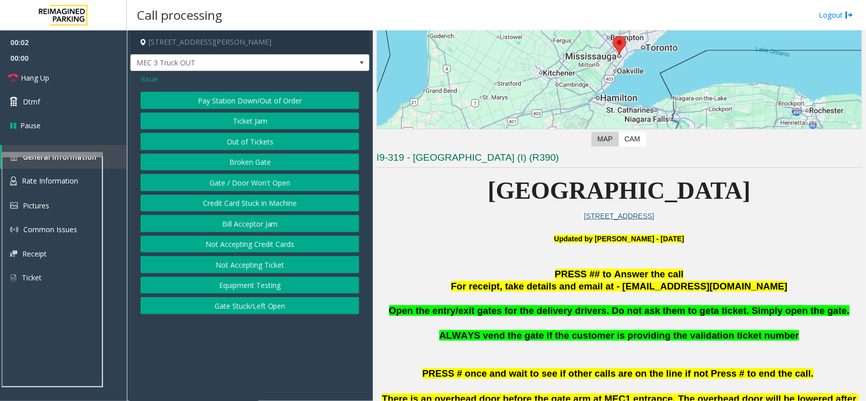
click at [236, 186] on button "Gate / Door Won't Open" at bounding box center [249, 182] width 219 height 17
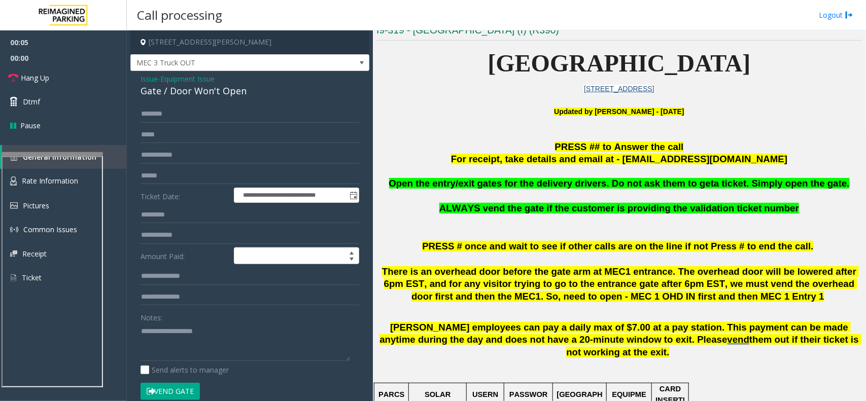
scroll to position [254, 0]
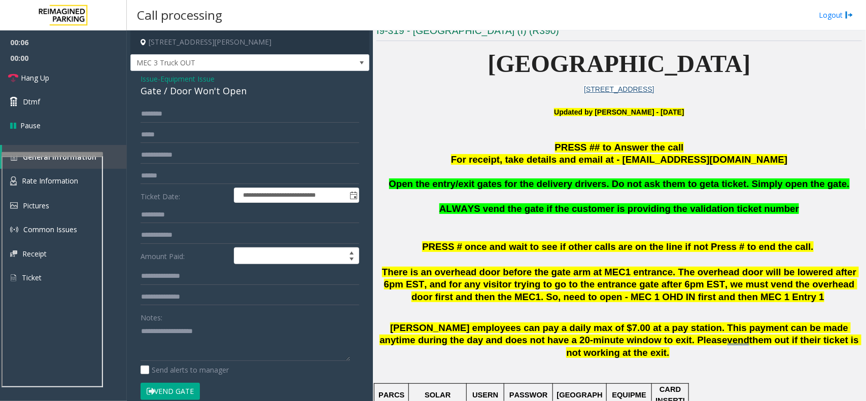
click at [148, 79] on span "Issue" at bounding box center [148, 79] width 17 height 11
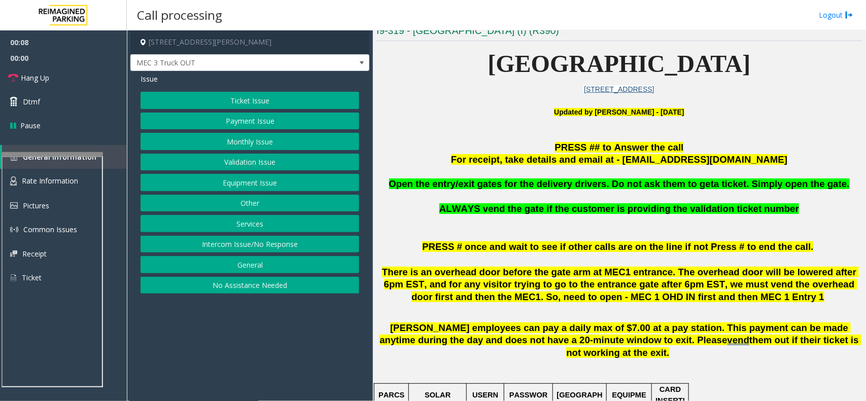
click at [146, 80] on span "Issue" at bounding box center [148, 79] width 17 height 11
click at [259, 186] on button "Equipment Issue" at bounding box center [249, 182] width 219 height 17
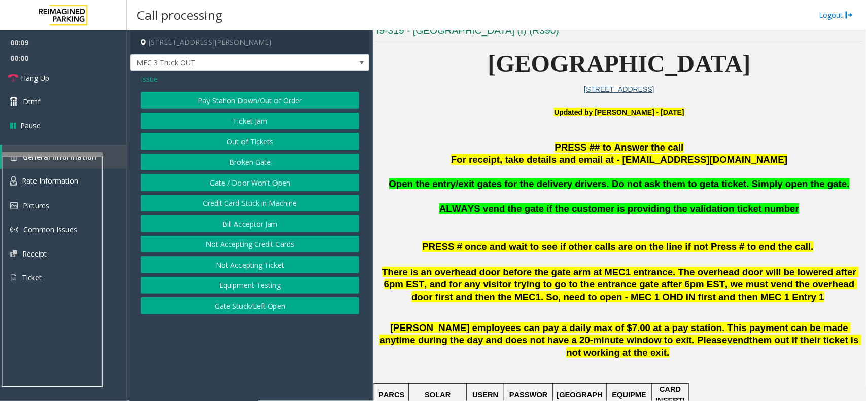
click at [259, 186] on button "Gate / Door Won't Open" at bounding box center [249, 182] width 219 height 17
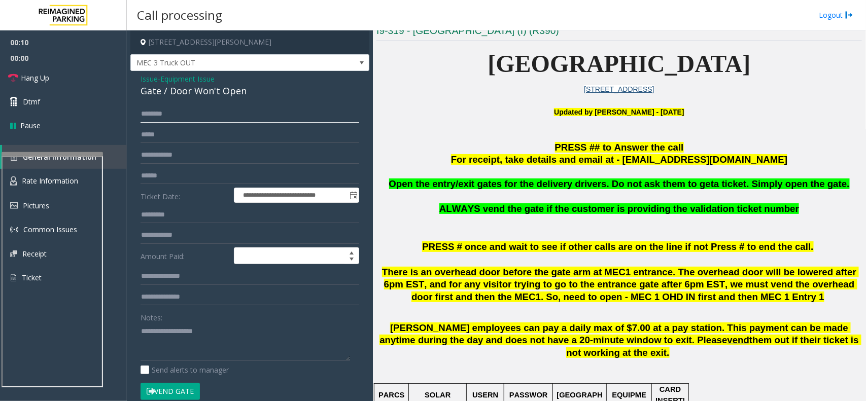
click at [179, 107] on input "text" at bounding box center [249, 113] width 219 height 17
type input "*****"
click at [186, 321] on textarea at bounding box center [244, 342] width 209 height 38
drag, startPoint x: 204, startPoint y: 340, endPoint x: 136, endPoint y: 350, distance: 69.1
click at [136, 321] on div "**********" at bounding box center [250, 339] width 234 height 469
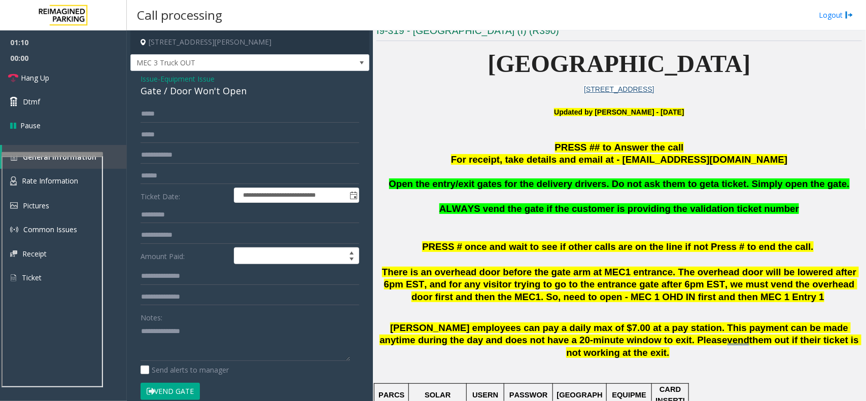
click at [194, 93] on div "Gate / Door Won't Open" at bounding box center [249, 91] width 219 height 14
click at [241, 321] on textarea at bounding box center [244, 342] width 209 height 38
paste textarea "**********"
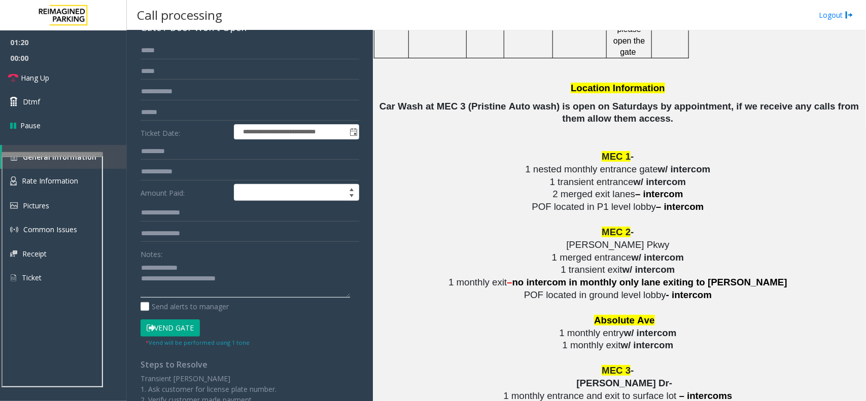
scroll to position [1775, 0]
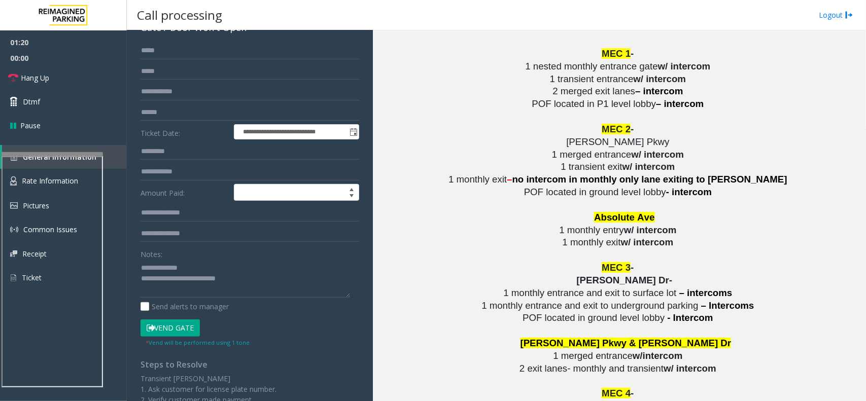
click at [158, 321] on button "Vend Gate" at bounding box center [169, 328] width 59 height 17
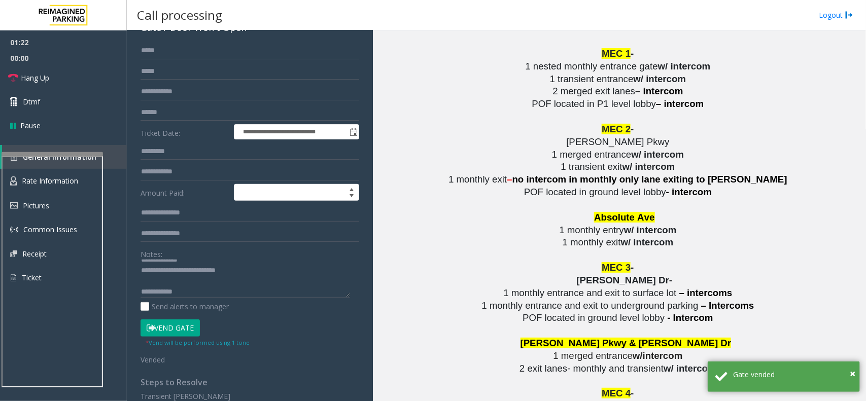
scroll to position [21, 0]
click at [217, 279] on textarea at bounding box center [244, 279] width 209 height 38
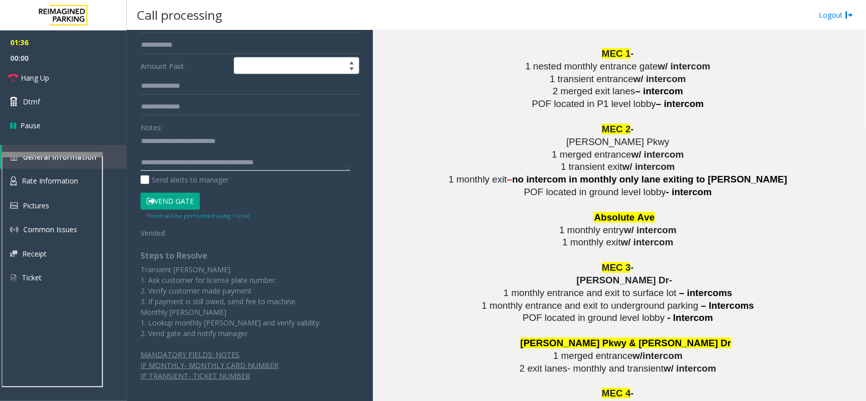
click at [173, 151] on textarea at bounding box center [244, 152] width 209 height 38
click at [29, 74] on span "Hang Up" at bounding box center [35, 78] width 28 height 11
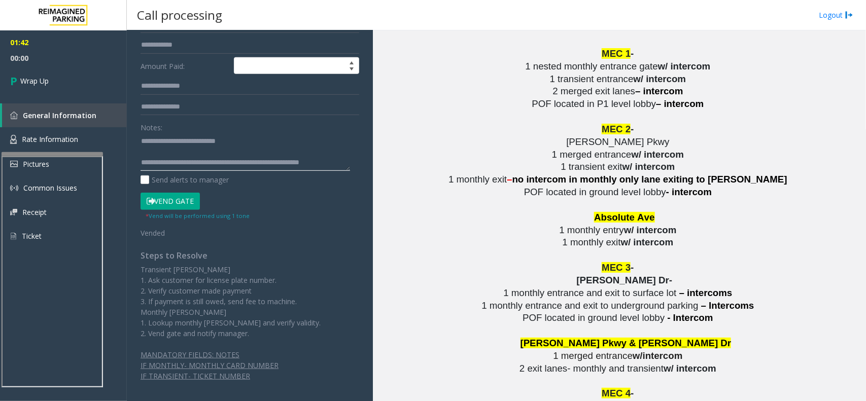
click at [235, 152] on textarea at bounding box center [244, 152] width 209 height 38
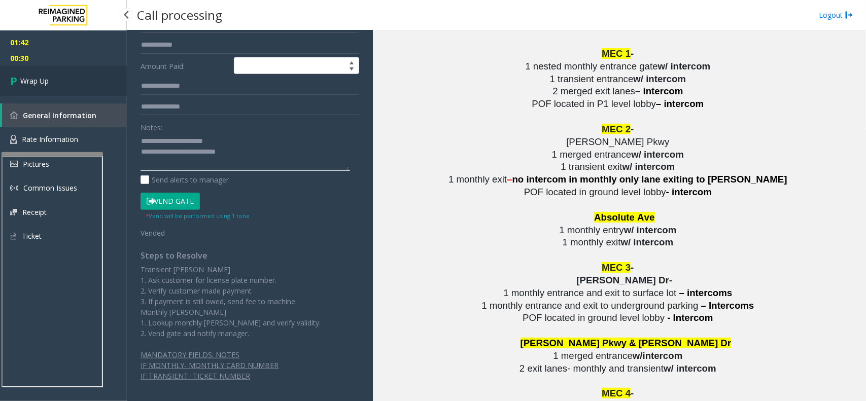
type textarea "**********"
click at [32, 82] on span "Wrap Up" at bounding box center [34, 81] width 28 height 11
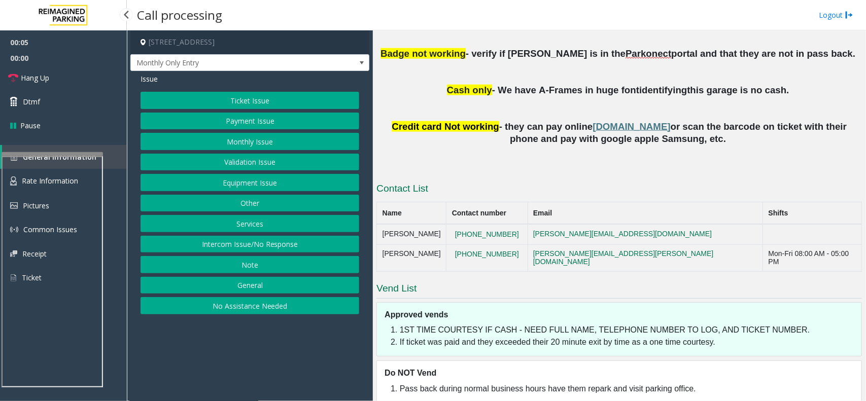
scroll to position [597, 0]
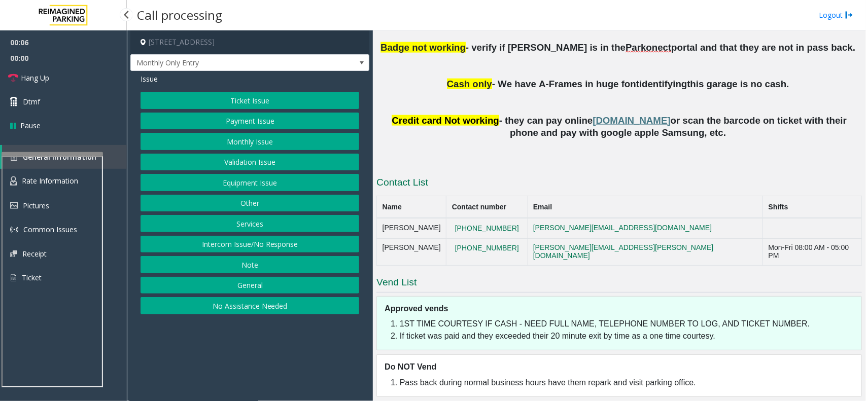
click at [257, 143] on button "Monthly Issue" at bounding box center [249, 141] width 219 height 17
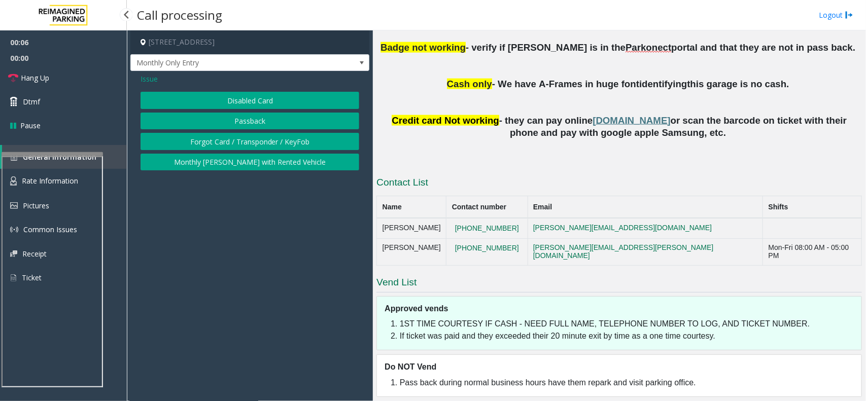
click at [249, 97] on button "Disabled Card" at bounding box center [249, 100] width 219 height 17
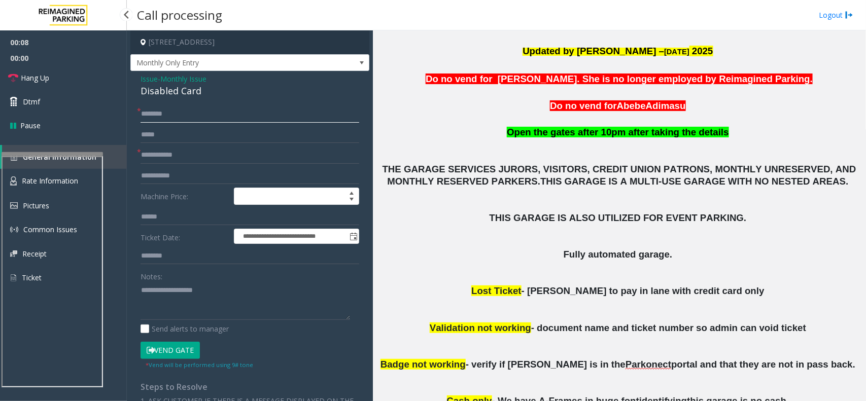
click at [167, 108] on input "text" at bounding box center [249, 113] width 219 height 17
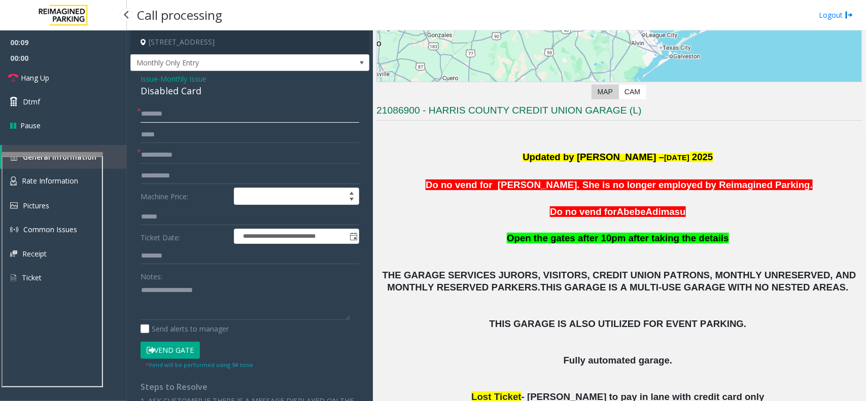
scroll to position [217, 0]
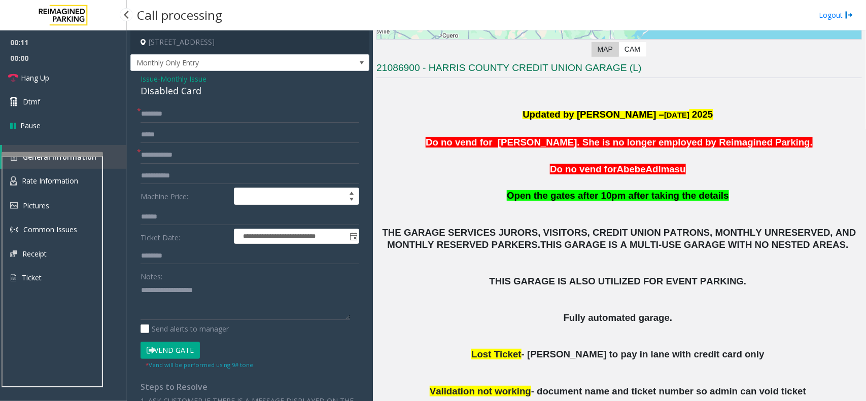
click at [173, 123] on form "**********" at bounding box center [249, 237] width 219 height 264
click at [178, 112] on input "text" at bounding box center [249, 113] width 219 height 17
type input "**********"
type input "*"
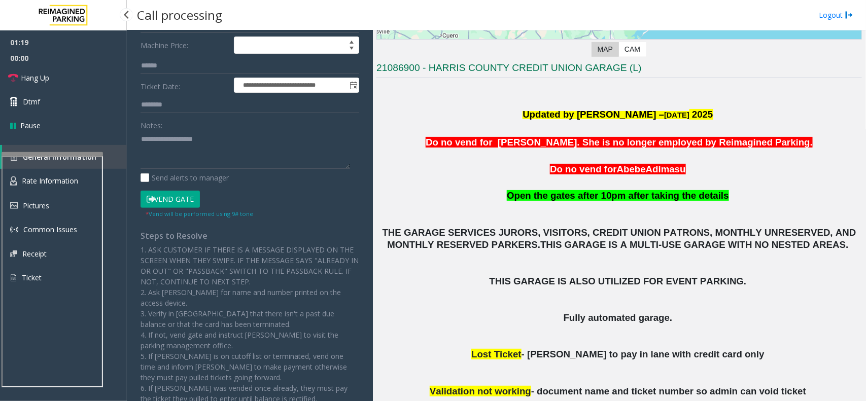
scroll to position [0, 0]
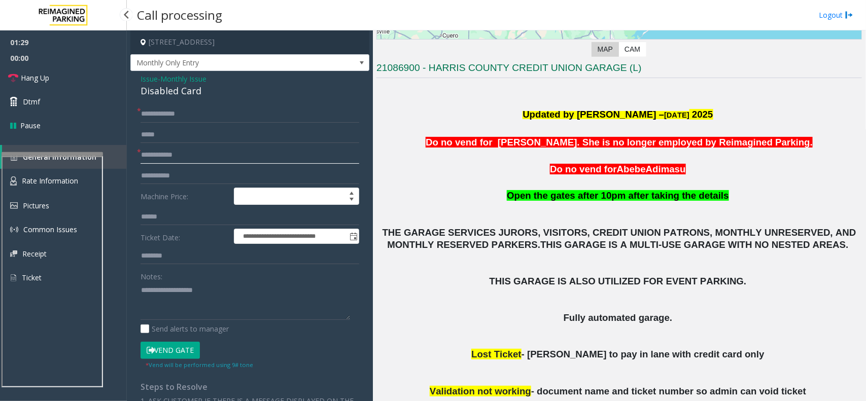
click at [172, 158] on input "text" at bounding box center [249, 155] width 219 height 17
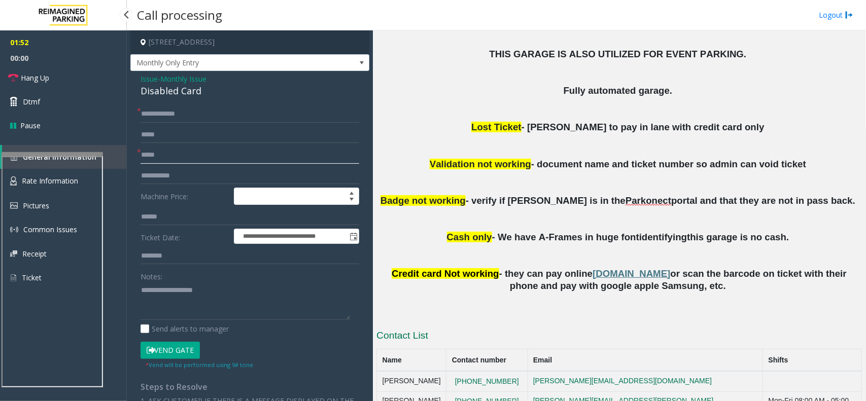
scroll to position [190, 0]
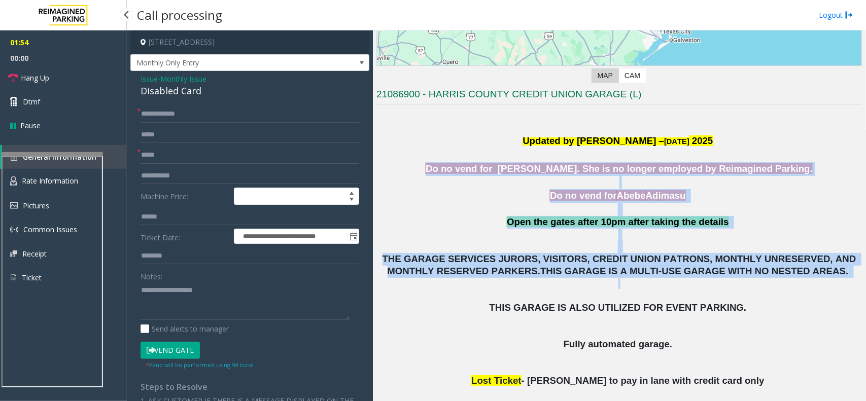
drag, startPoint x: 467, startPoint y: 161, endPoint x: 822, endPoint y: 280, distance: 374.8
click at [692, 280] on div "Updated by [PERSON_NAME] – [DATE] Do no vend for [PERSON_NAME]. She is no longe…" at bounding box center [618, 327] width 485 height 438
click at [692, 264] on span "THE GARAGE SERVICES JURORS, VISITORS, CREDIT UNION PATRONS, MONTHLY UNRESERVED,…" at bounding box center [620, 265] width 476 height 23
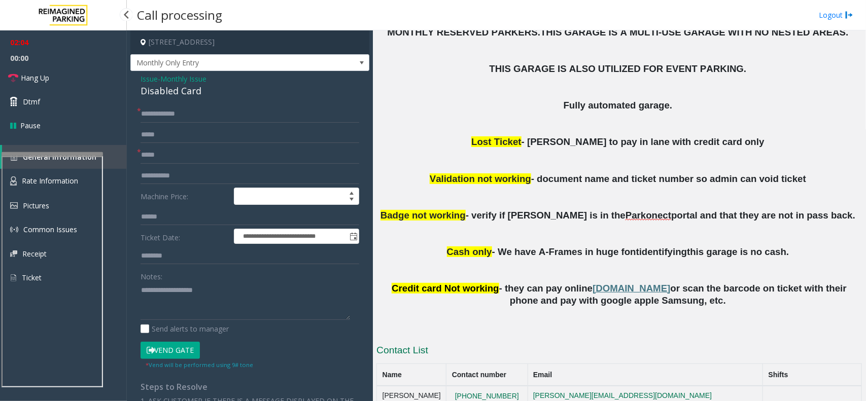
scroll to position [407, 0]
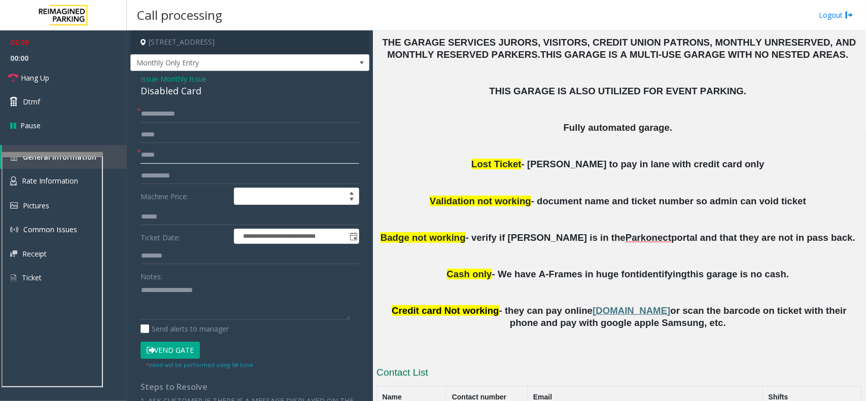
click at [188, 151] on input "*****" at bounding box center [249, 155] width 219 height 17
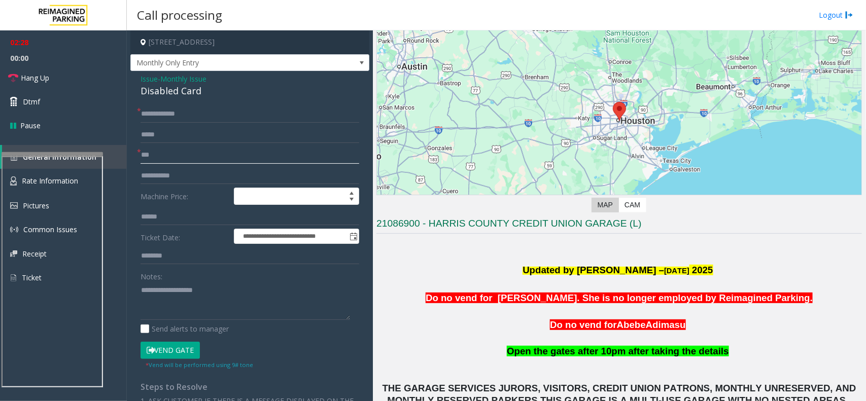
scroll to position [0, 0]
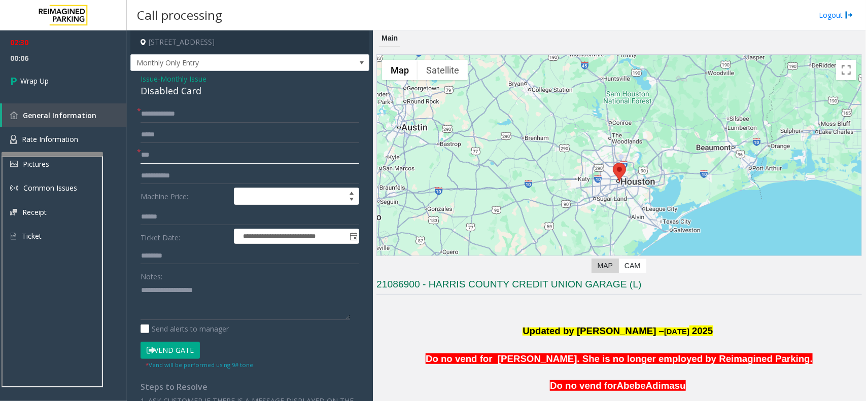
type input "***"
click at [161, 97] on div "Disabled Card" at bounding box center [249, 91] width 219 height 14
click at [191, 307] on textarea at bounding box center [244, 301] width 209 height 38
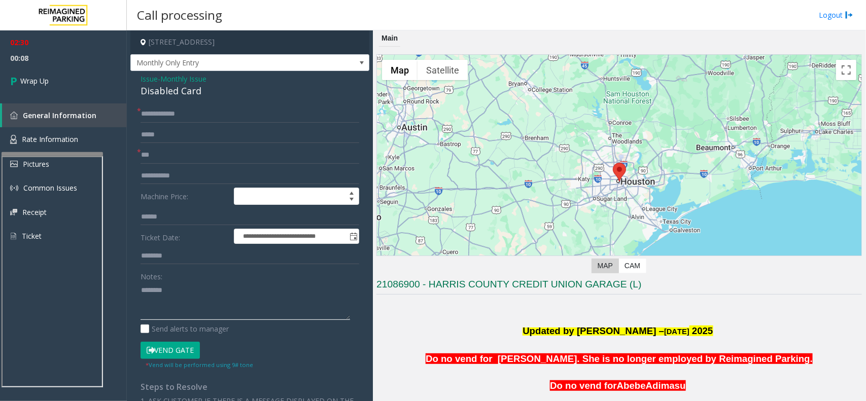
paste textarea "**********"
type textarea "**********"
click at [58, 77] on link "Wrap Up" at bounding box center [63, 81] width 127 height 30
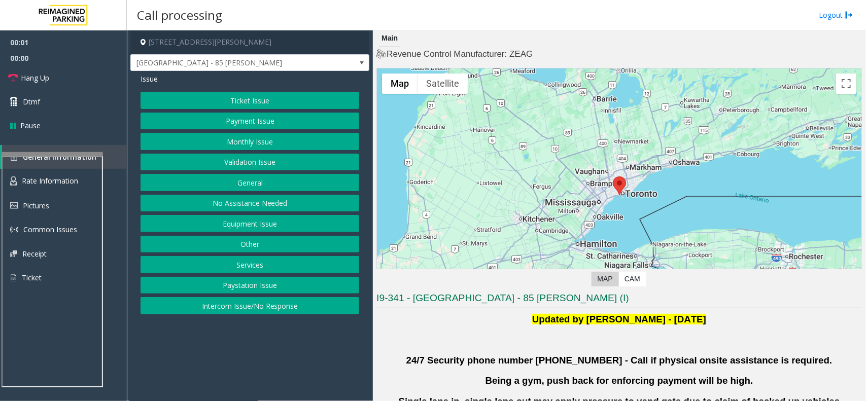
click at [223, 169] on button "Validation Issue" at bounding box center [249, 162] width 219 height 17
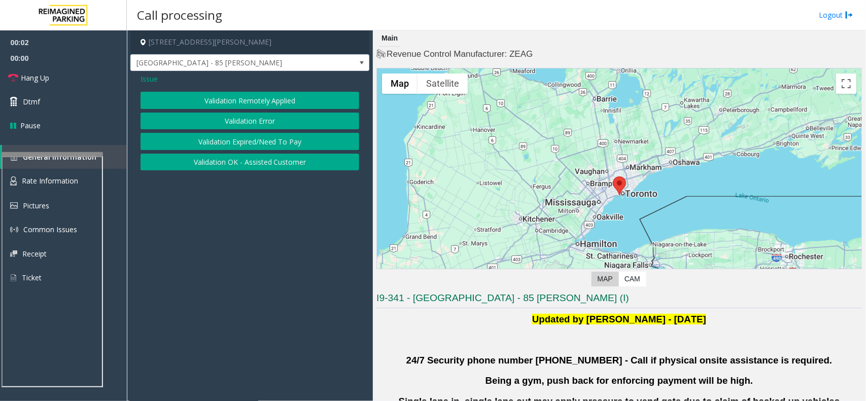
click at [236, 126] on button "Validation Error" at bounding box center [249, 121] width 219 height 17
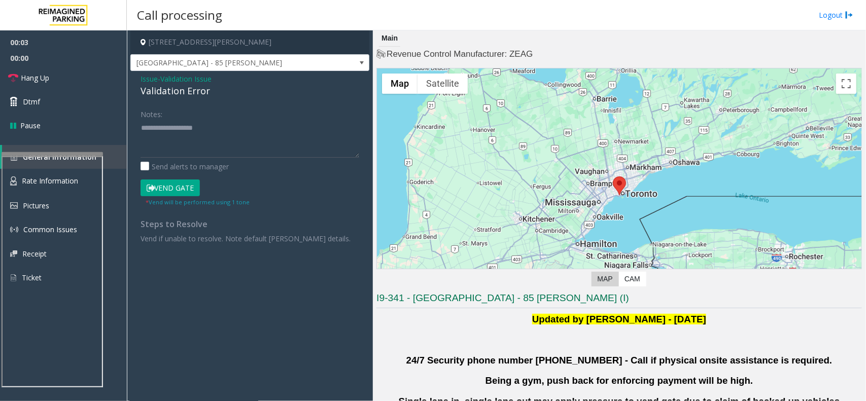
click at [175, 95] on div "Validation Error" at bounding box center [249, 91] width 219 height 14
click at [195, 138] on textarea at bounding box center [249, 139] width 219 height 38
paste textarea "**********"
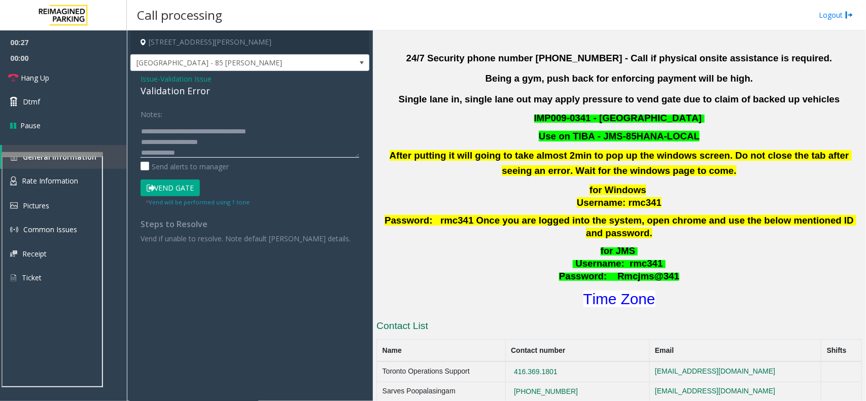
scroll to position [380, 0]
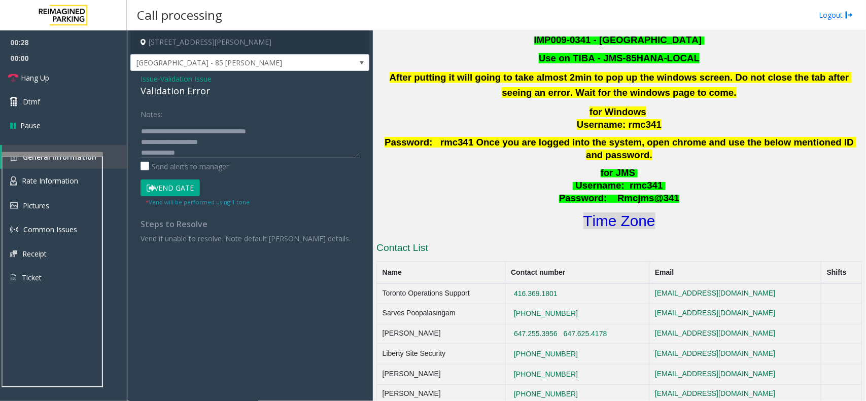
click at [602, 213] on font "Time Zone" at bounding box center [619, 221] width 72 height 17
click at [194, 153] on textarea at bounding box center [249, 139] width 219 height 38
type textarea "**********"
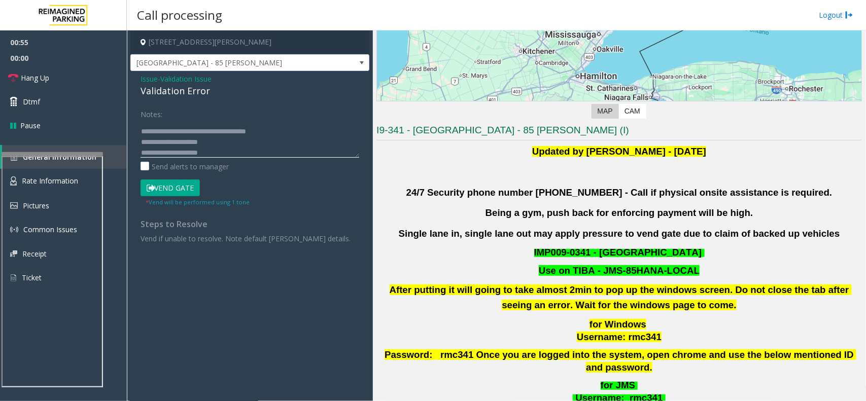
scroll to position [190, 0]
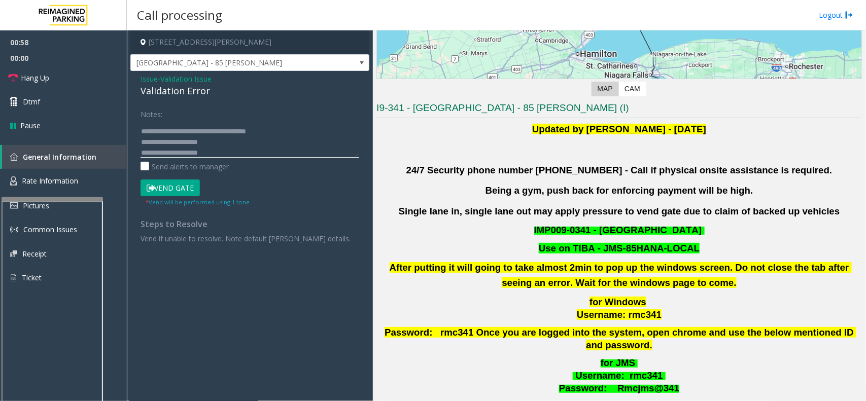
click at [48, 209] on div at bounding box center [52, 316] width 101 height 238
click at [56, 179] on span "Rate Information" at bounding box center [50, 181] width 56 height 10
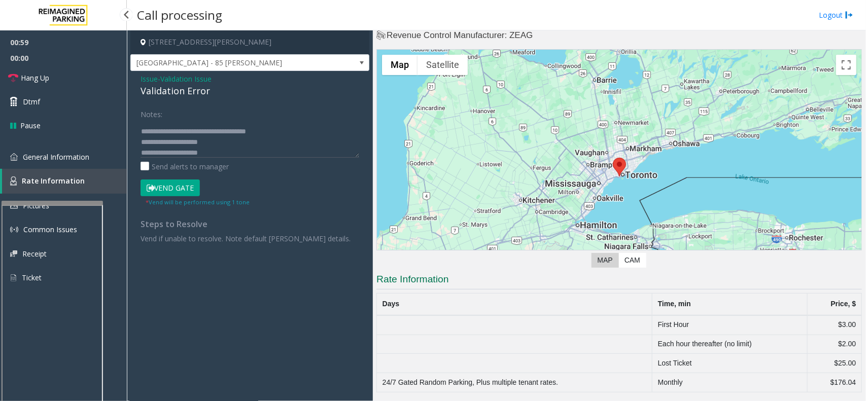
scroll to position [19, 0]
click at [65, 159] on span "General Information" at bounding box center [56, 157] width 66 height 10
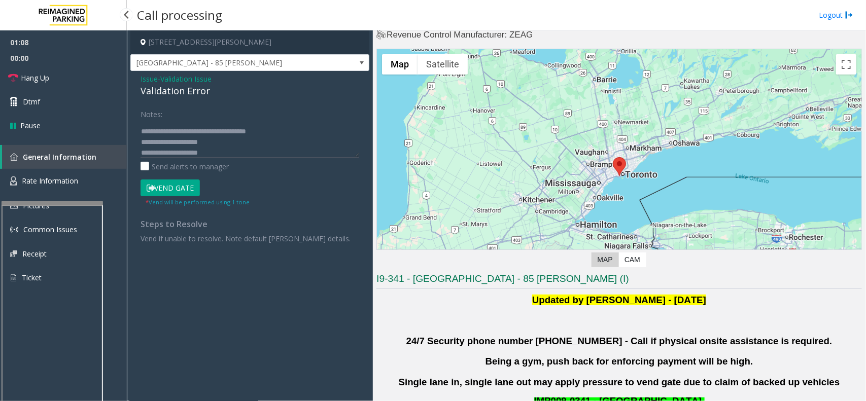
scroll to position [190, 0]
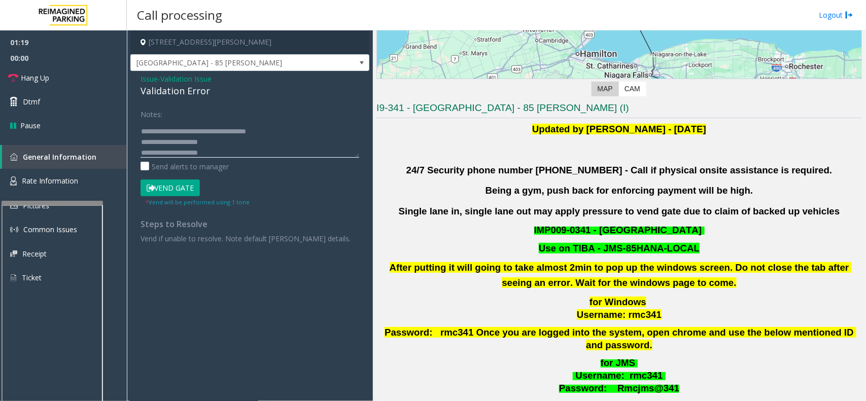
click at [218, 156] on textarea at bounding box center [249, 139] width 219 height 38
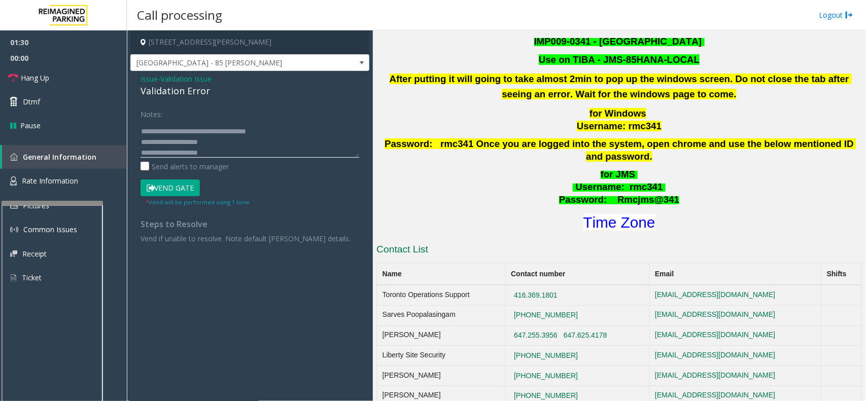
scroll to position [254, 0]
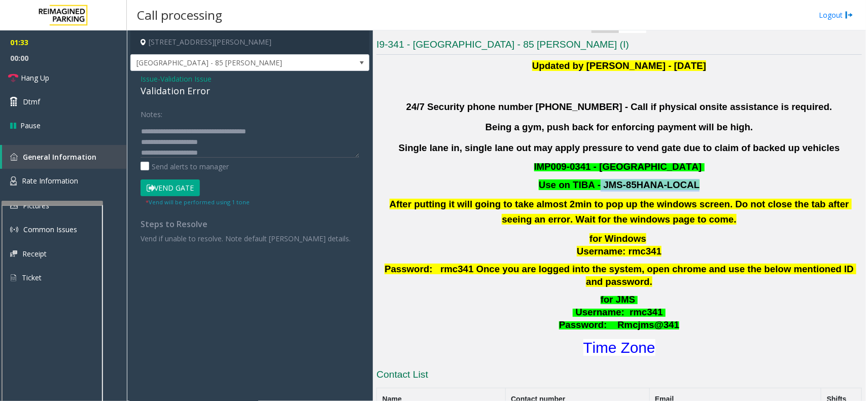
drag, startPoint x: 599, startPoint y: 183, endPoint x: 680, endPoint y: 184, distance: 81.2
click at [680, 184] on font "Use on TIBA - JMS-85HANA-LOCAL" at bounding box center [619, 185] width 161 height 11
drag, startPoint x: 154, startPoint y: 75, endPoint x: 164, endPoint y: 79, distance: 10.7
click at [154, 75] on span "Issue" at bounding box center [148, 79] width 17 height 11
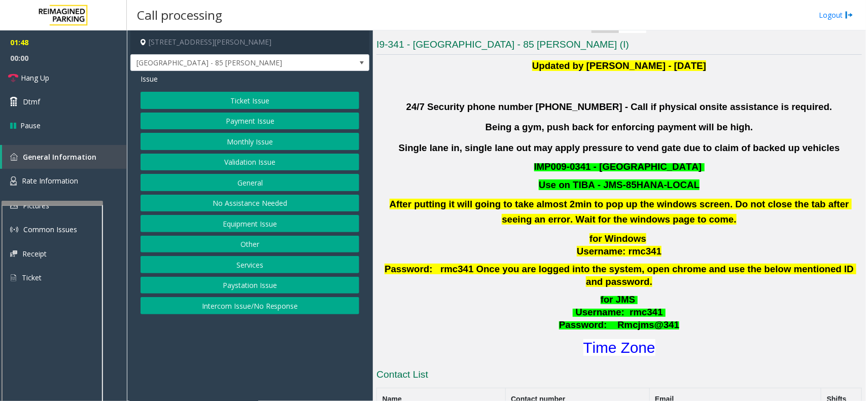
click at [235, 168] on button "Validation Issue" at bounding box center [249, 162] width 219 height 17
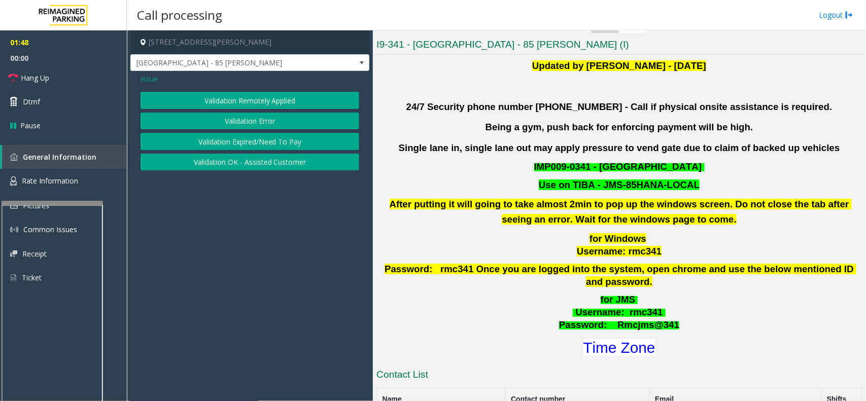
click at [240, 165] on button "Validation OK - Assisted Customer" at bounding box center [249, 162] width 219 height 17
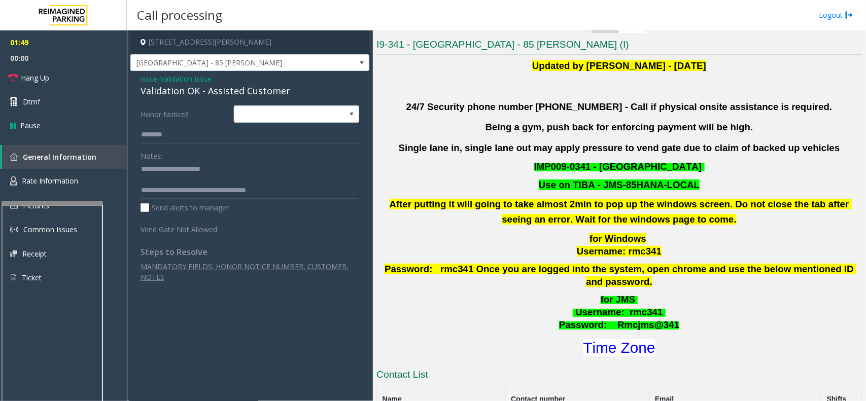
click at [197, 81] on span "Validation Issue" at bounding box center [185, 79] width 51 height 11
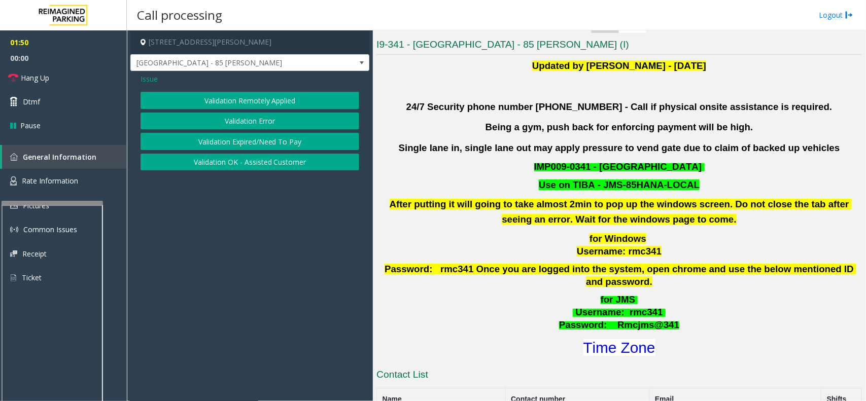
click at [241, 144] on button "Validation Expired/Need To Pay" at bounding box center [249, 141] width 219 height 17
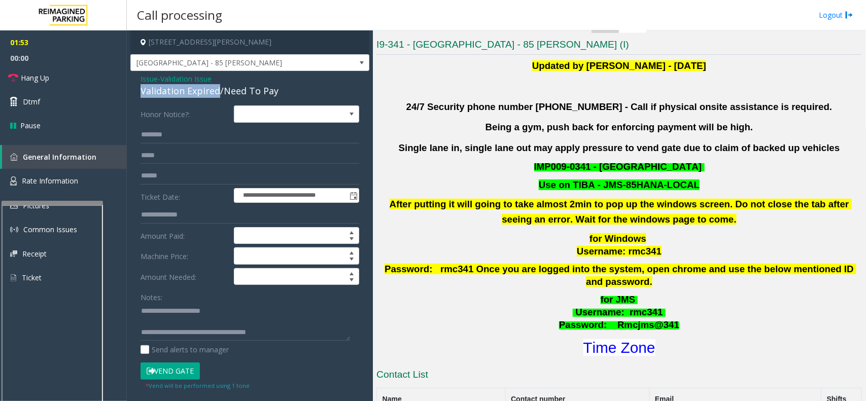
drag, startPoint x: 216, startPoint y: 90, endPoint x: 139, endPoint y: 91, distance: 76.6
click at [139, 91] on div "**********" at bounding box center [249, 275] width 239 height 408
drag, startPoint x: 221, startPoint y: 305, endPoint x: 162, endPoint y: 310, distance: 58.6
click at [162, 310] on textarea at bounding box center [244, 322] width 209 height 38
paste textarea "**"
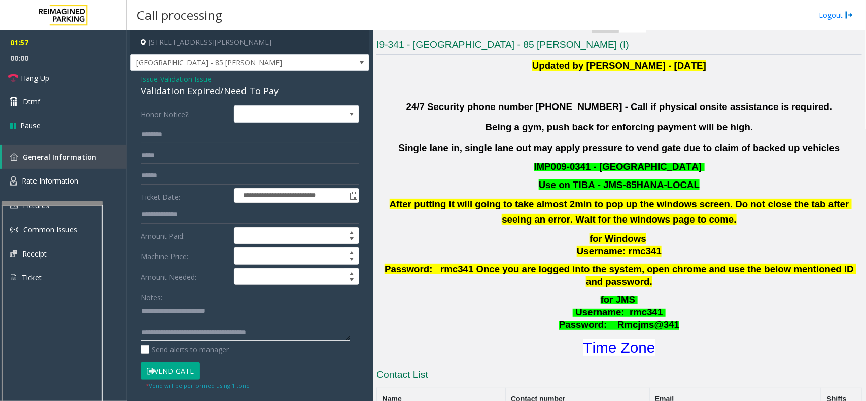
type textarea "**********"
drag, startPoint x: 622, startPoint y: 302, endPoint x: 657, endPoint y: 302, distance: 34.5
click at [657, 302] on p "for JMS Username : rmc341 Password: Rmcjms@341" at bounding box center [618, 313] width 487 height 38
click at [177, 131] on input "text" at bounding box center [249, 134] width 219 height 17
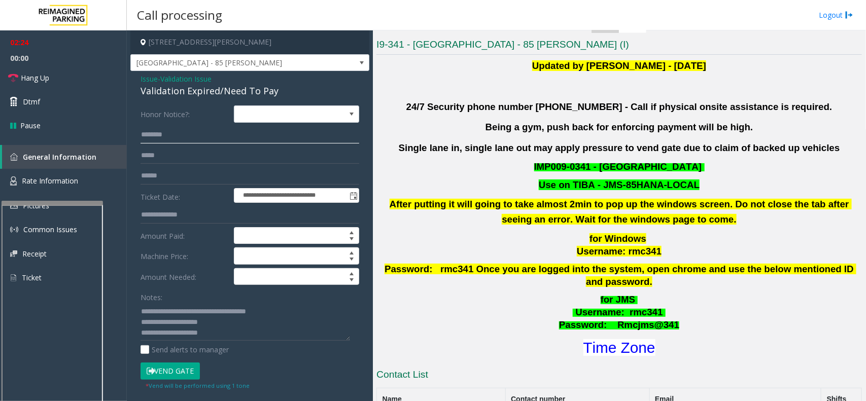
click at [194, 134] on input "text" at bounding box center [249, 134] width 219 height 17
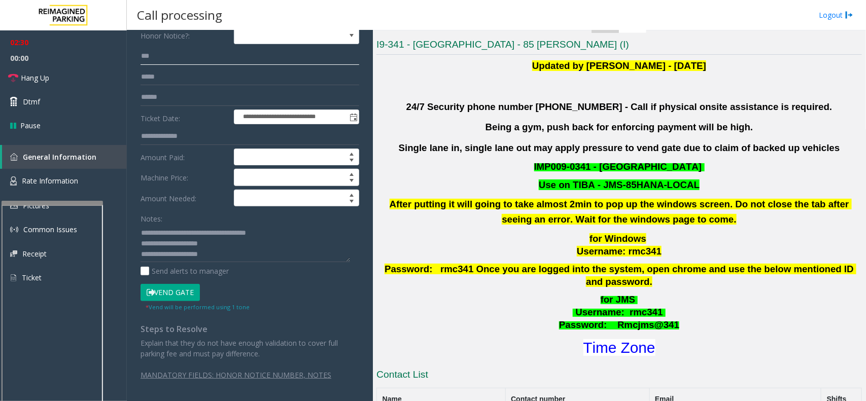
scroll to position [80, 0]
type input "***"
click at [234, 247] on textarea at bounding box center [244, 243] width 209 height 38
click at [176, 293] on button "Vend Gate" at bounding box center [169, 292] width 59 height 17
click at [205, 242] on textarea at bounding box center [244, 243] width 209 height 38
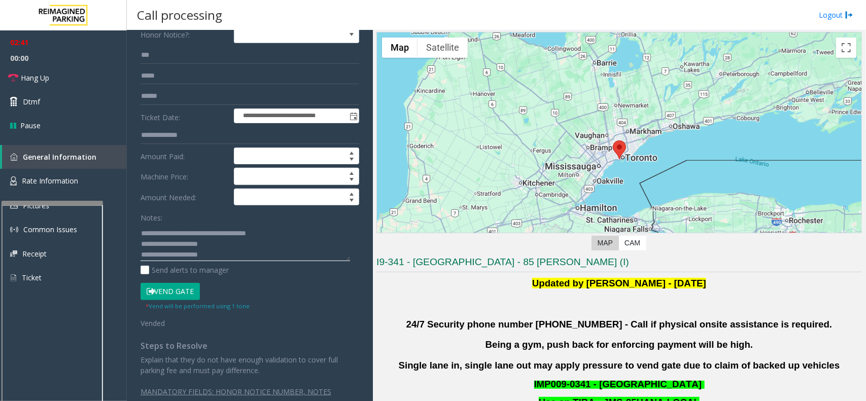
scroll to position [21, 0]
drag, startPoint x: 280, startPoint y: 251, endPoint x: 181, endPoint y: 237, distance: 100.4
click at [181, 237] on textarea at bounding box center [244, 242] width 209 height 38
drag, startPoint x: 43, startPoint y: 80, endPoint x: 155, endPoint y: 123, distance: 120.3
click at [43, 80] on span "Hang Up" at bounding box center [35, 78] width 28 height 11
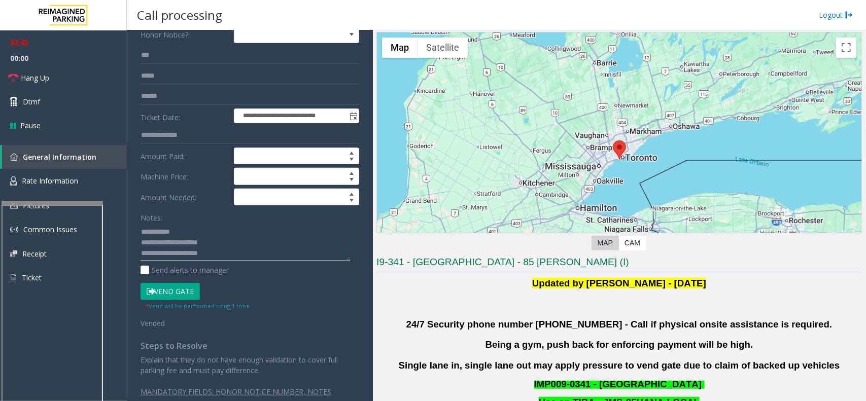
click at [180, 229] on textarea at bounding box center [244, 242] width 209 height 38
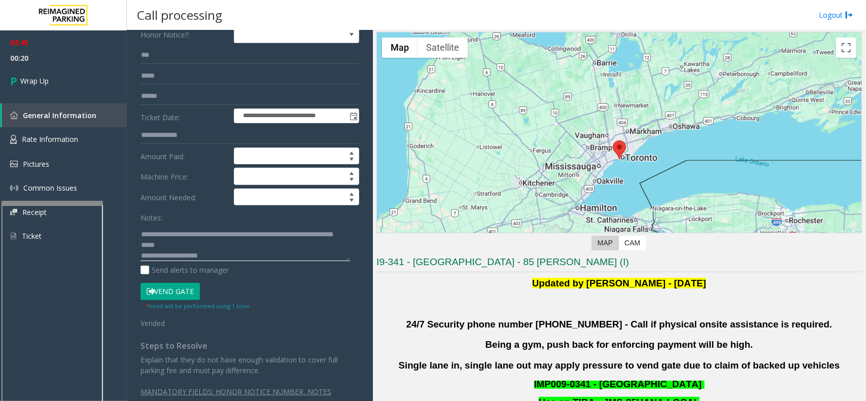
scroll to position [31, 0]
drag, startPoint x: 221, startPoint y: 258, endPoint x: 194, endPoint y: 247, distance: 28.9
click at [194, 247] on textarea at bounding box center [244, 242] width 209 height 38
type textarea "**********"
click at [156, 97] on input "text" at bounding box center [249, 96] width 219 height 17
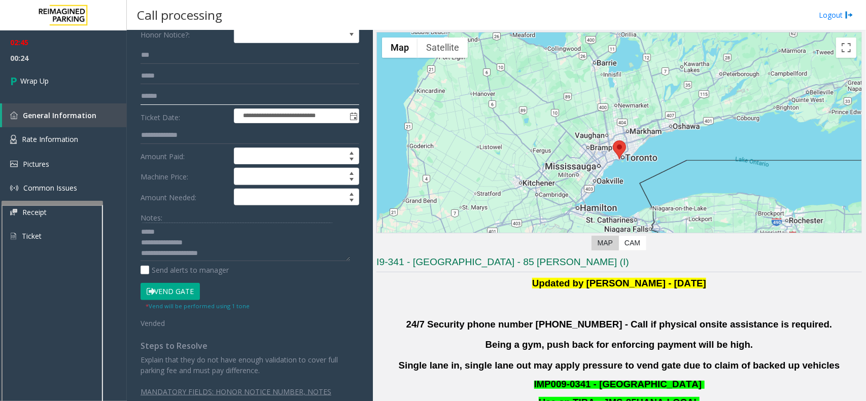
paste input "******"
type input "******"
click at [202, 243] on textarea at bounding box center [244, 242] width 209 height 38
paste textarea "******"
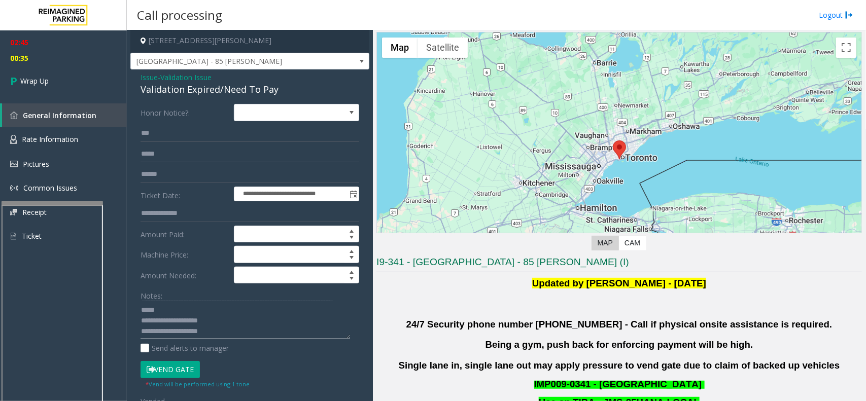
scroll to position [0, 0]
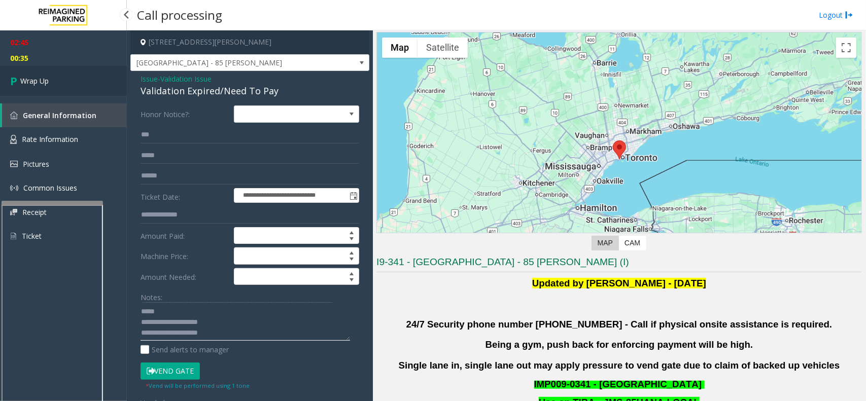
type textarea "**********"
click at [66, 74] on link "Wrap Up" at bounding box center [63, 81] width 127 height 30
